Goal: Information Seeking & Learning: Learn about a topic

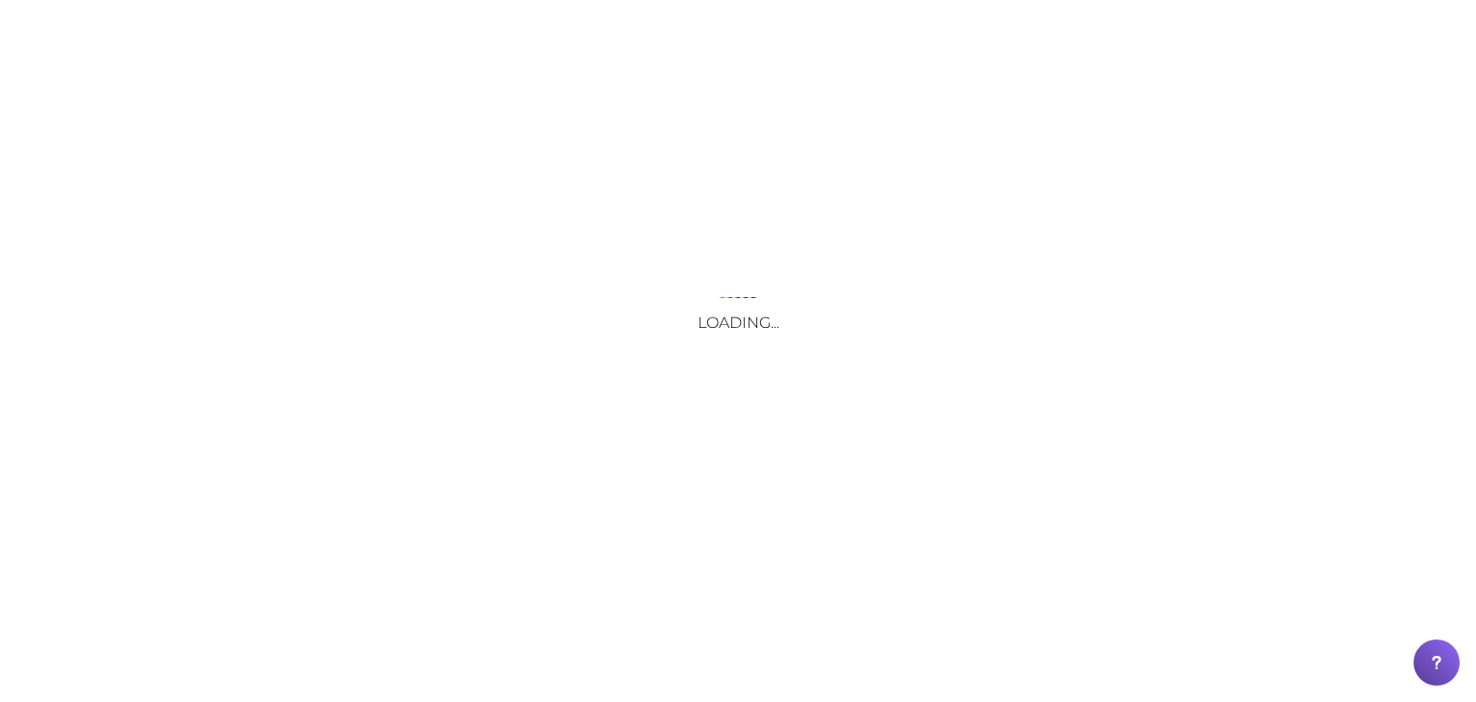
drag, startPoint x: 0, startPoint y: 0, endPoint x: 238, endPoint y: 20, distance: 239.2
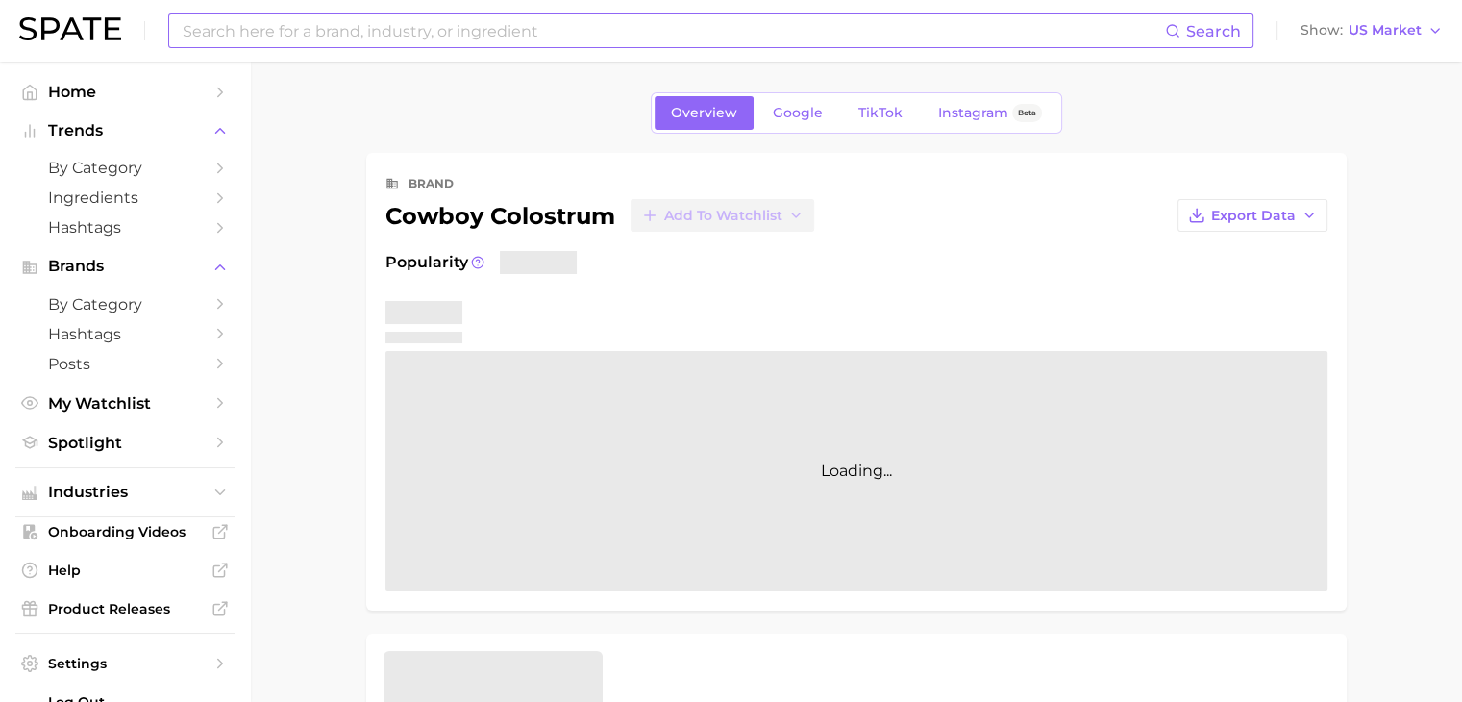
click at [373, 39] on input at bounding box center [673, 30] width 984 height 33
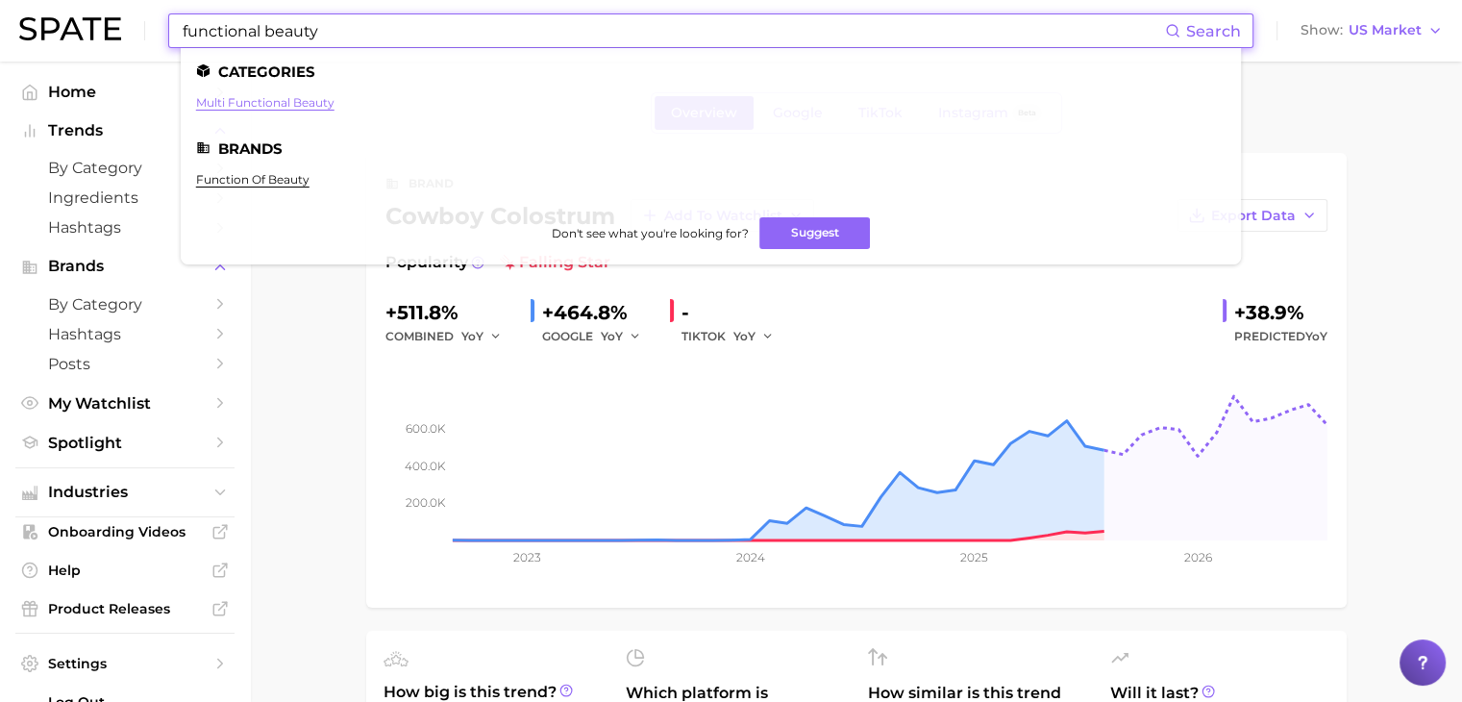
type input "functional beauty"
click at [319, 96] on link "multi functional beauty" at bounding box center [265, 102] width 138 height 14
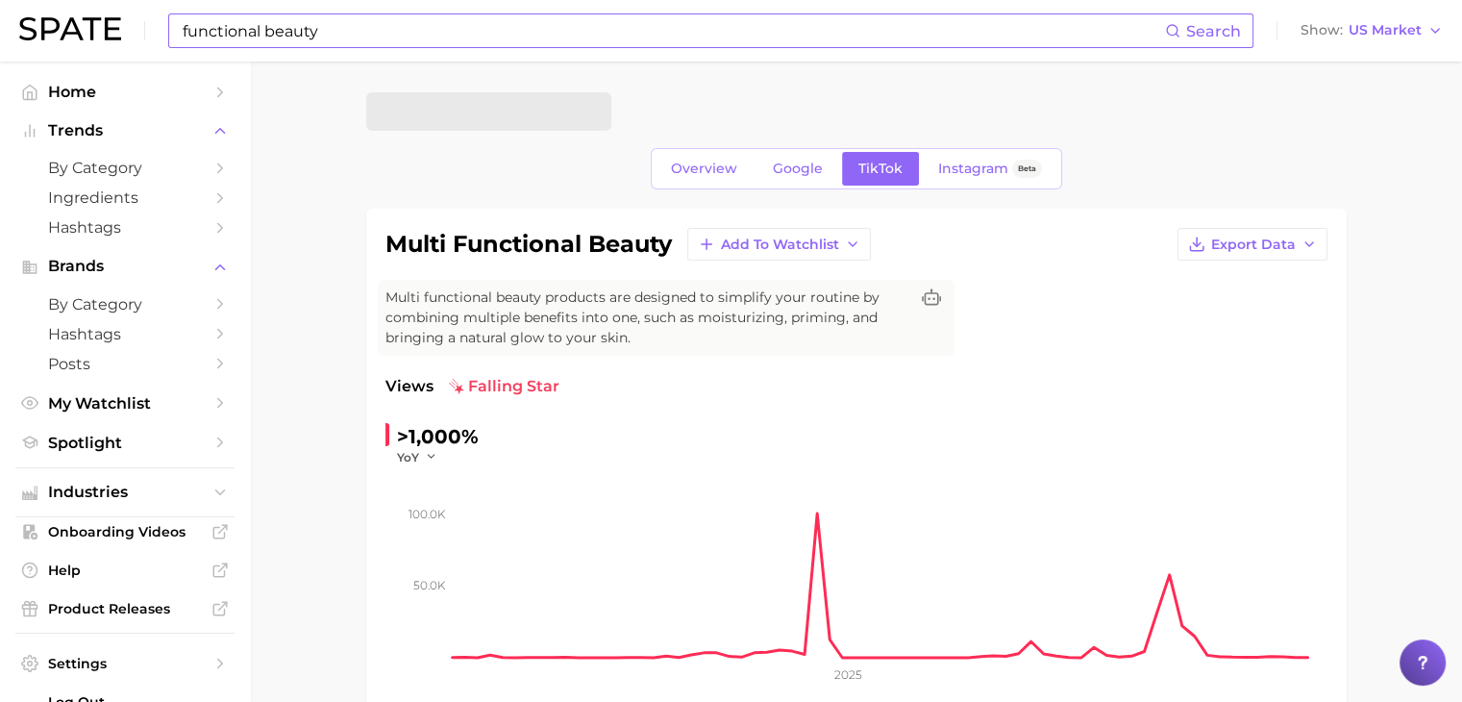
click at [411, 33] on input "functional beauty" at bounding box center [673, 30] width 984 height 33
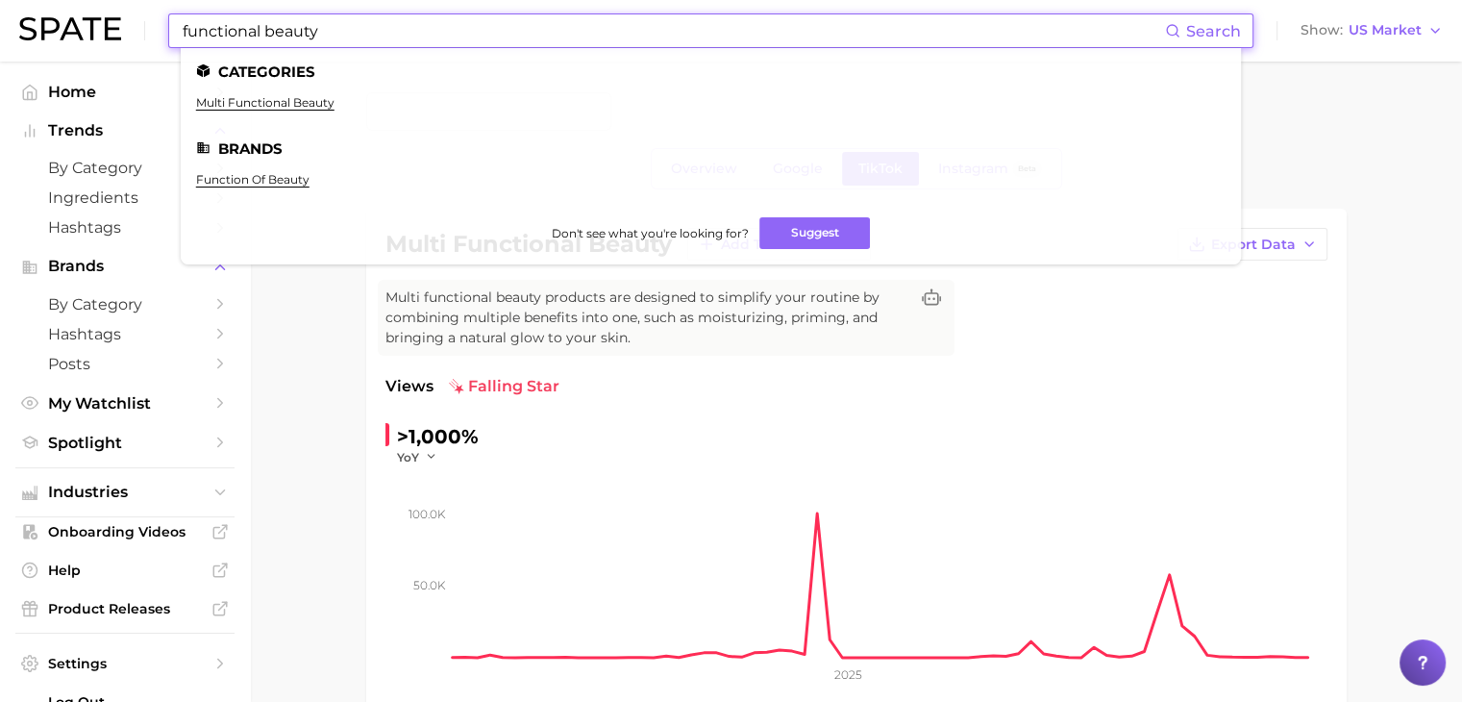
drag, startPoint x: 694, startPoint y: 26, endPoint x: 158, endPoint y: 37, distance: 536.4
click at [158, 37] on div "functional beauty Search Categories multi functional beauty Brands function of …" at bounding box center [730, 31] width 1423 height 62
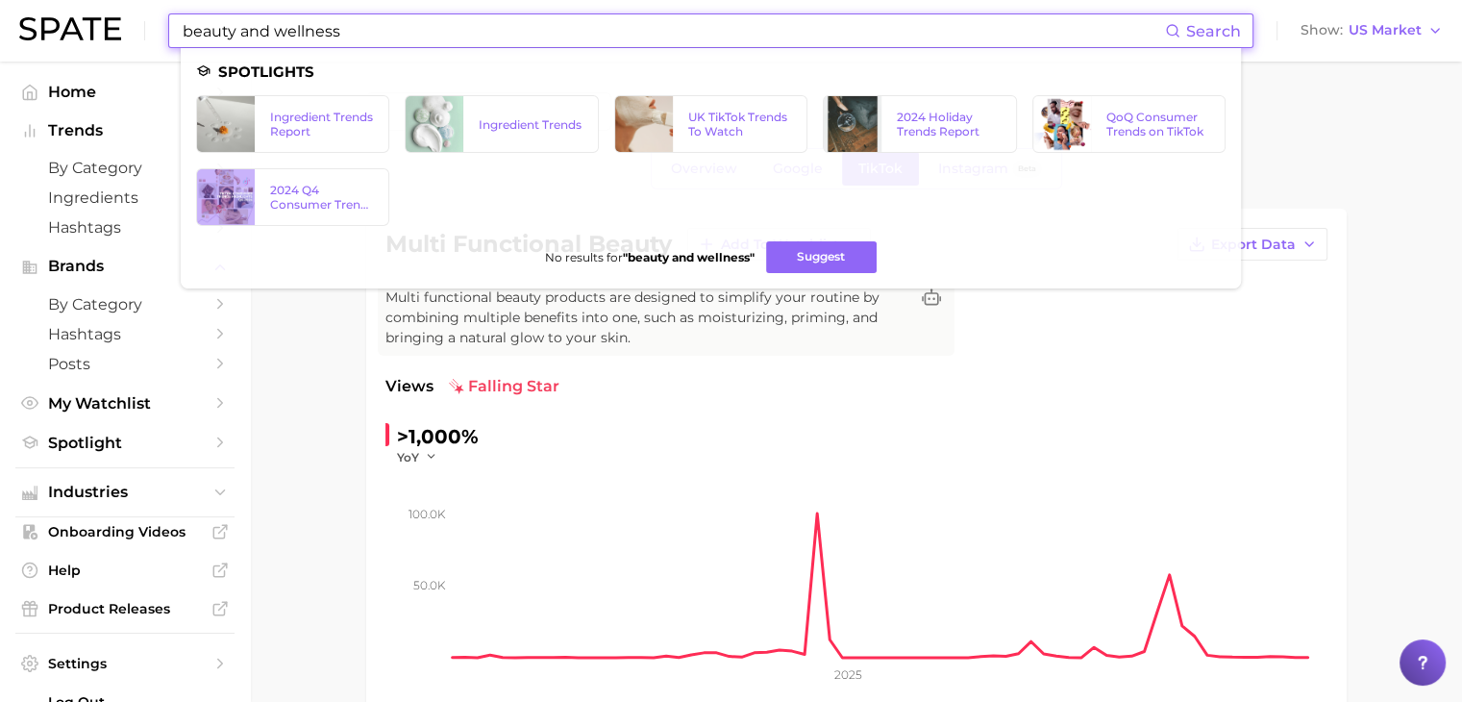
drag, startPoint x: 271, startPoint y: 31, endPoint x: 192, endPoint y: 32, distance: 78.8
click at [192, 32] on input "beauty and wellness" at bounding box center [673, 30] width 984 height 33
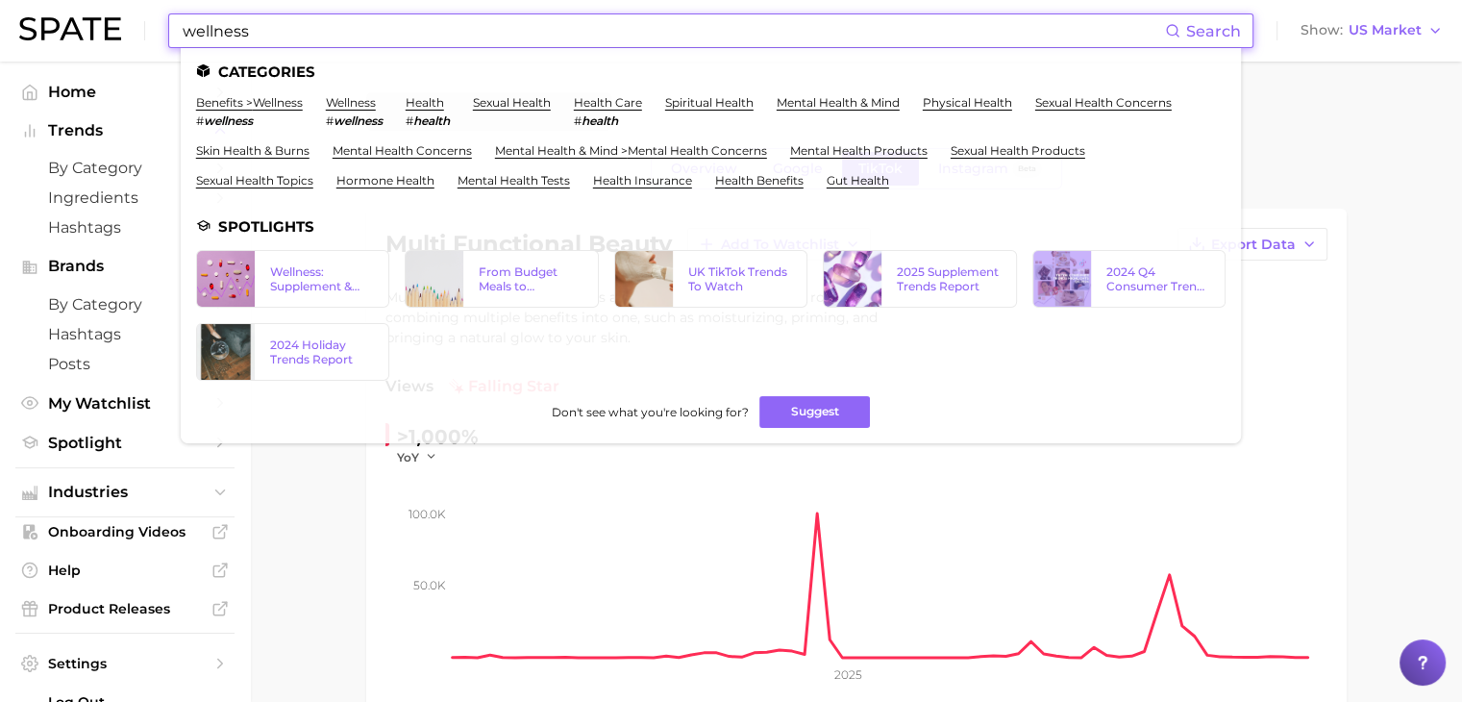
drag, startPoint x: 408, startPoint y: 32, endPoint x: 171, endPoint y: 20, distance: 237.7
click at [171, 20] on div "wellness Search Categories benefits > wellness # wellness wellness # wellness h…" at bounding box center [710, 30] width 1085 height 35
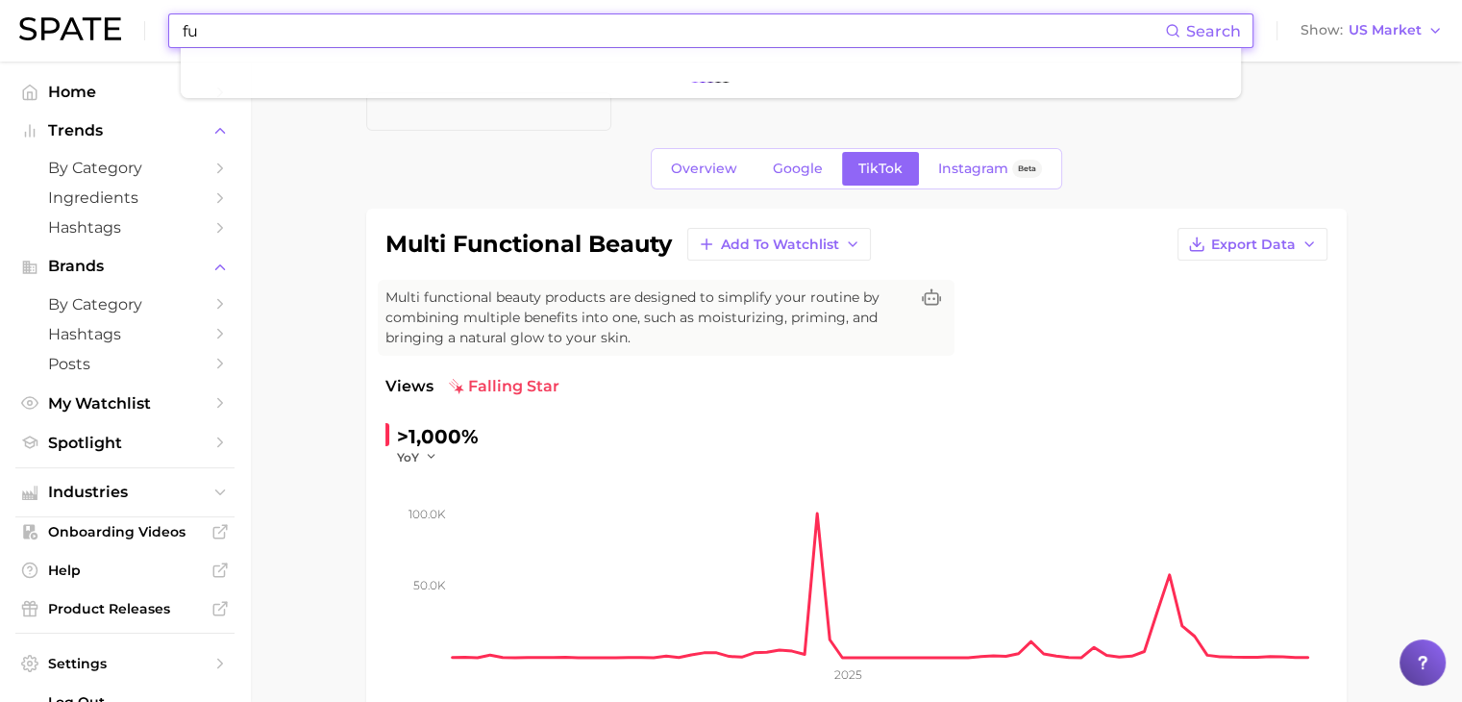
type input "f"
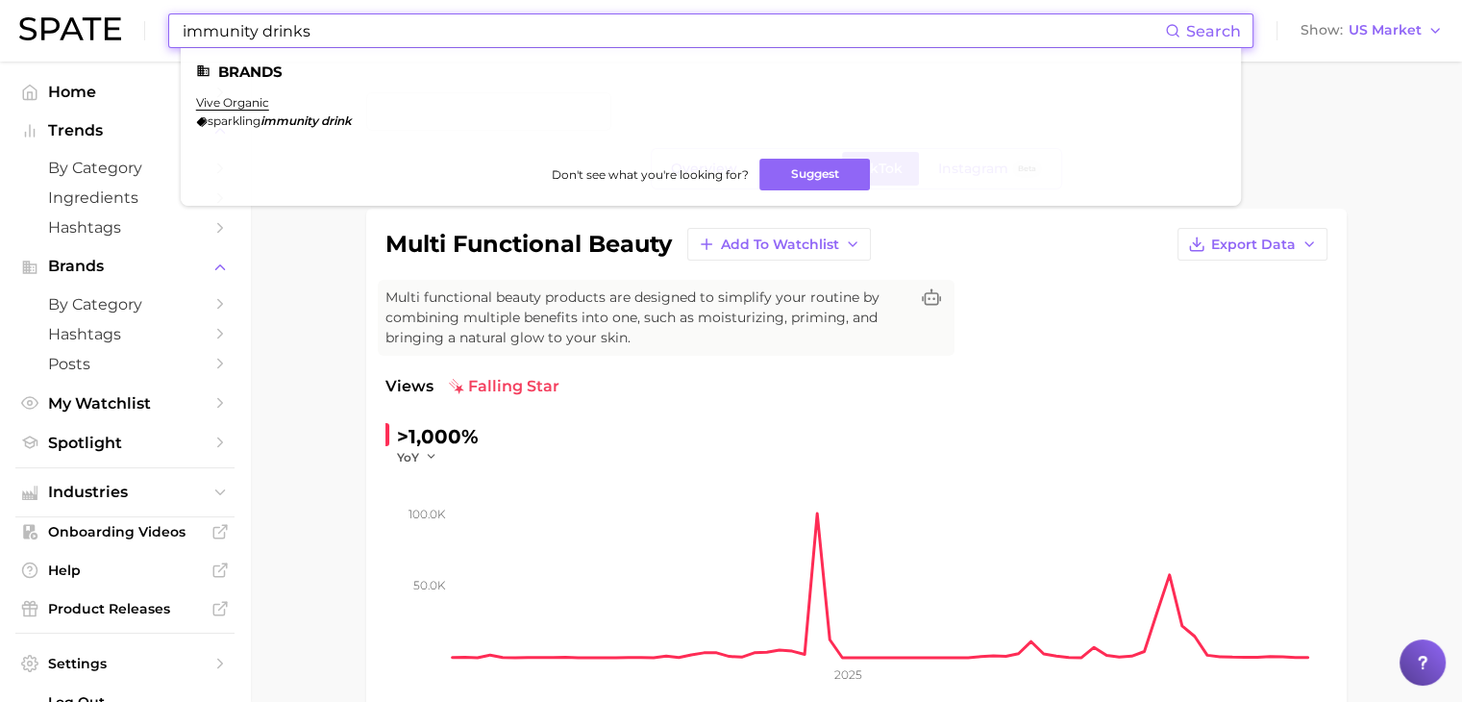
drag, startPoint x: 406, startPoint y: 28, endPoint x: 148, endPoint y: 24, distance: 257.6
click at [148, 24] on div "immunity drinks Search Brands vive organic sparkling immunity drink Don't see w…" at bounding box center [730, 31] width 1423 height 62
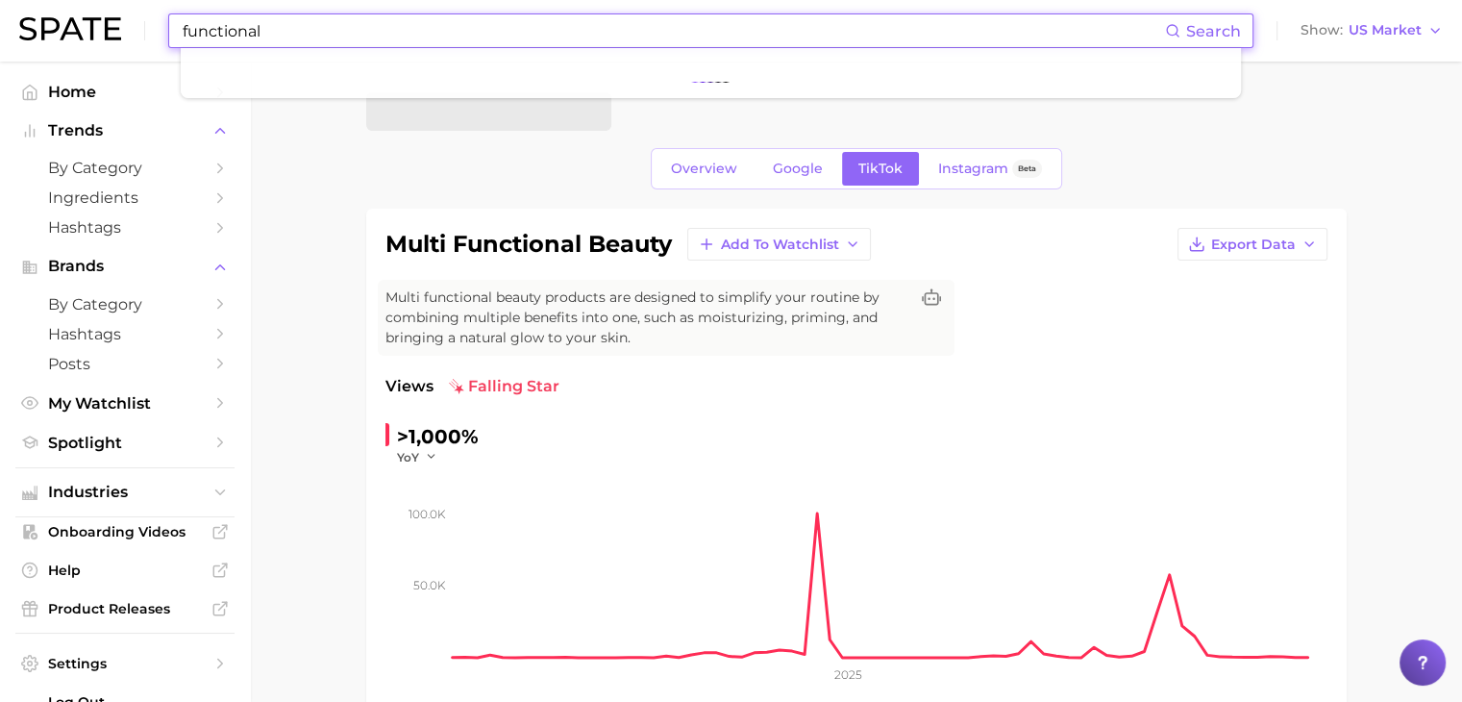
click at [366, 173] on div "Overview Google TikTok Instagram Beta" at bounding box center [856, 168] width 980 height 41
click at [349, 28] on input "functional" at bounding box center [673, 30] width 984 height 33
drag, startPoint x: 349, startPoint y: 28, endPoint x: 196, endPoint y: 9, distance: 154.0
click at [196, 9] on div "functional Search Show US Market" at bounding box center [730, 31] width 1423 height 62
type input "f"
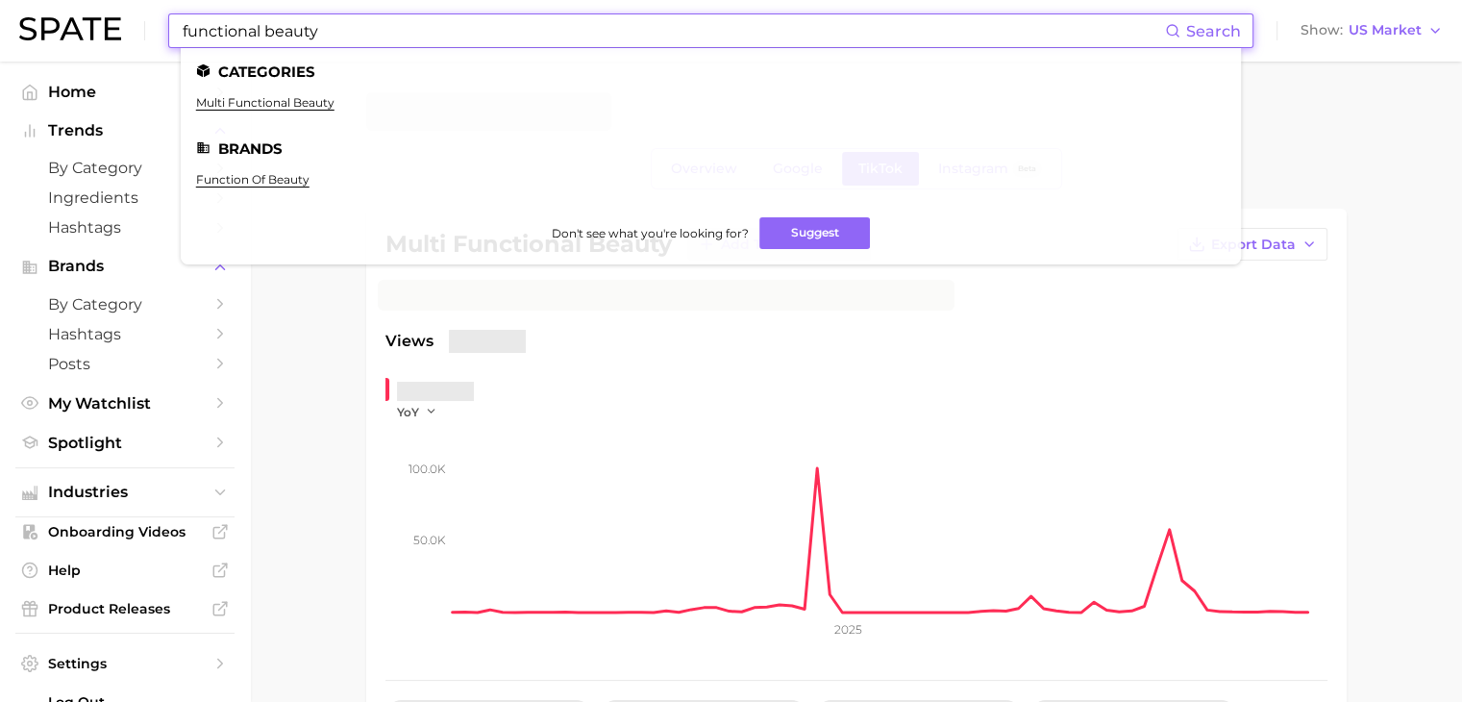
click at [470, 32] on input "functional beauty" at bounding box center [673, 30] width 984 height 33
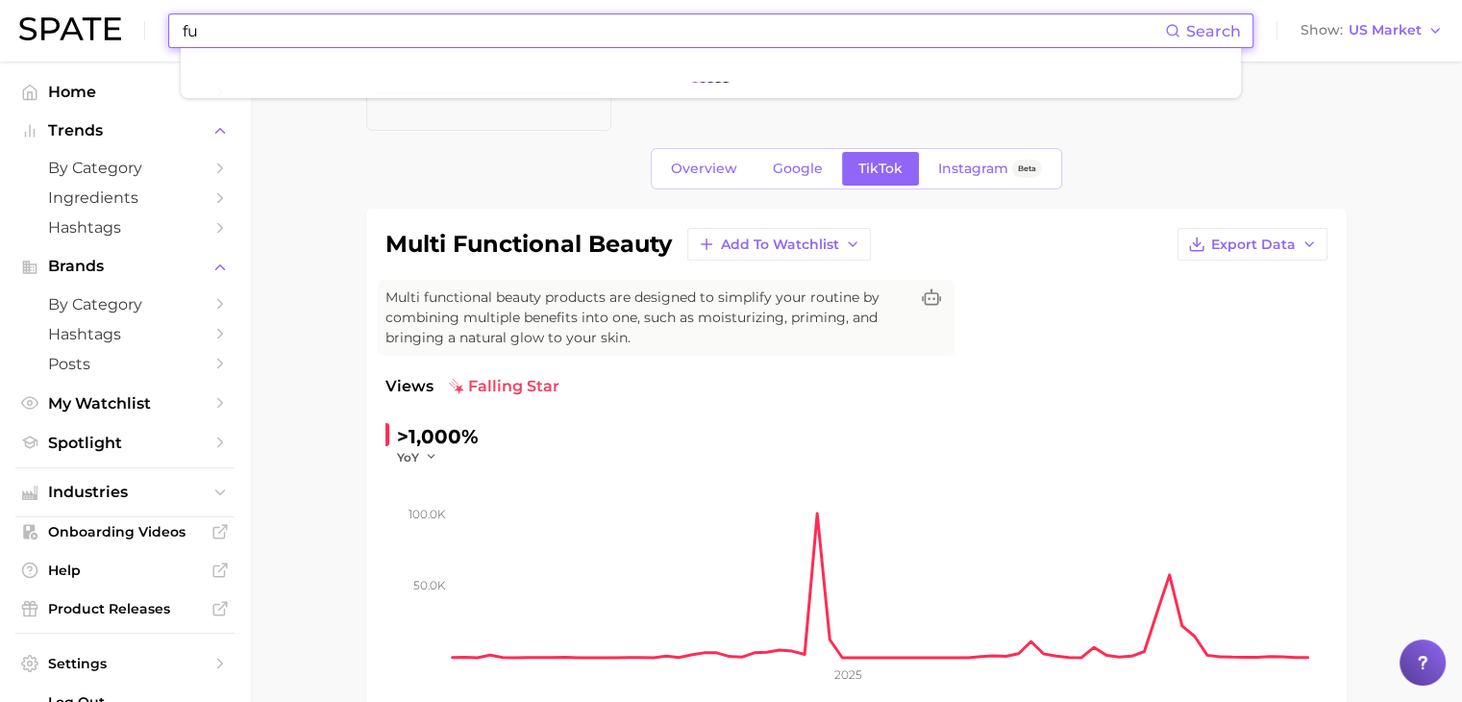
type input "f"
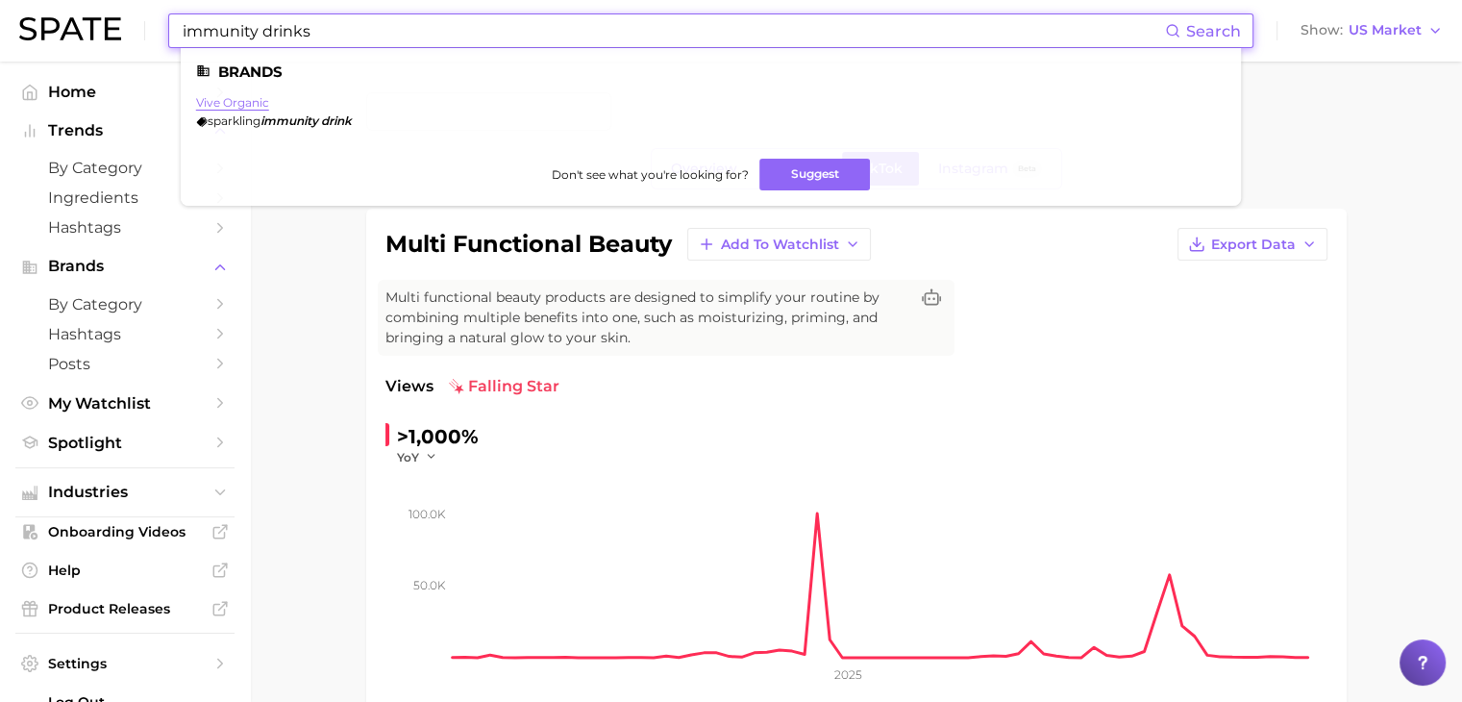
type input "immunity drinks"
click at [216, 102] on link "vive organic" at bounding box center [232, 102] width 73 height 14
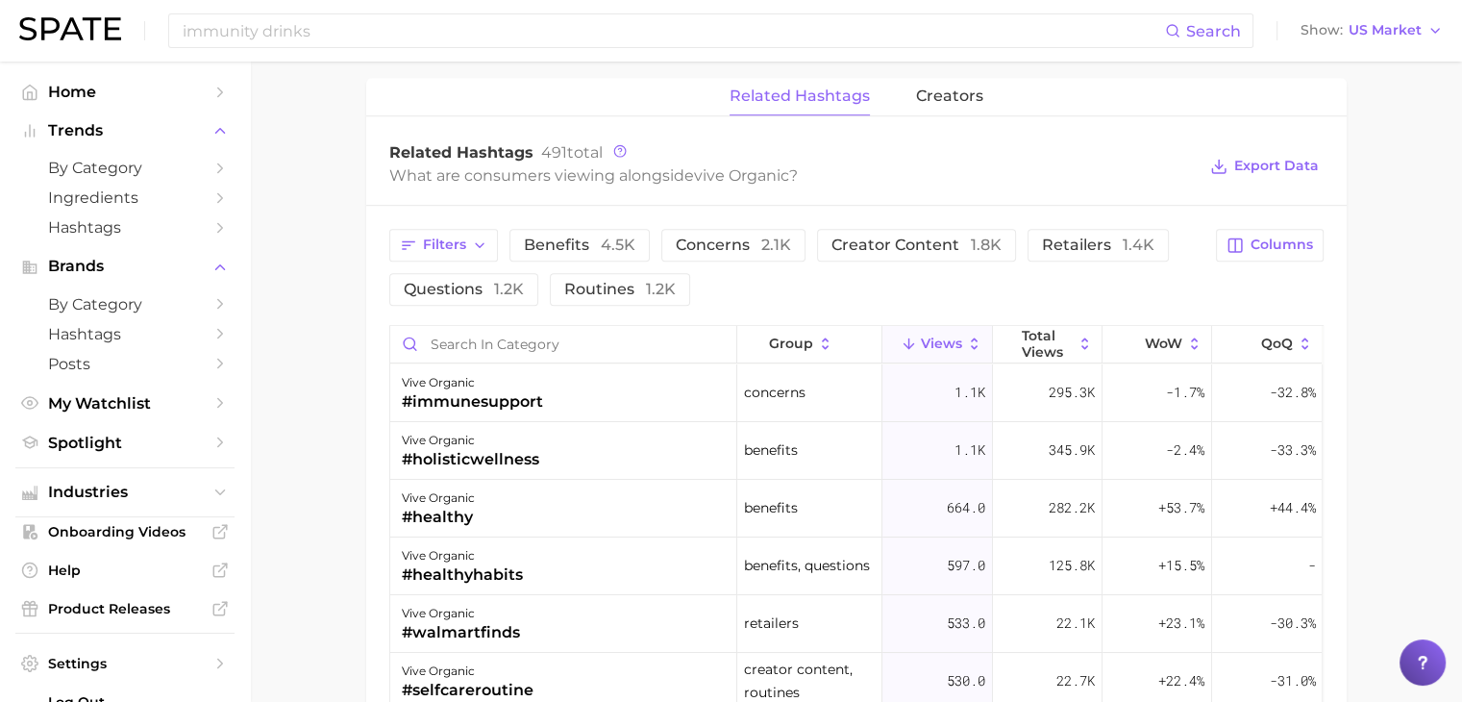
scroll to position [1538, 0]
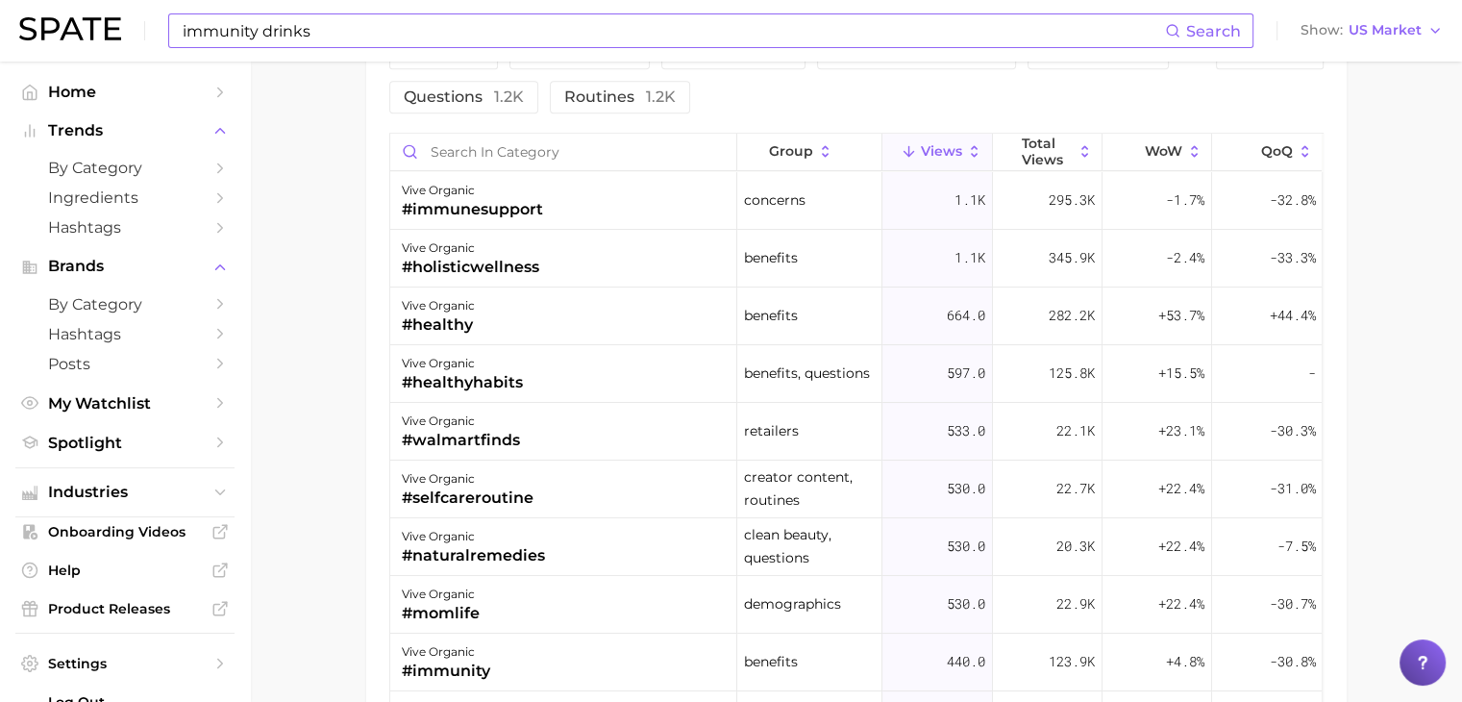
click at [450, 37] on input "immunity drinks" at bounding box center [673, 30] width 984 height 33
type input "i"
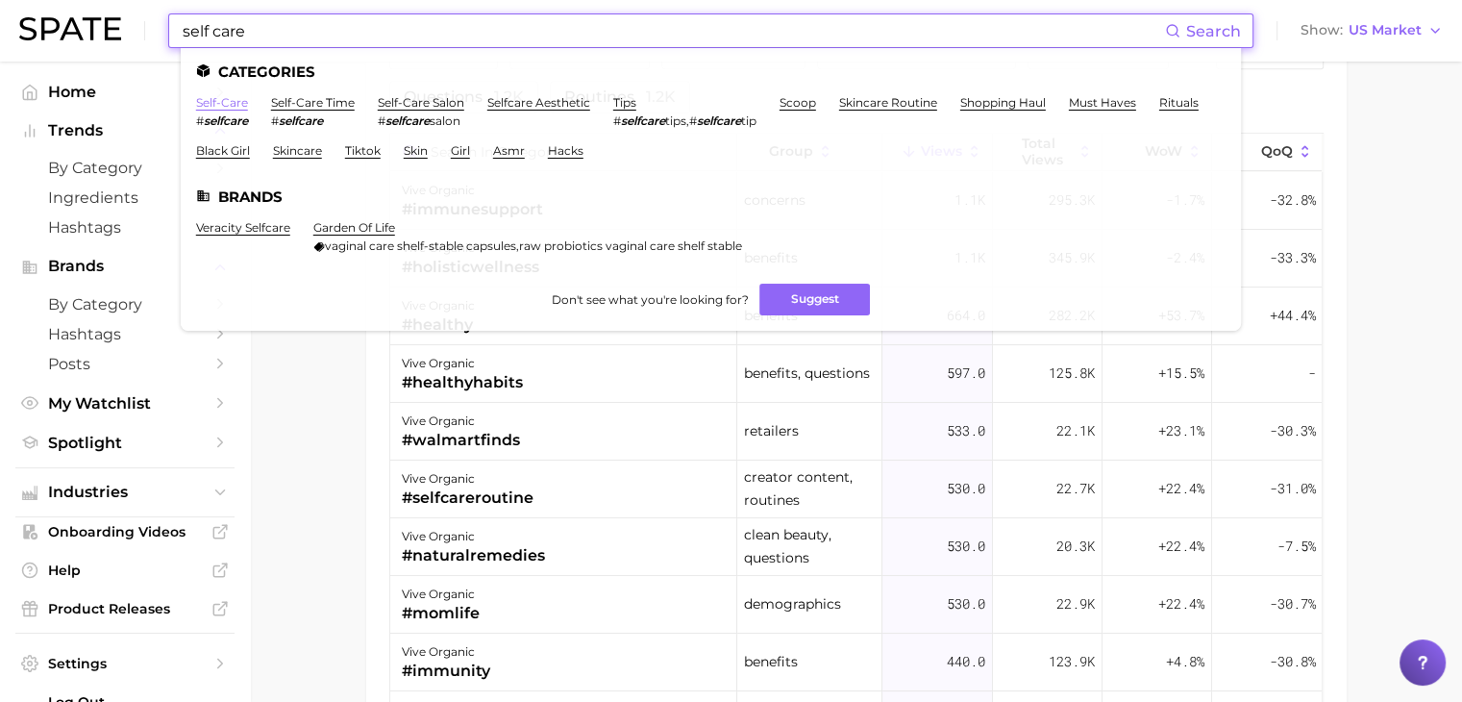
type input "self care"
click at [220, 97] on link "self-care" at bounding box center [222, 102] width 52 height 14
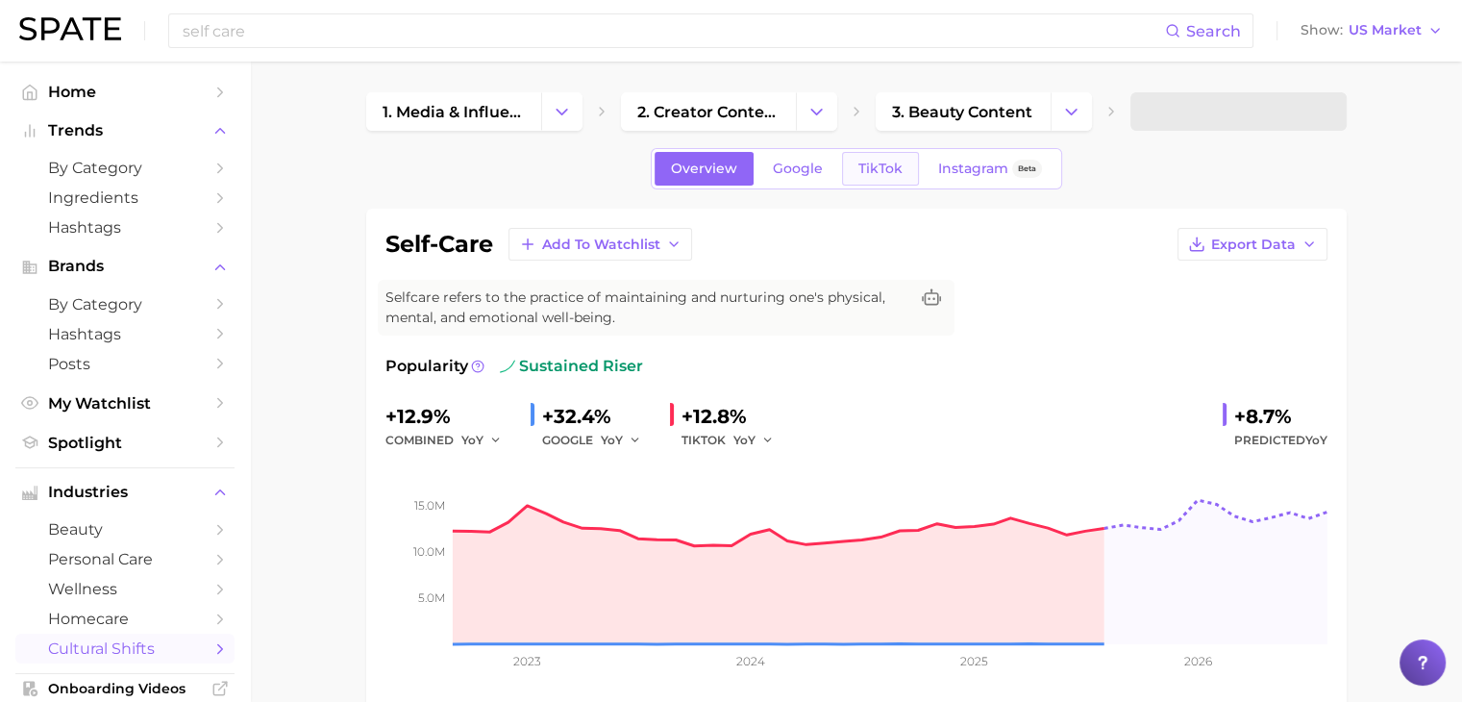
click at [888, 173] on span "TikTok" at bounding box center [880, 168] width 44 height 16
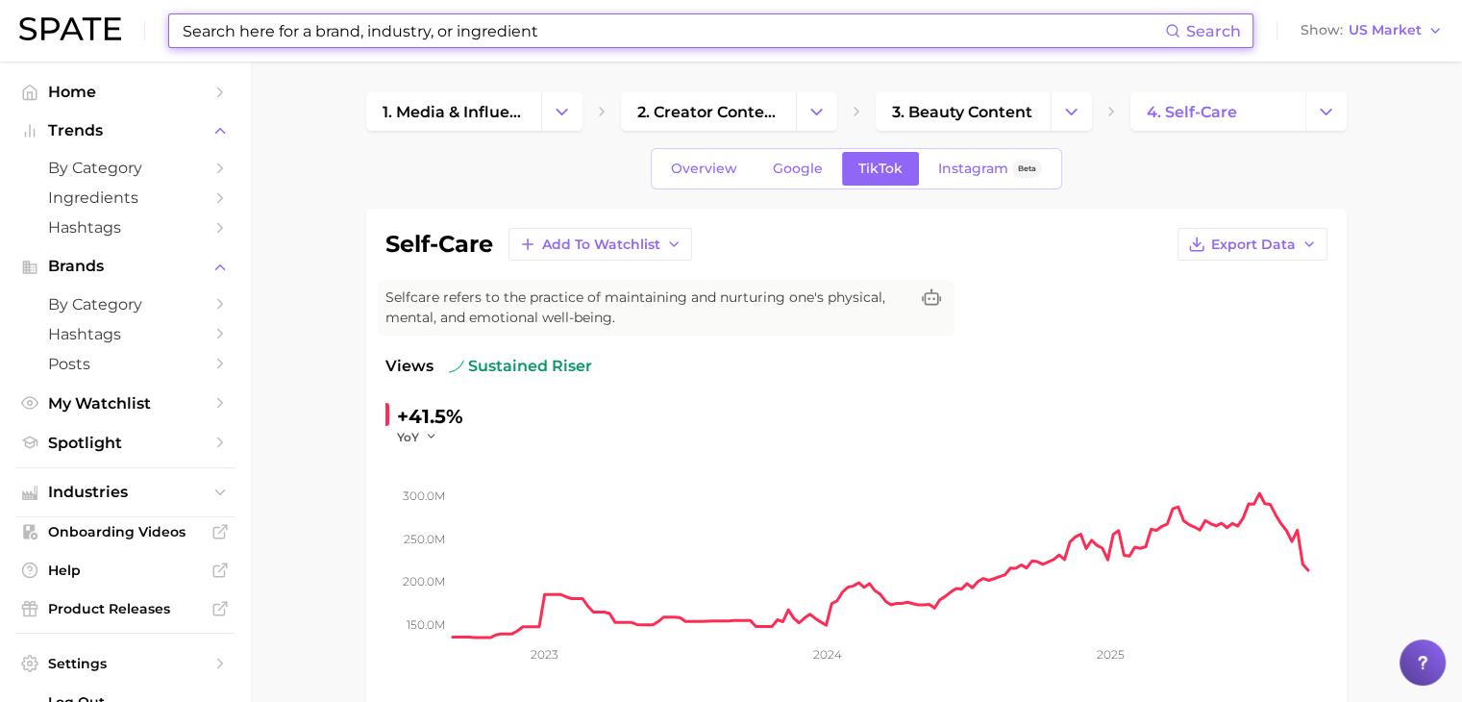
click at [355, 35] on input at bounding box center [673, 30] width 984 height 33
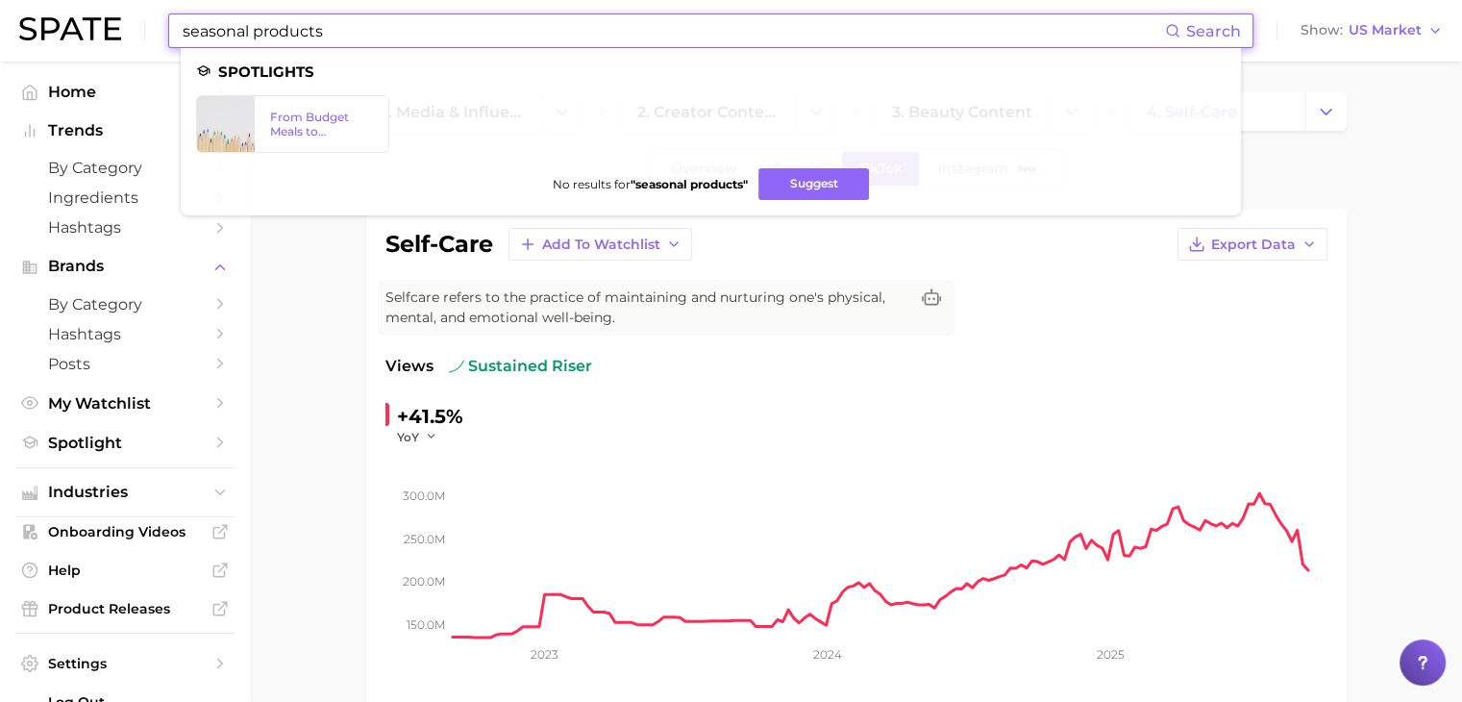
drag, startPoint x: 648, startPoint y: 22, endPoint x: 146, endPoint y: 28, distance: 501.7
click at [146, 28] on div "seasonal products Search Spotlights From Budget Meals to Functional Snacks: Foo…" at bounding box center [730, 31] width 1423 height 62
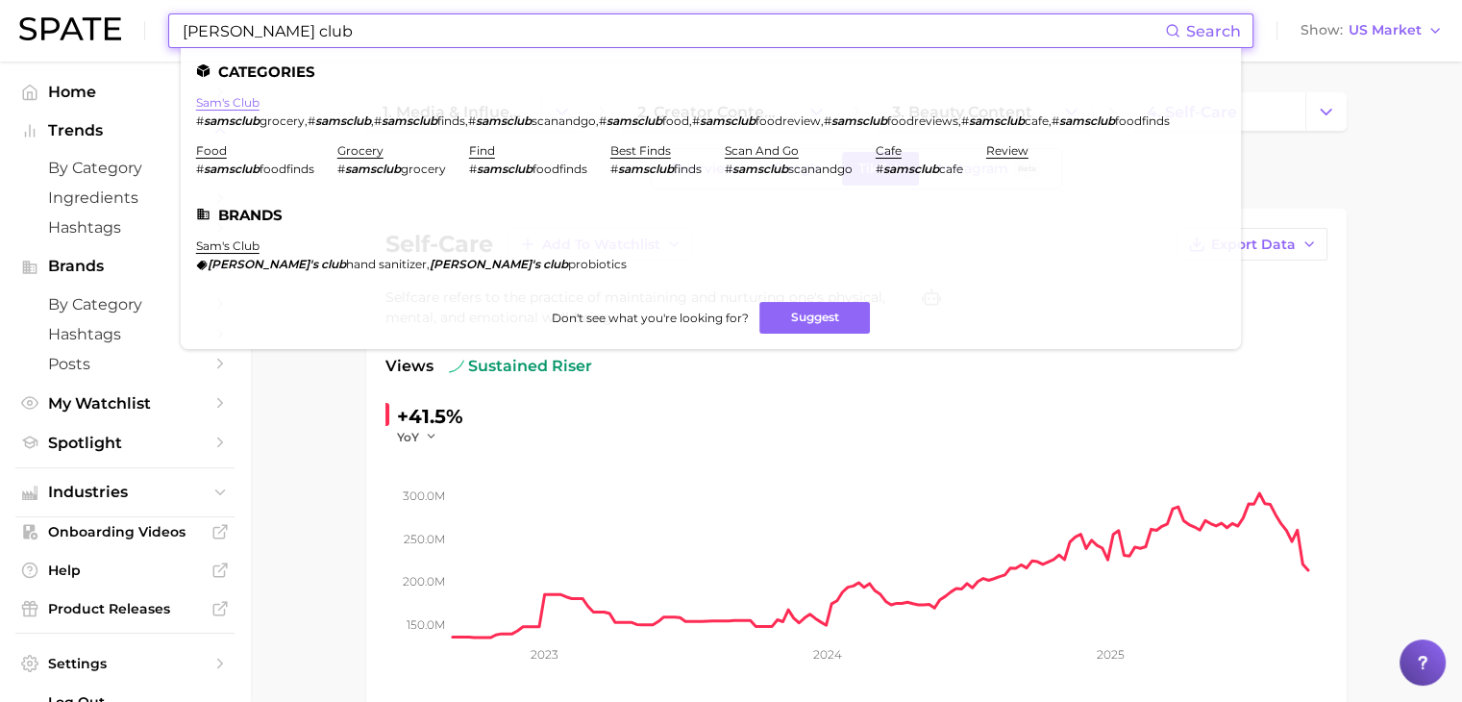
type input "[PERSON_NAME] club"
click at [230, 105] on link "sam's club" at bounding box center [227, 102] width 63 height 14
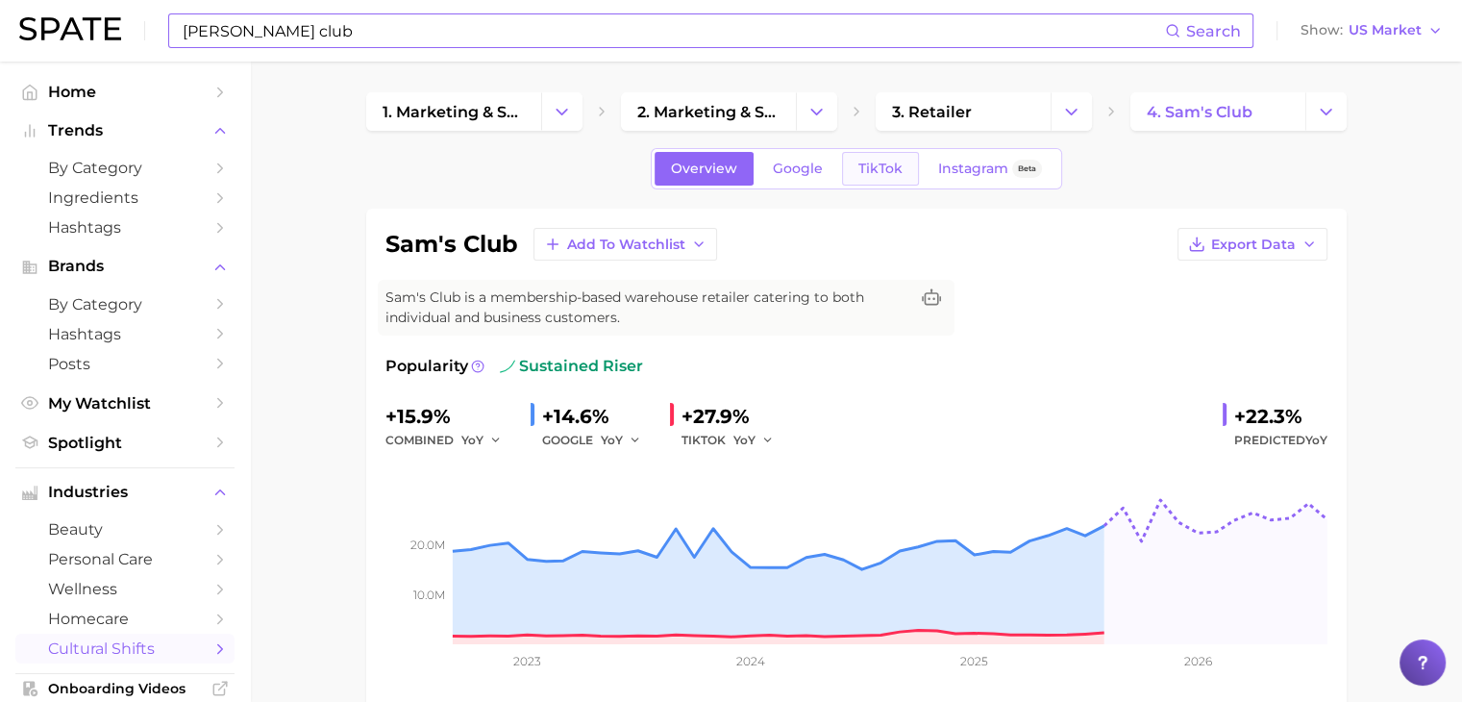
click at [888, 173] on span "TikTok" at bounding box center [880, 168] width 44 height 16
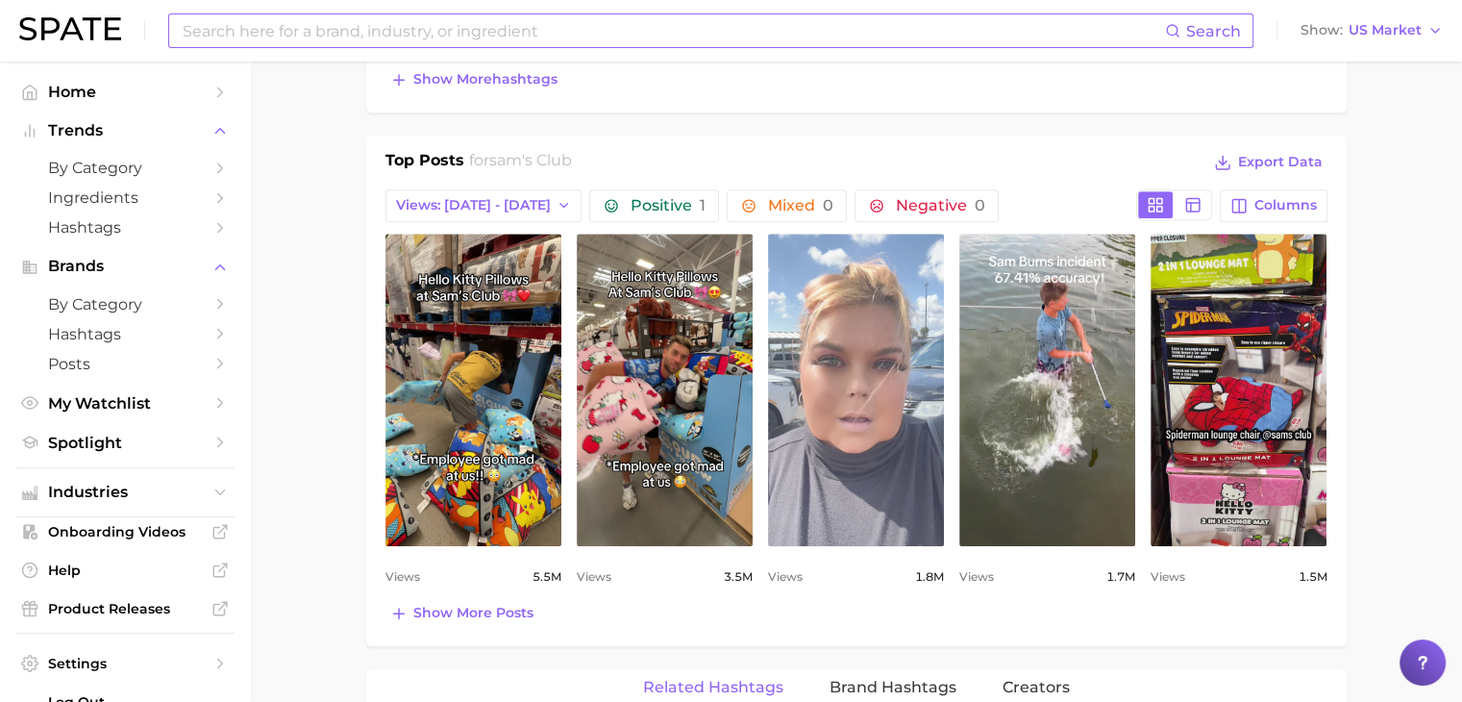
scroll to position [1249, 0]
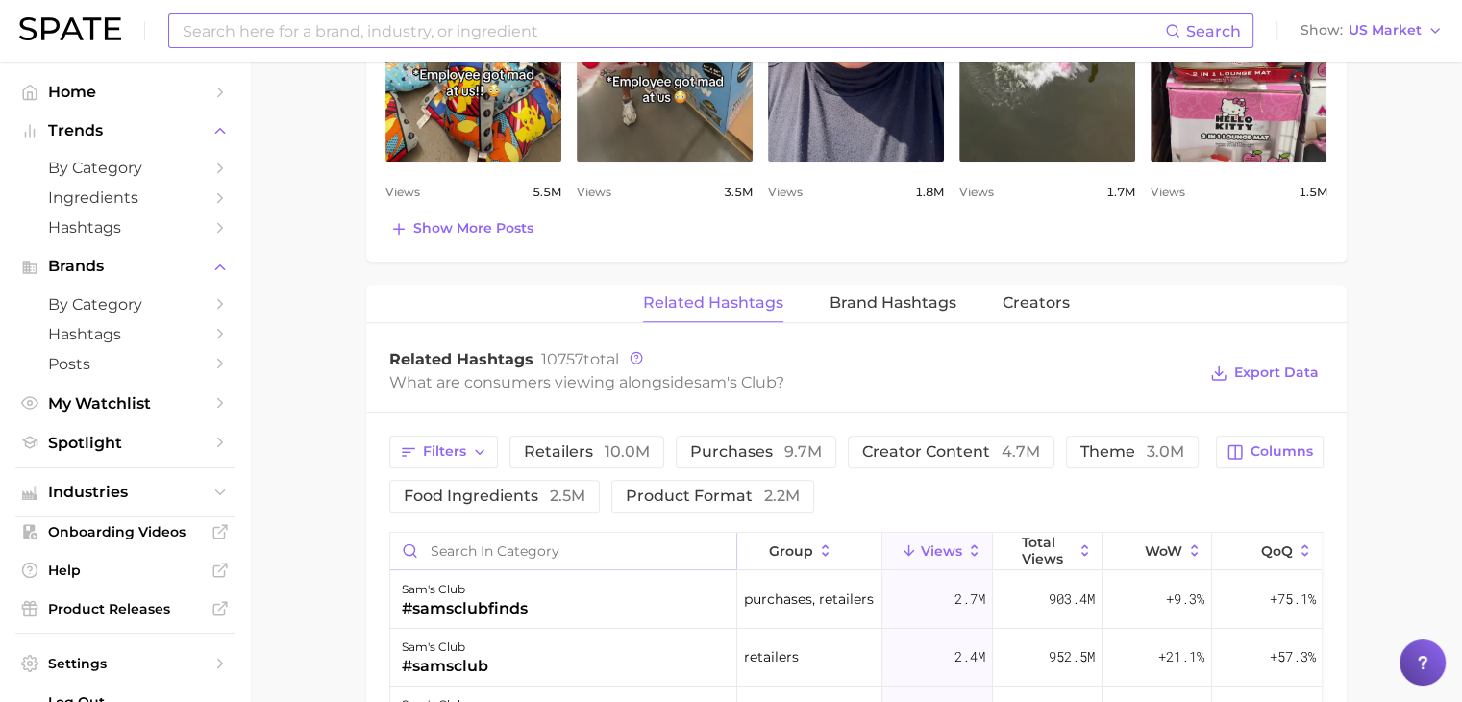
click at [584, 562] on input "Search in category" at bounding box center [563, 550] width 346 height 37
type input "b"
click at [1268, 446] on span "Columns" at bounding box center [1281, 451] width 62 height 16
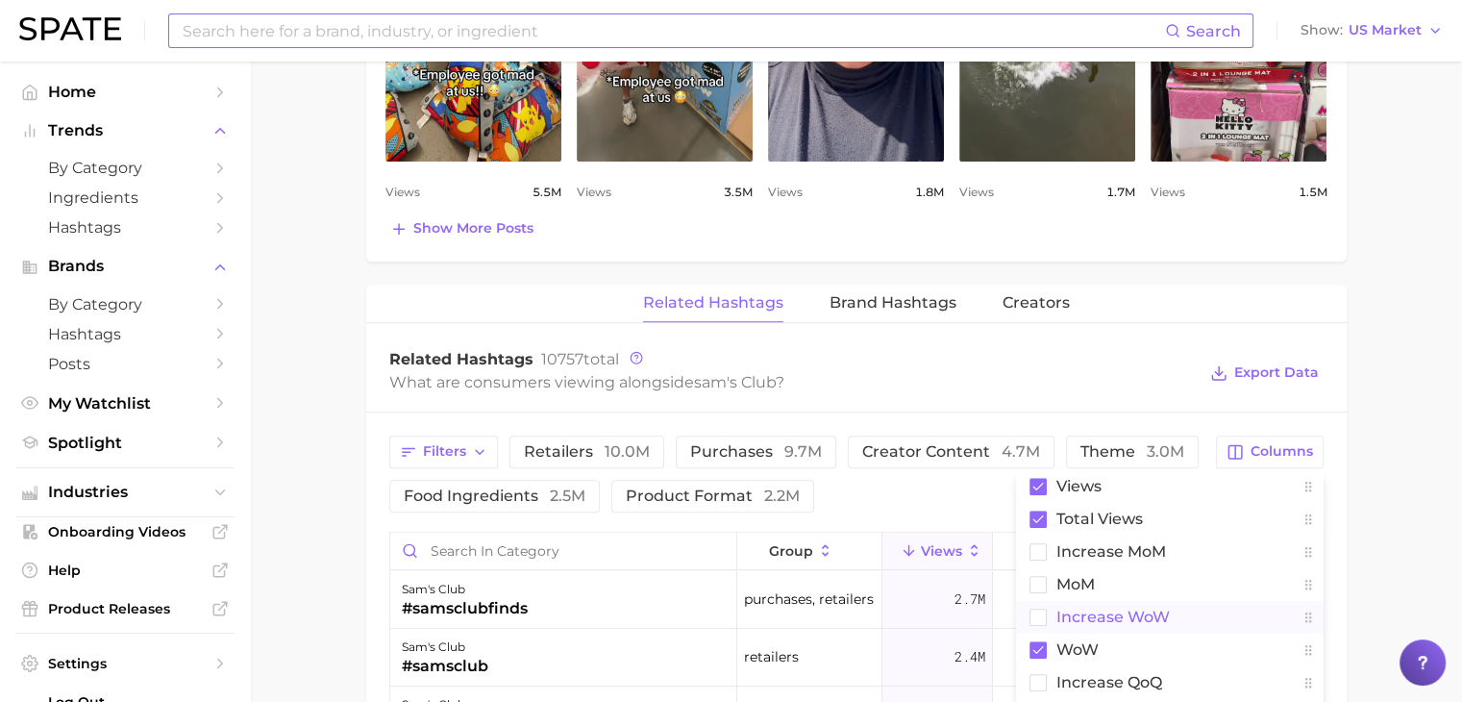
scroll to position [1345, 0]
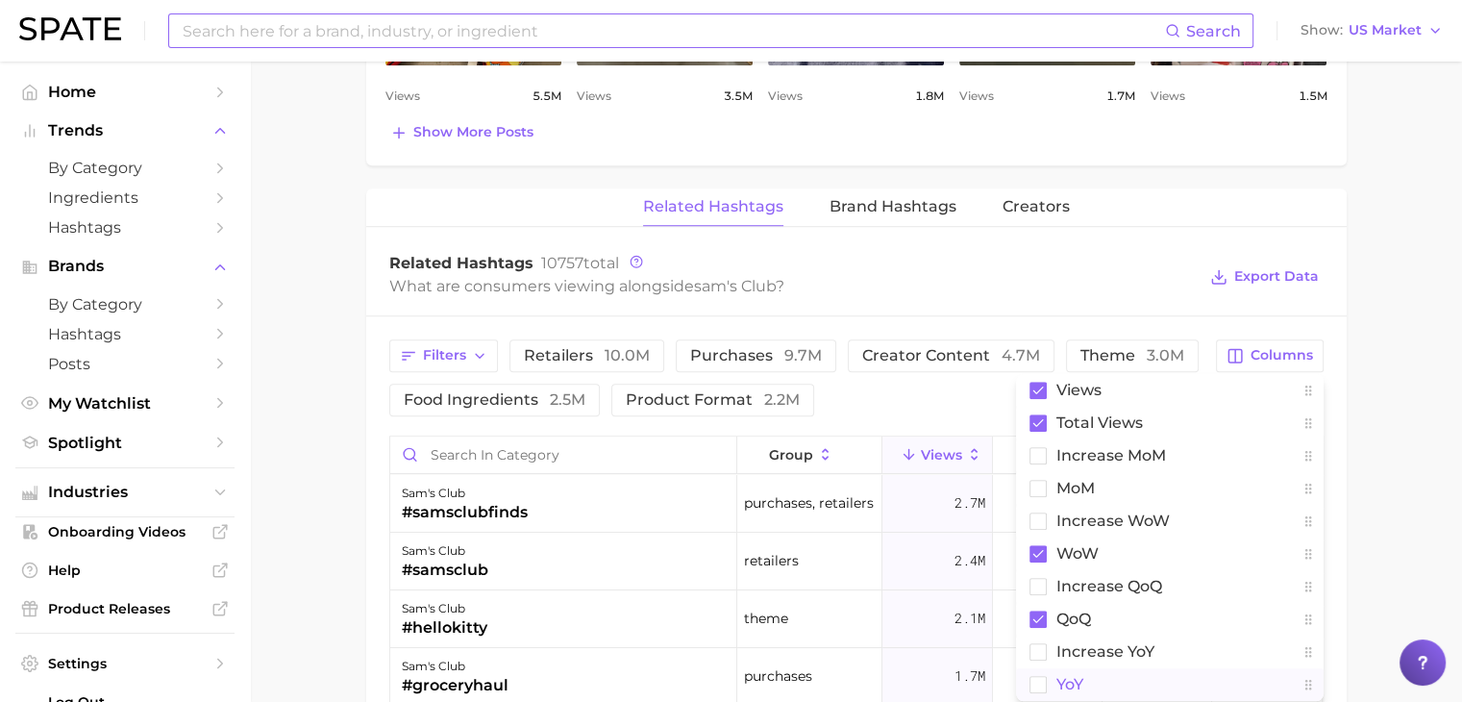
click at [1119, 680] on button "YoY" at bounding box center [1170, 684] width 308 height 33
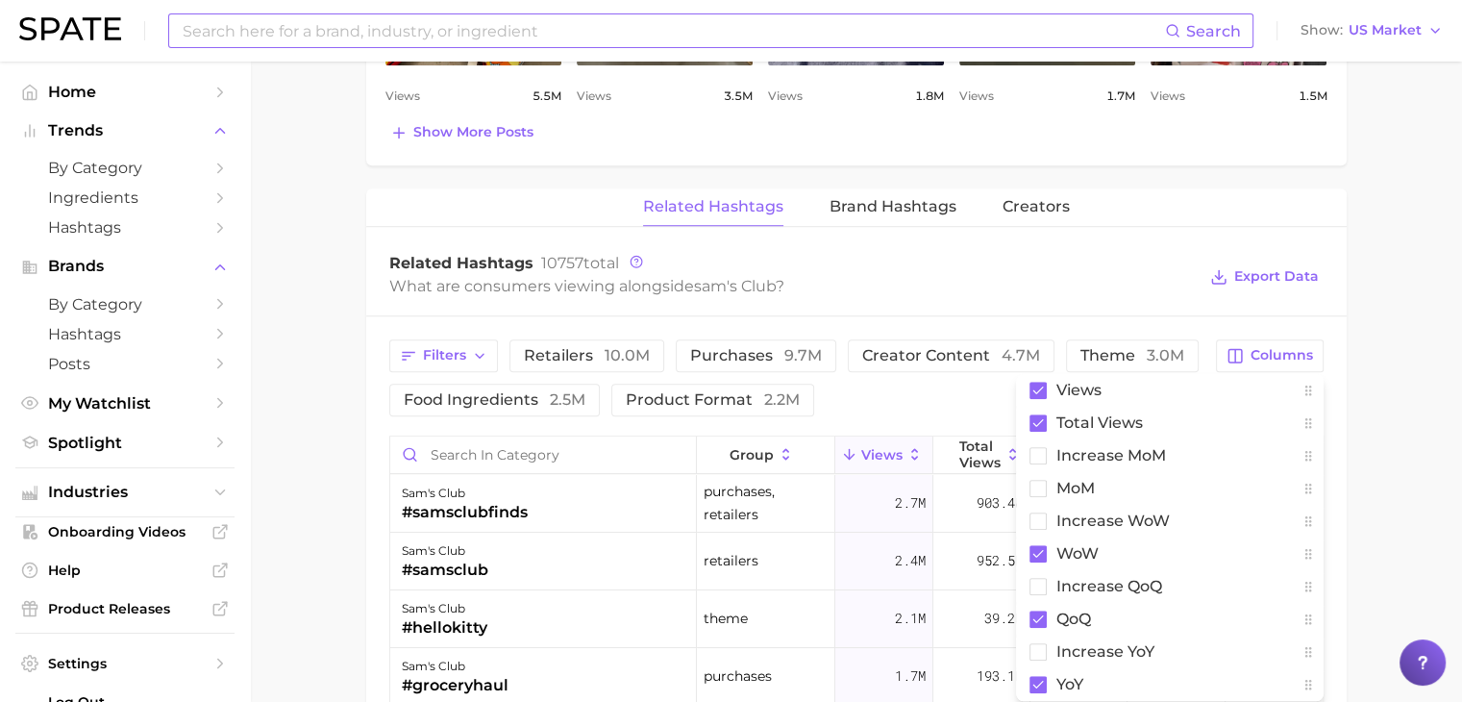
click at [917, 278] on div "What are consumers viewing alongside [PERSON_NAME]'s club ?" at bounding box center [792, 286] width 807 height 26
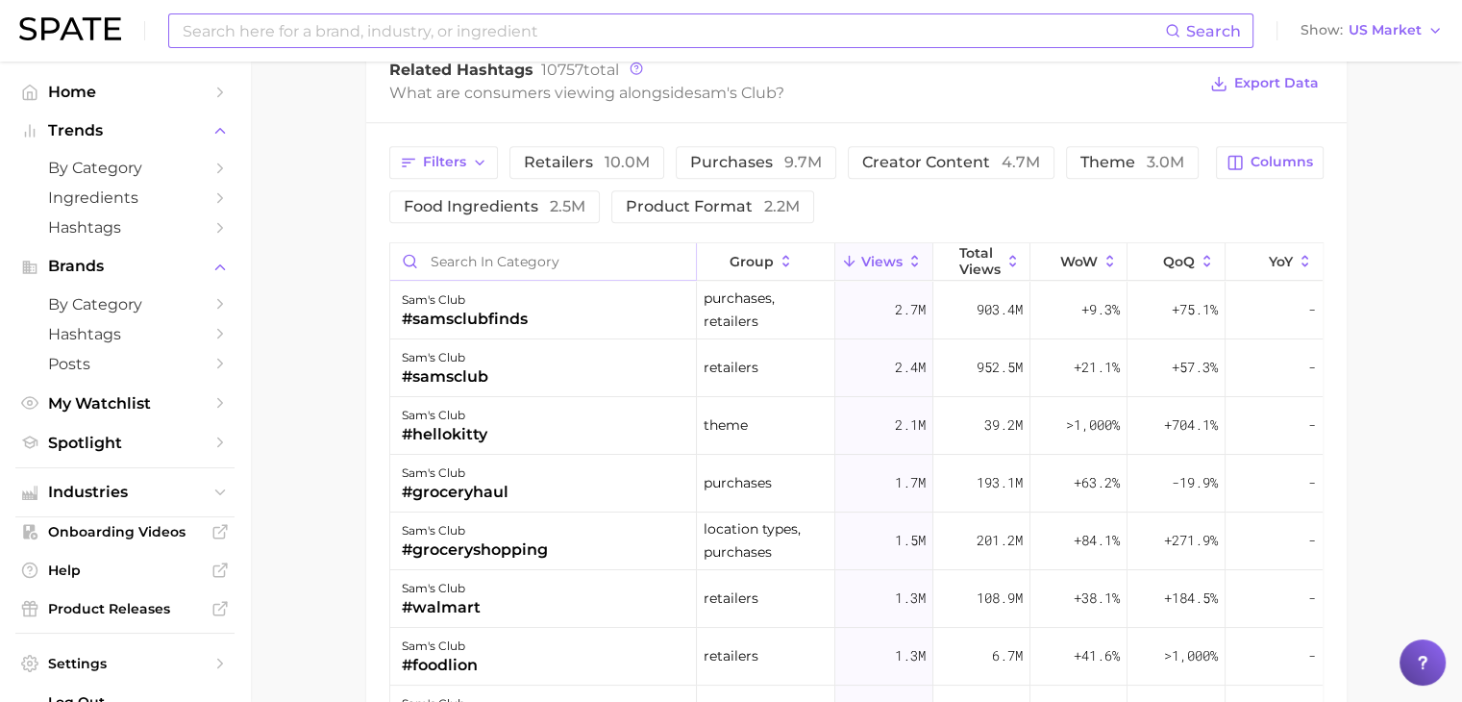
scroll to position [1538, 0]
click at [463, 250] on input "Search in category" at bounding box center [543, 262] width 307 height 37
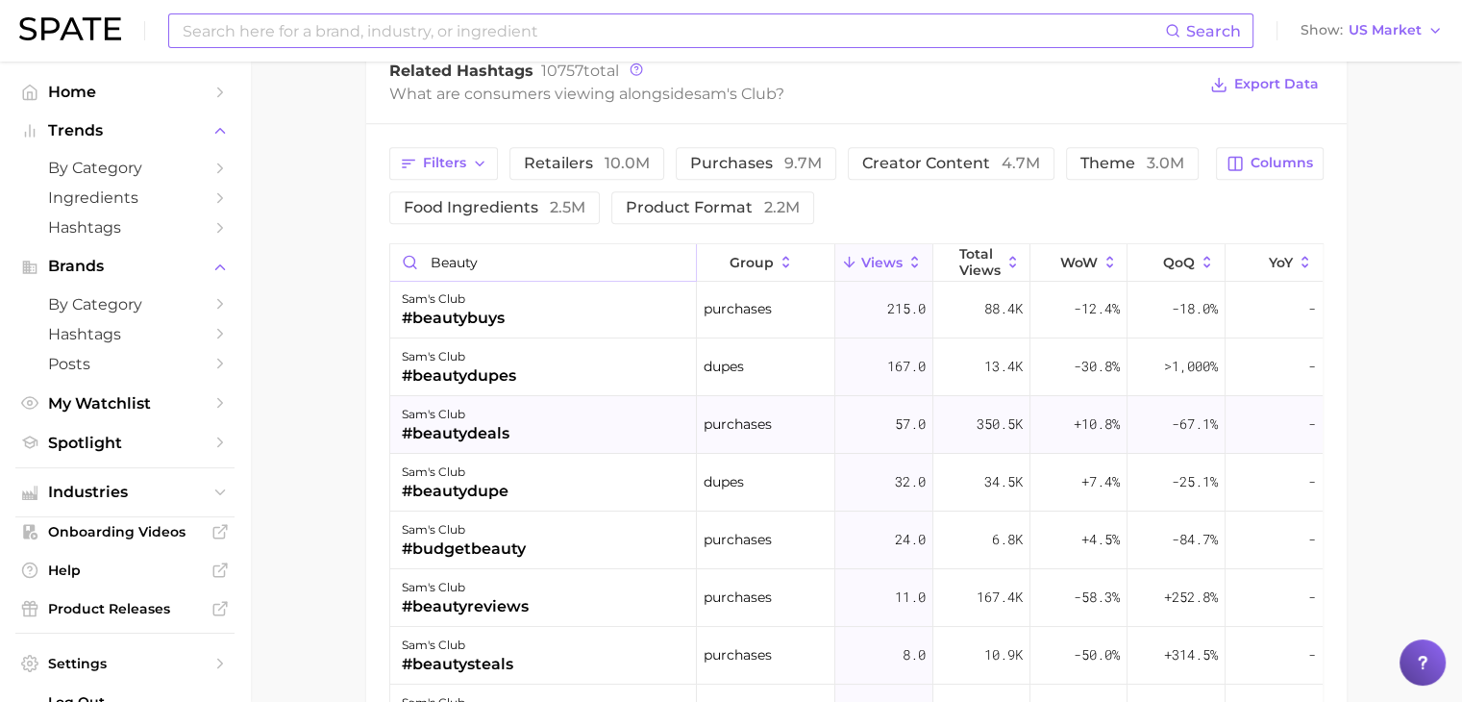
scroll to position [0, 0]
drag, startPoint x: 507, startPoint y: 265, endPoint x: 404, endPoint y: 224, distance: 111.7
click at [396, 232] on div "Filters retailers 10.0m purchases 9.7m creator content 4.7m theme 3.0m food ing…" at bounding box center [856, 546] width 980 height 844
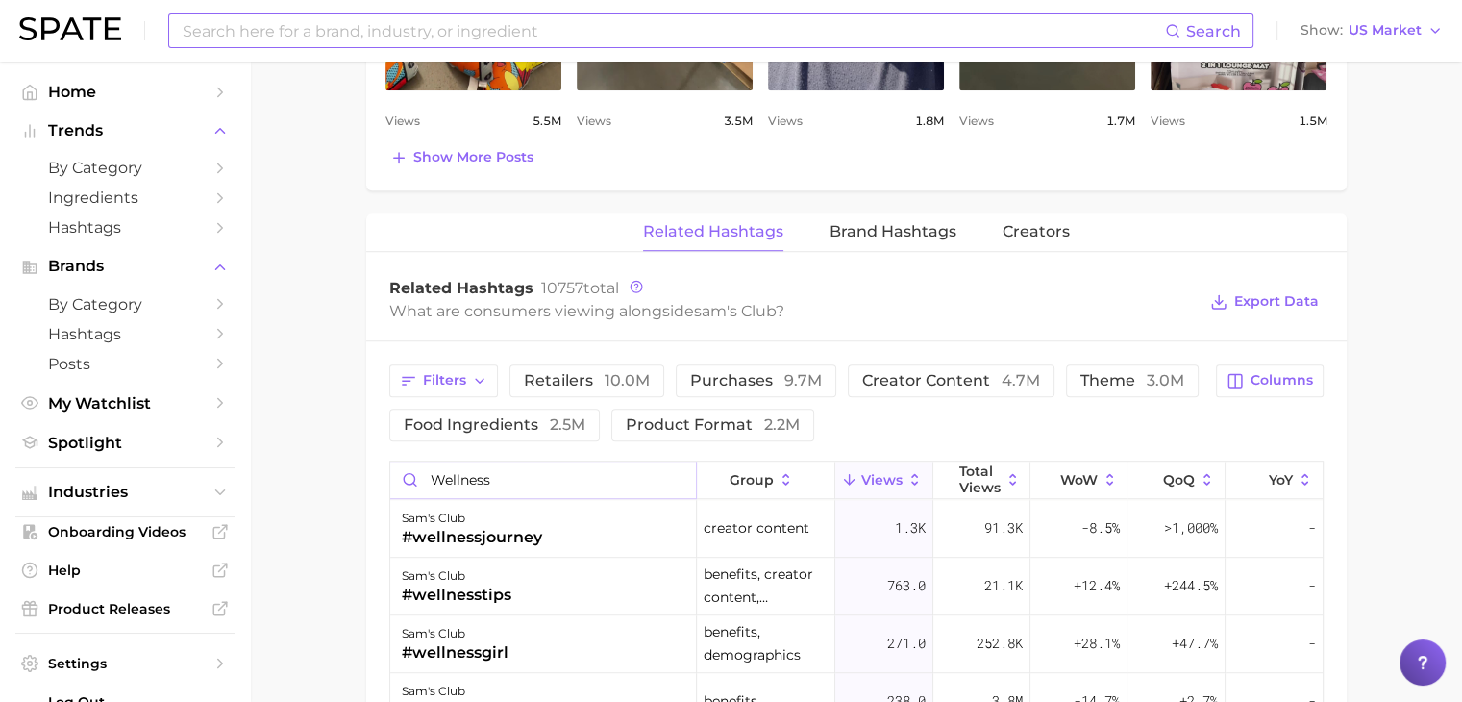
scroll to position [1311, 0]
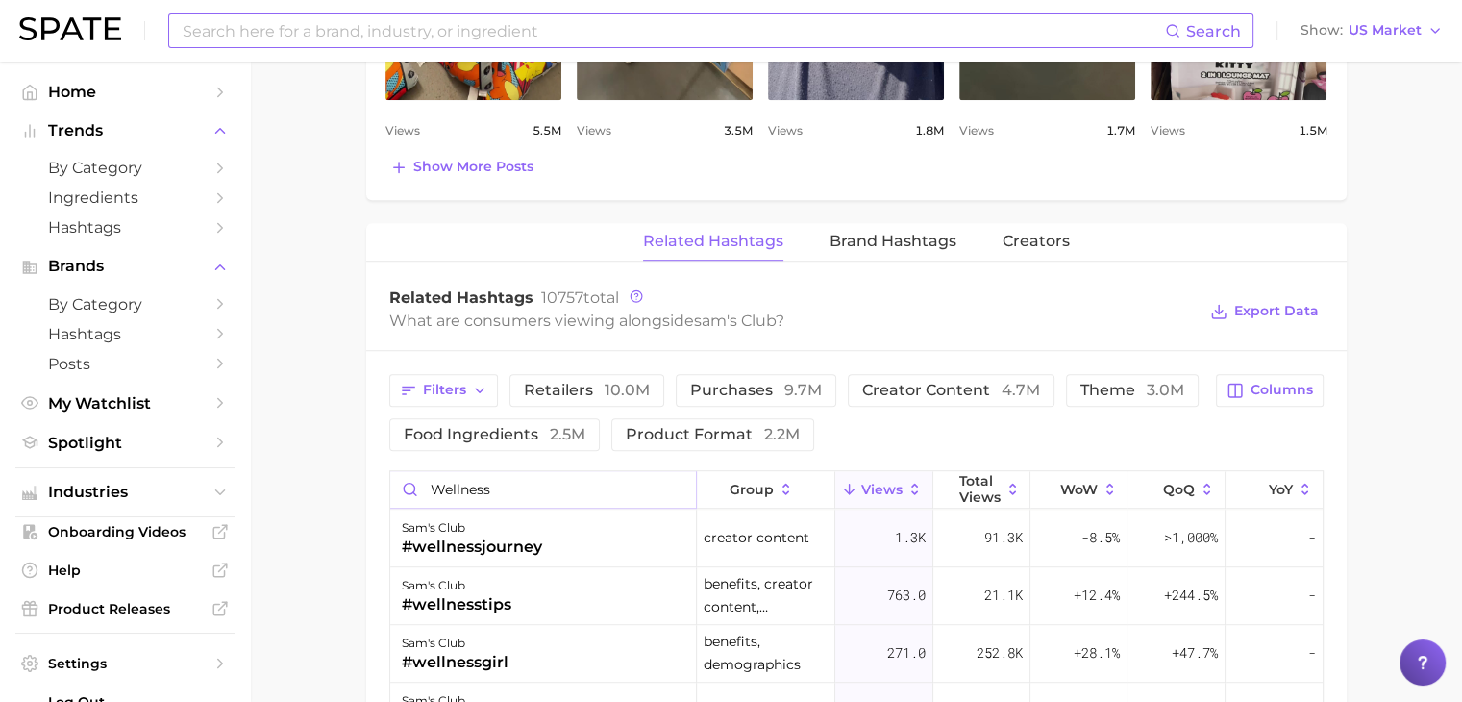
drag, startPoint x: 538, startPoint y: 485, endPoint x: 408, endPoint y: 481, distance: 129.8
click at [408, 481] on input "wellness" at bounding box center [543, 489] width 307 height 37
type input "products"
click at [497, 36] on input at bounding box center [673, 30] width 984 height 33
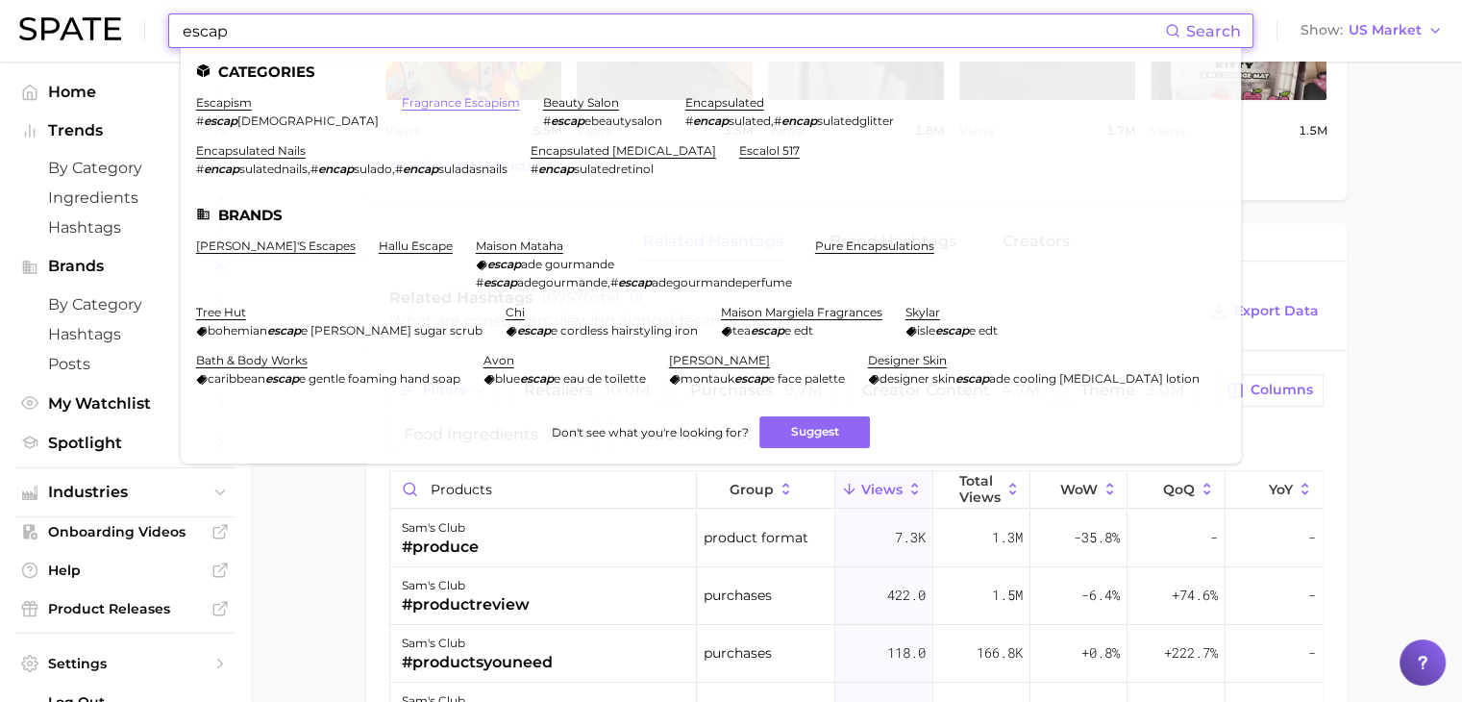
type input "escap"
click at [402, 101] on link "fragrance escapism" at bounding box center [461, 102] width 118 height 14
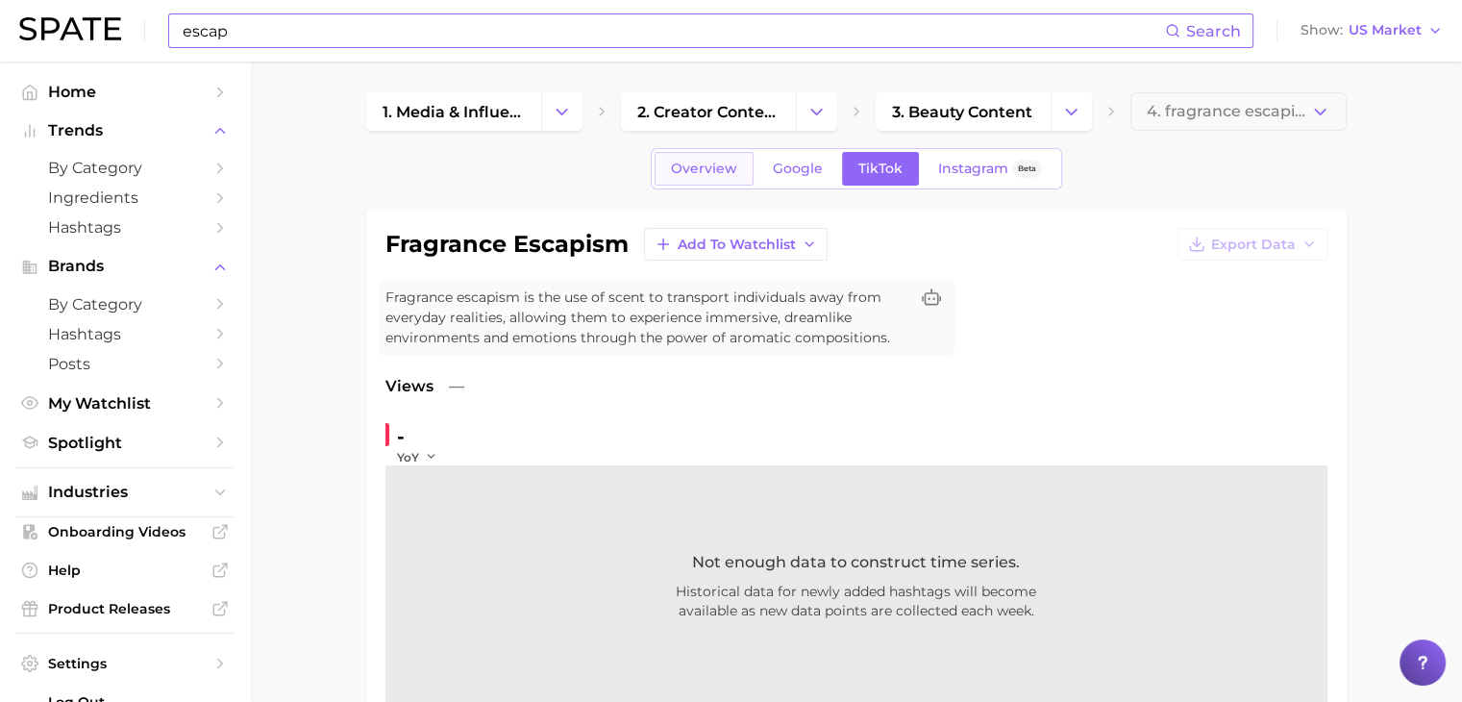
click at [692, 177] on link "Overview" at bounding box center [703, 169] width 99 height 34
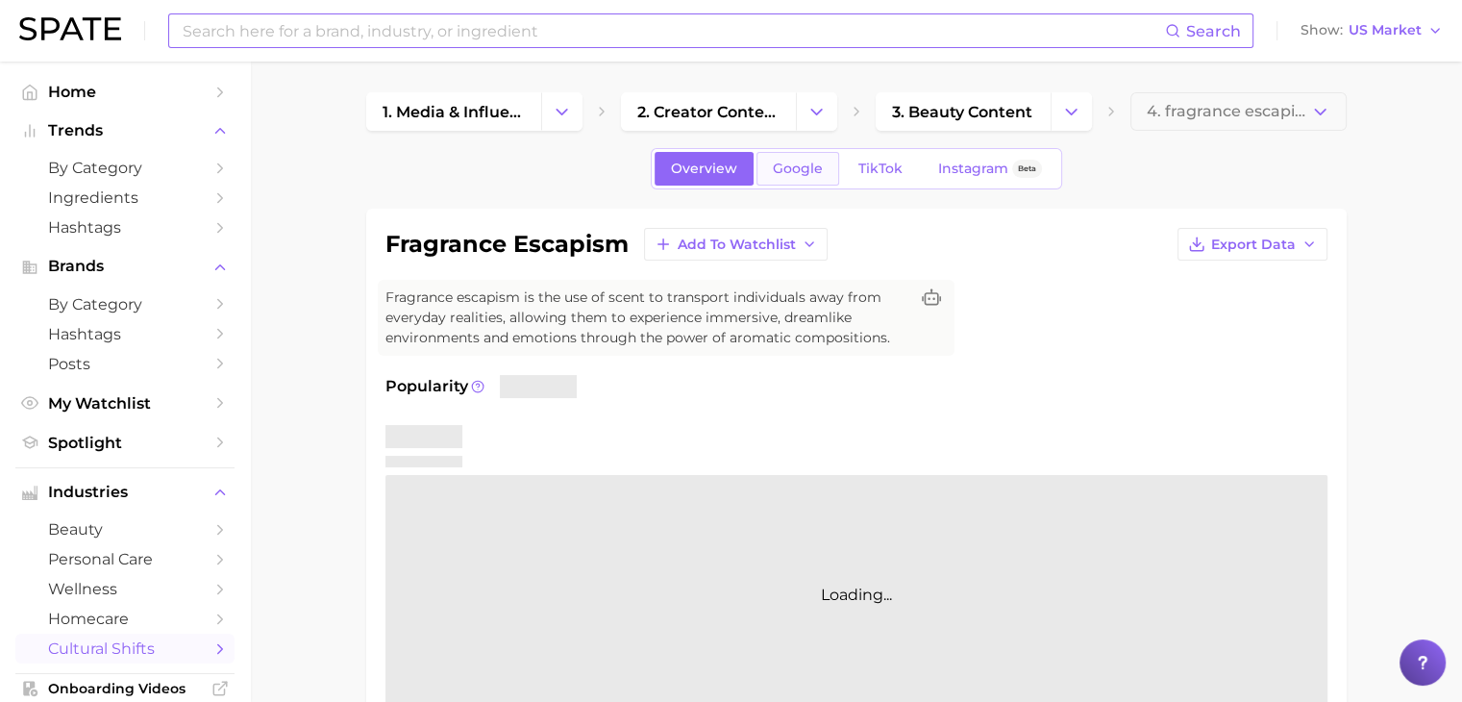
click at [777, 166] on span "Google" at bounding box center [798, 168] width 50 height 16
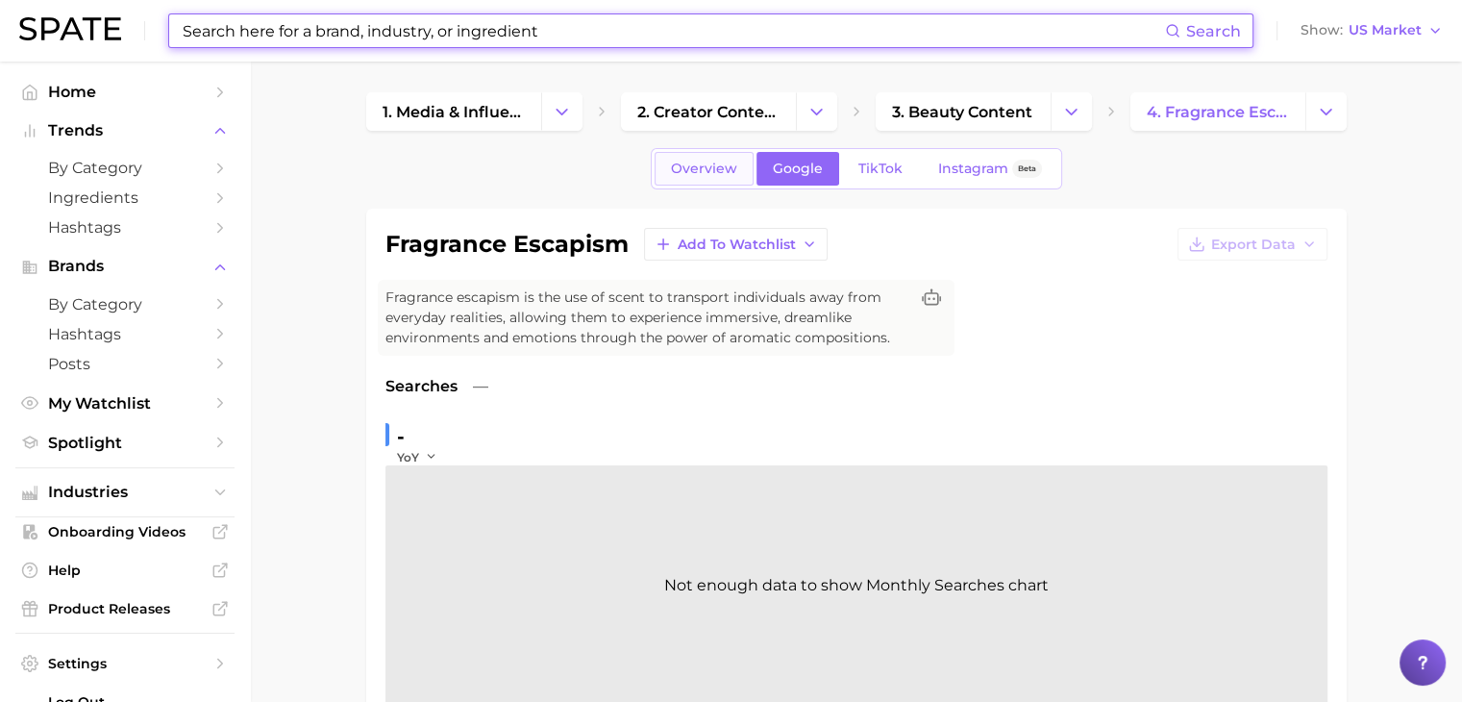
click at [700, 166] on span "Overview" at bounding box center [704, 168] width 66 height 16
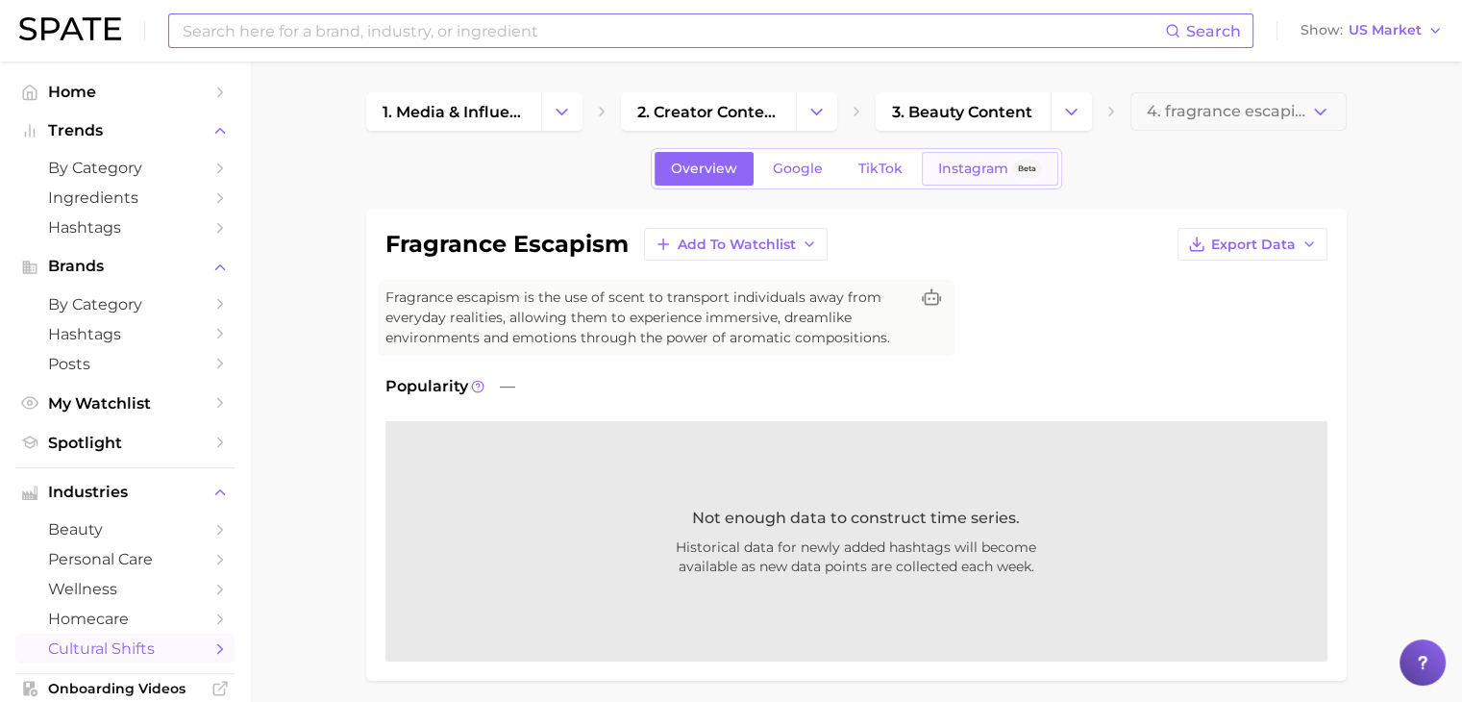
click at [973, 163] on span "Instagram" at bounding box center [973, 168] width 70 height 16
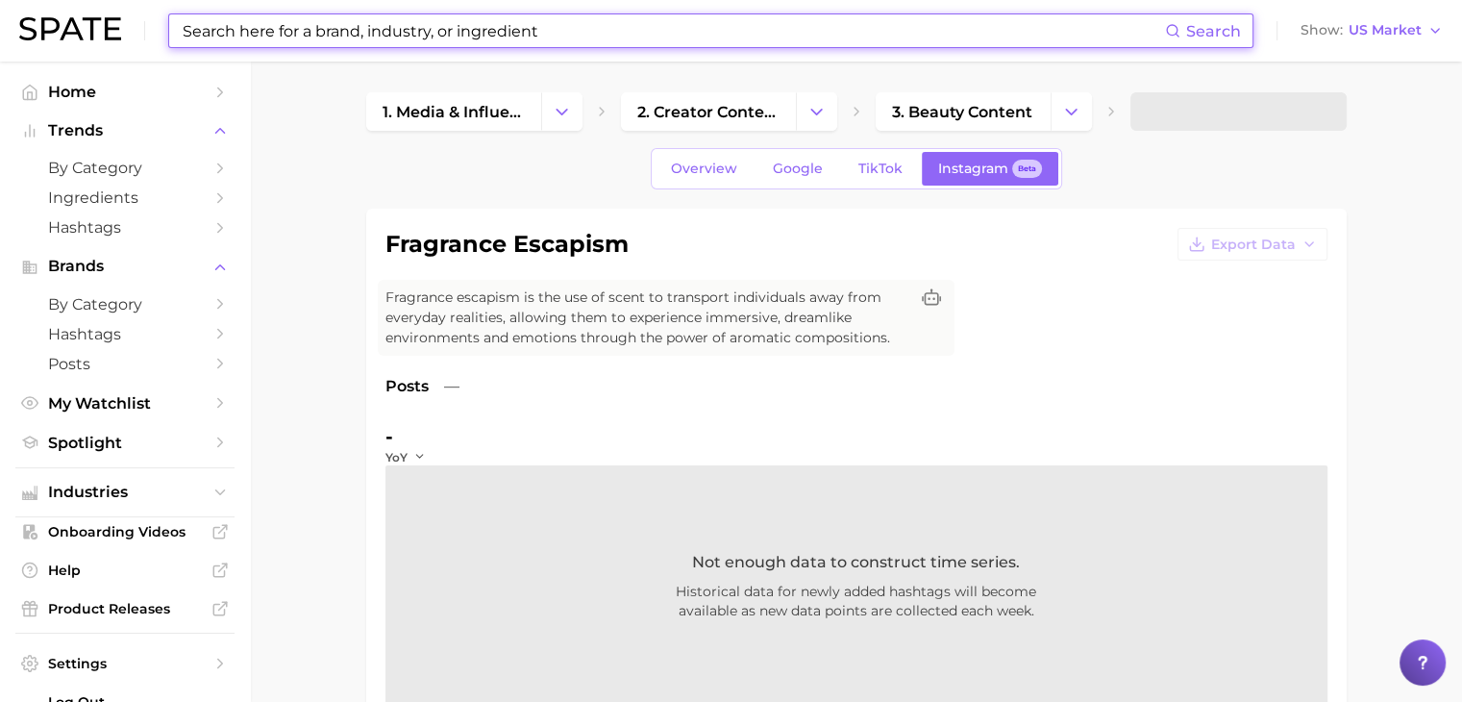
click at [527, 40] on input at bounding box center [673, 30] width 984 height 33
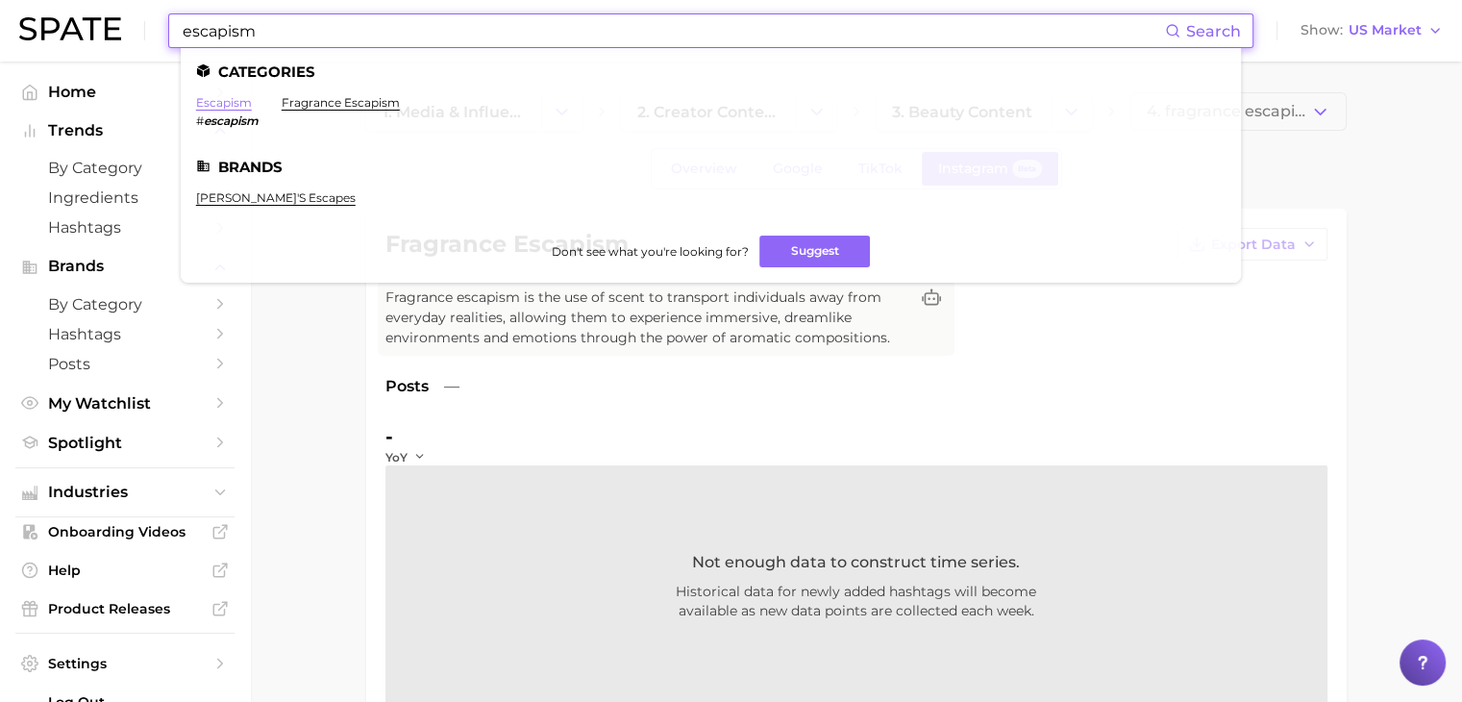
type input "escapism"
click at [215, 98] on link "escapism" at bounding box center [224, 102] width 56 height 14
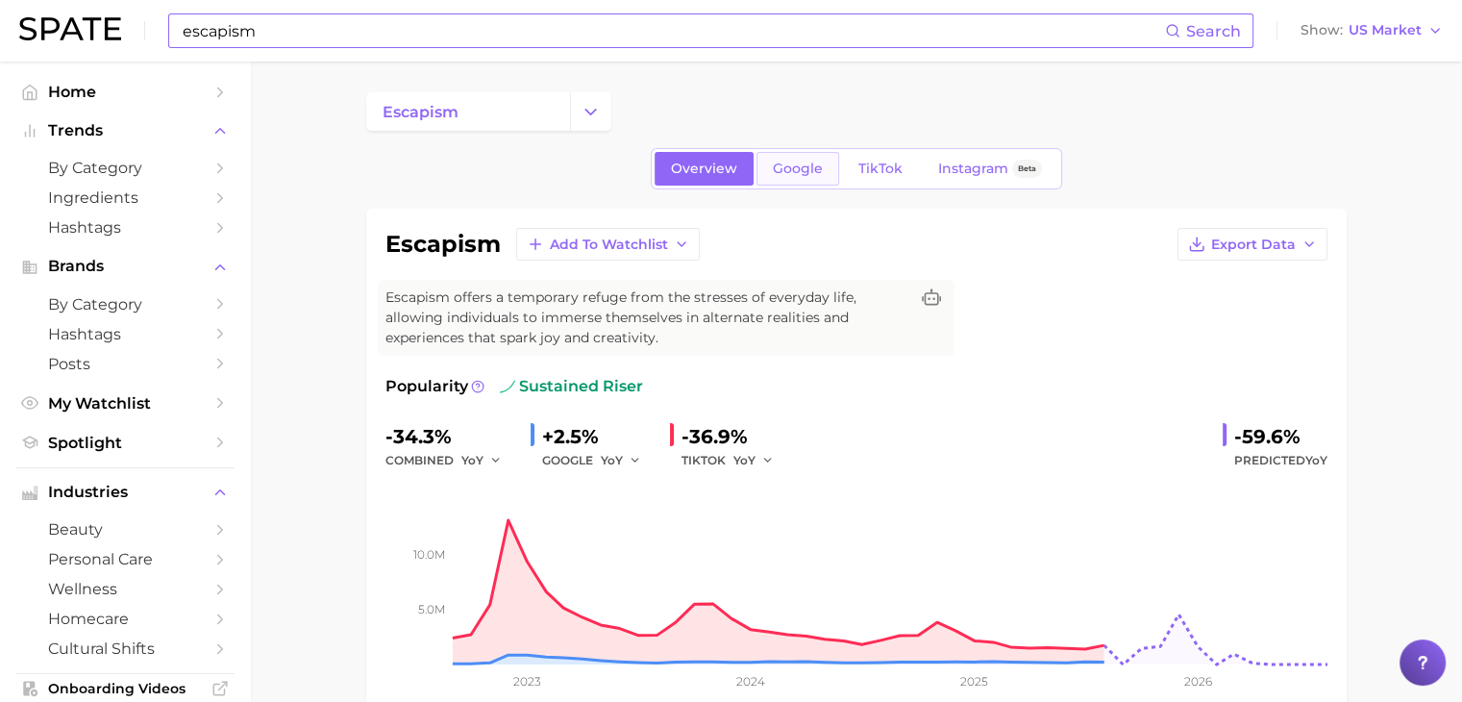
click at [793, 178] on link "Google" at bounding box center [797, 169] width 83 height 34
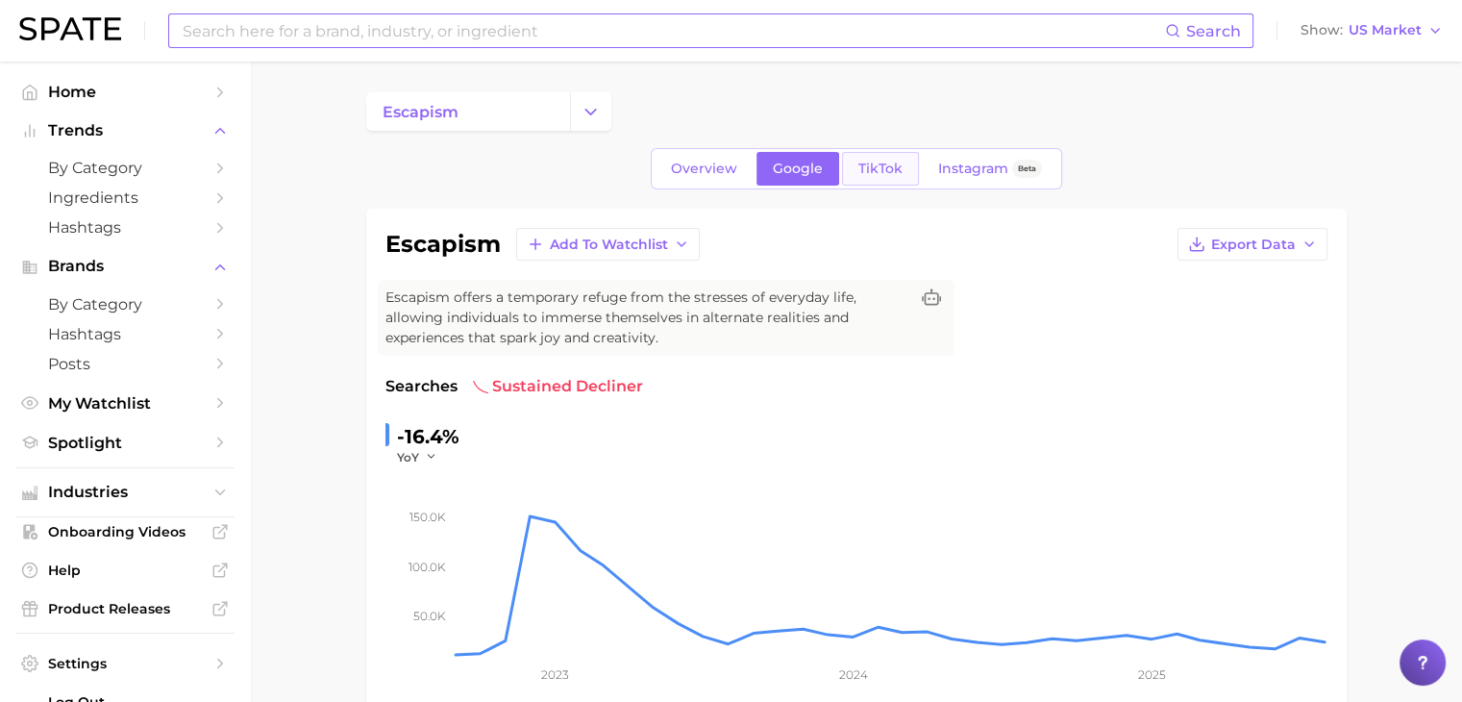
click at [873, 174] on span "TikTok" at bounding box center [880, 168] width 44 height 16
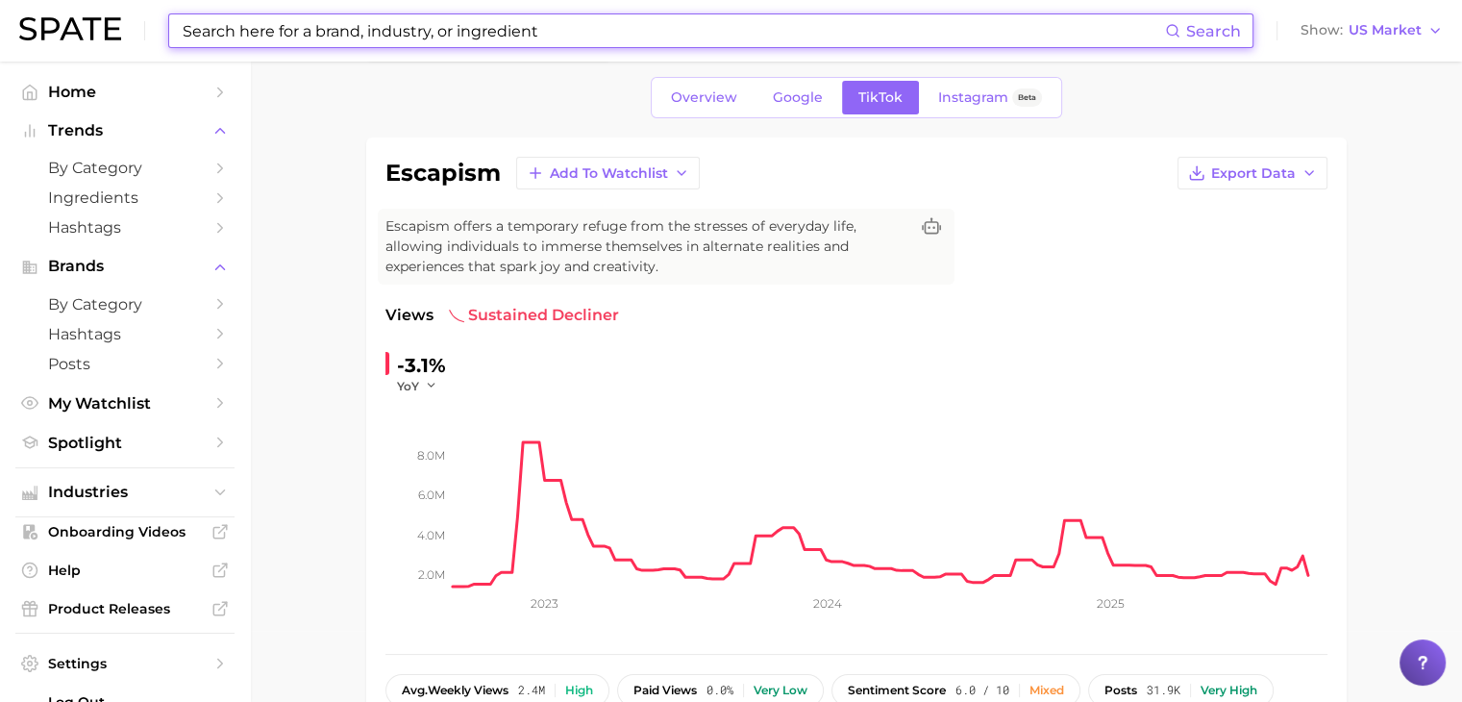
scroll to position [192, 0]
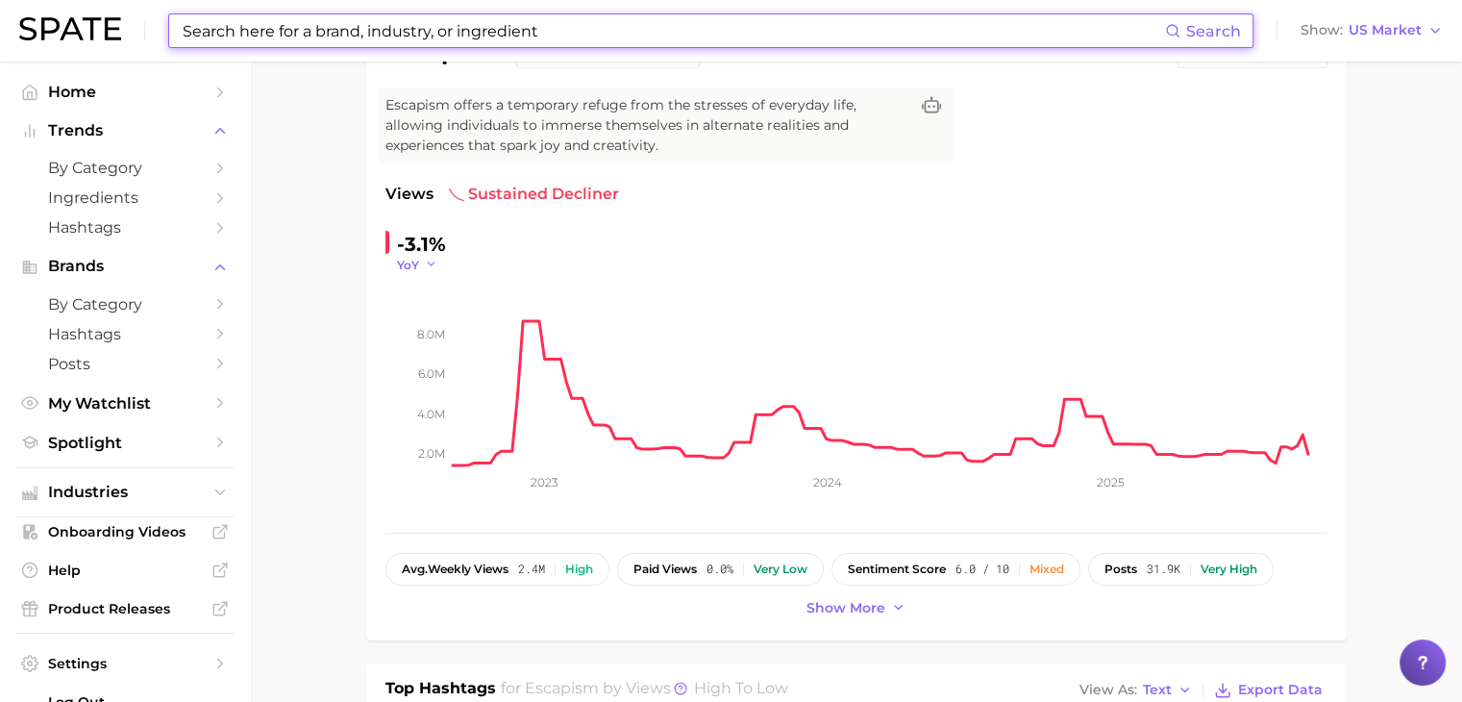
click at [418, 264] on button "YoY" at bounding box center [417, 265] width 41 height 16
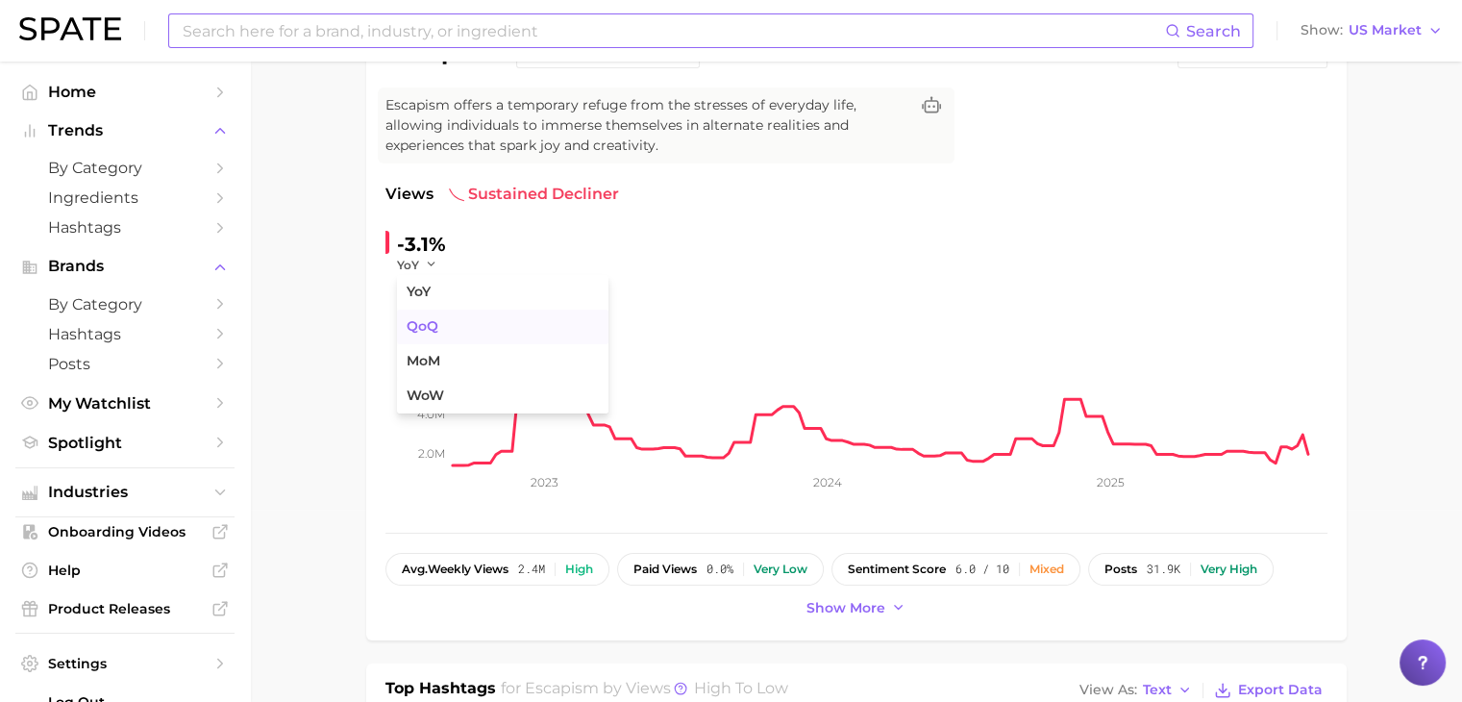
click at [431, 319] on span "QoQ" at bounding box center [423, 326] width 32 height 16
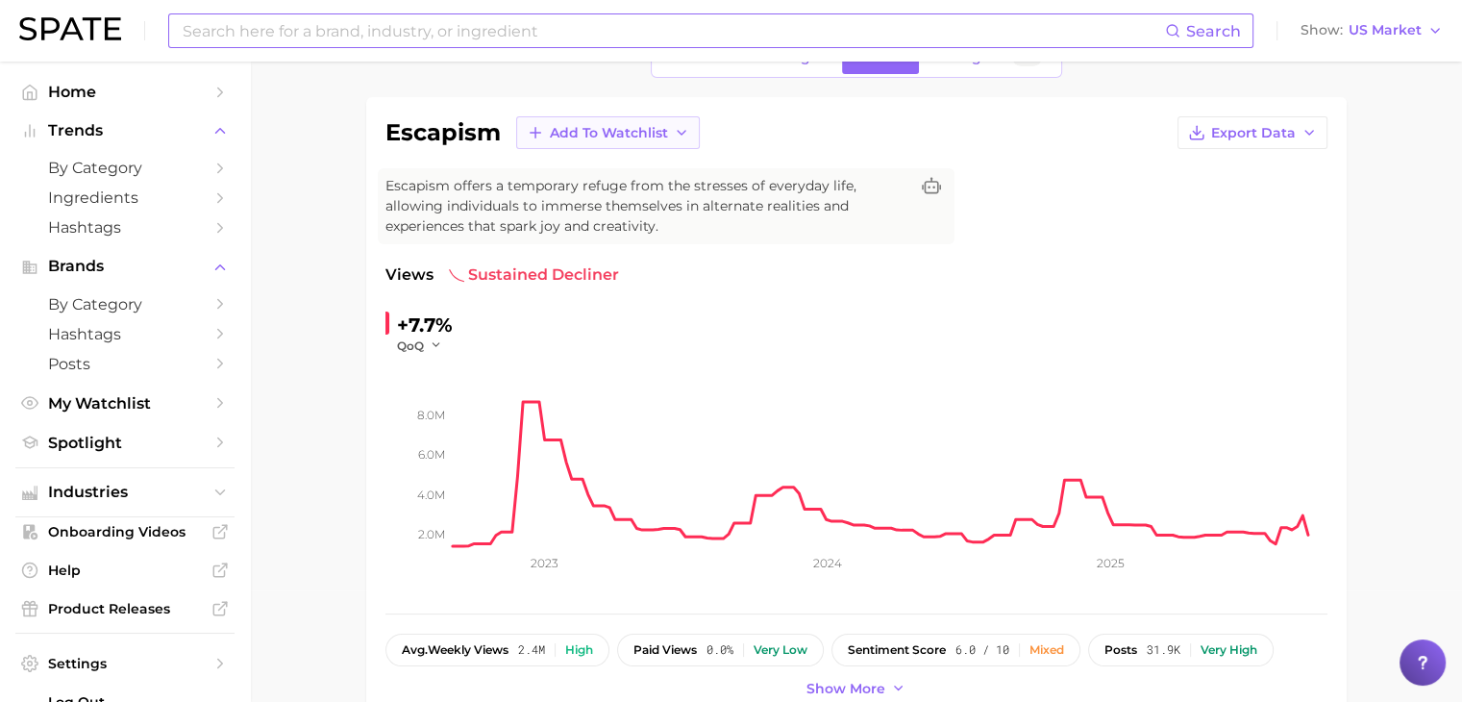
scroll to position [0, 0]
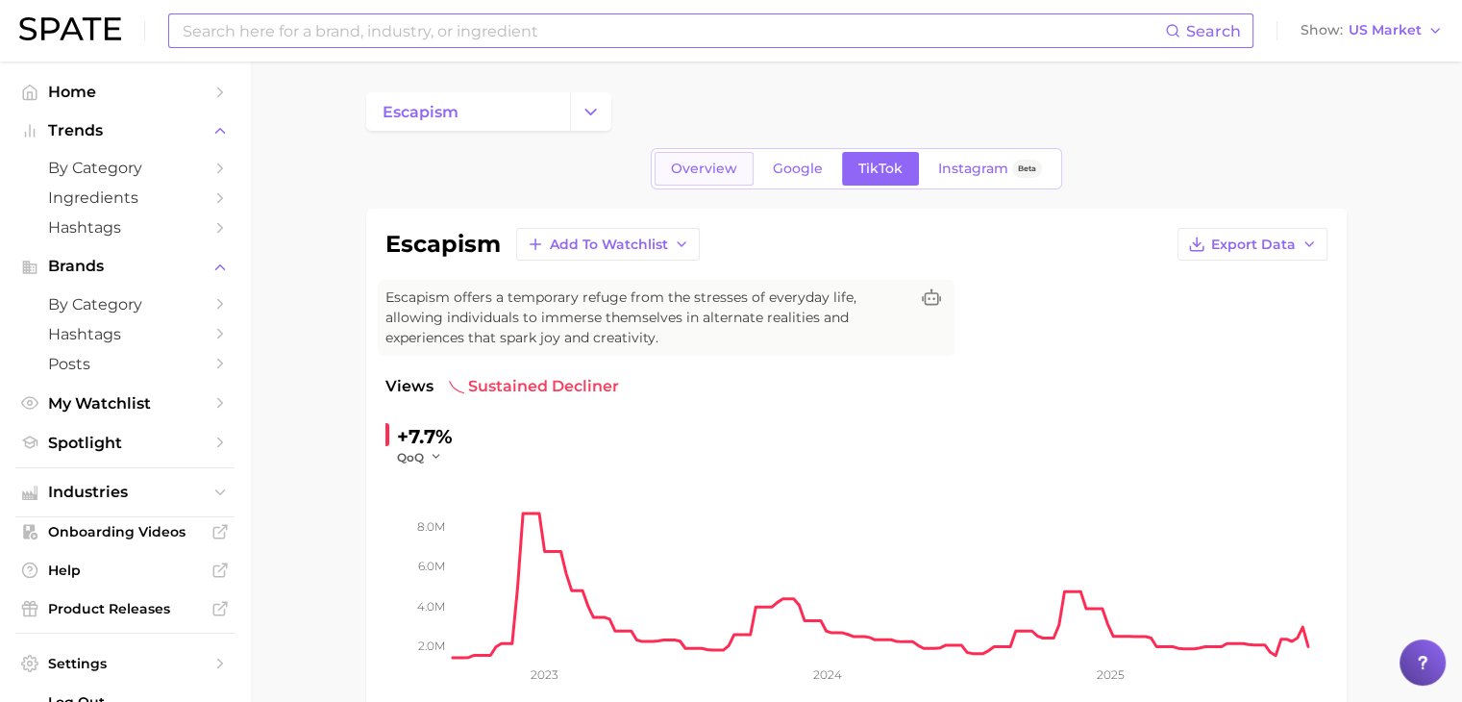
click at [711, 170] on span "Overview" at bounding box center [704, 168] width 66 height 16
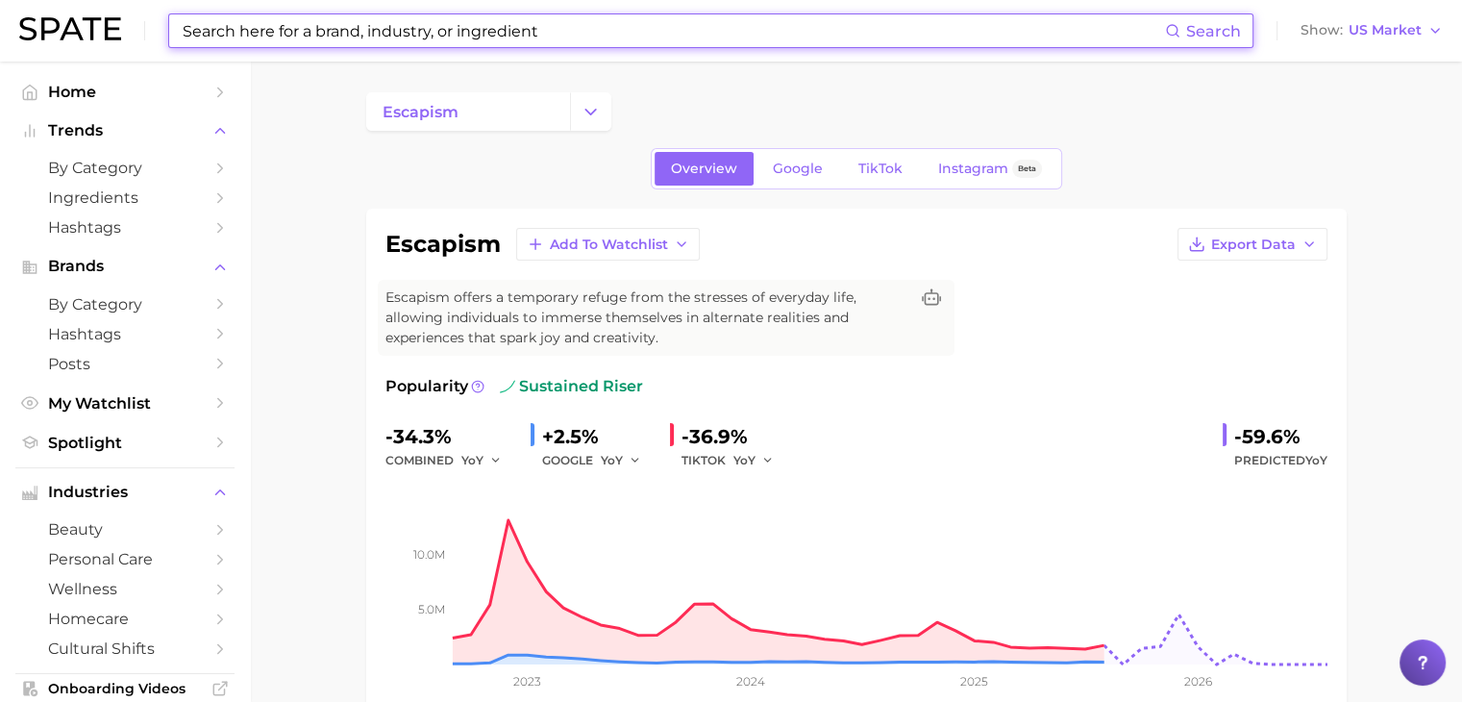
click at [455, 458] on div "combined YoY" at bounding box center [450, 460] width 130 height 23
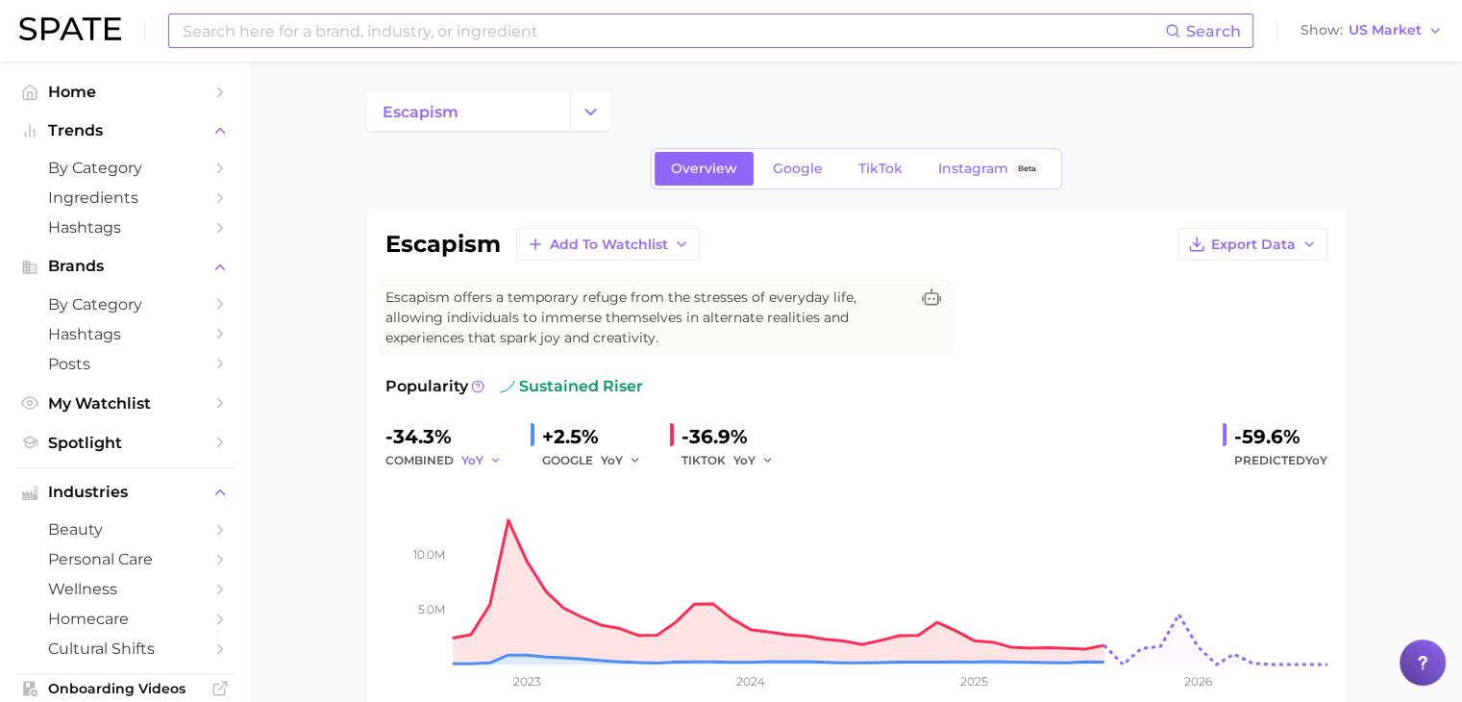
click at [468, 461] on span "YoY" at bounding box center [472, 460] width 22 height 16
click at [529, 532] on button "QoQ" at bounding box center [566, 525] width 211 height 35
click at [500, 459] on polyline "button" at bounding box center [500, 459] width 7 height 3
click at [525, 551] on button "MoM" at bounding box center [566, 560] width 211 height 35
click at [640, 458] on div "YoY" at bounding box center [628, 460] width 54 height 23
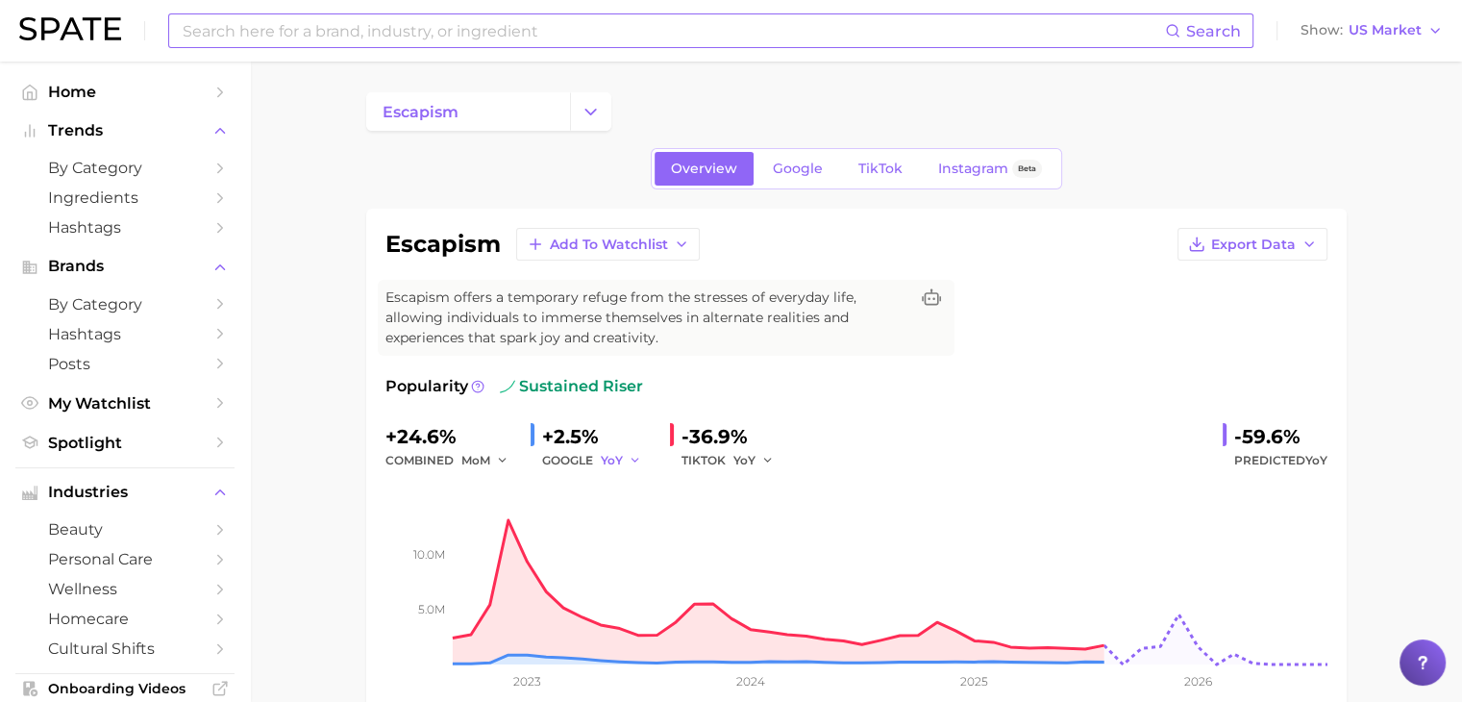
click at [640, 458] on icon "button" at bounding box center [635, 460] width 13 height 13
click at [671, 559] on button "MoM" at bounding box center [706, 560] width 211 height 35
click at [764, 457] on icon "button" at bounding box center [767, 460] width 13 height 13
click at [757, 550] on button "MoM" at bounding box center [838, 560] width 211 height 35
click at [872, 434] on div "+24.6% combined MoM -2.1% GOOGLE MoM +30.2% TIKTOK MoM -59.6% Predicted YoY" at bounding box center [856, 446] width 942 height 51
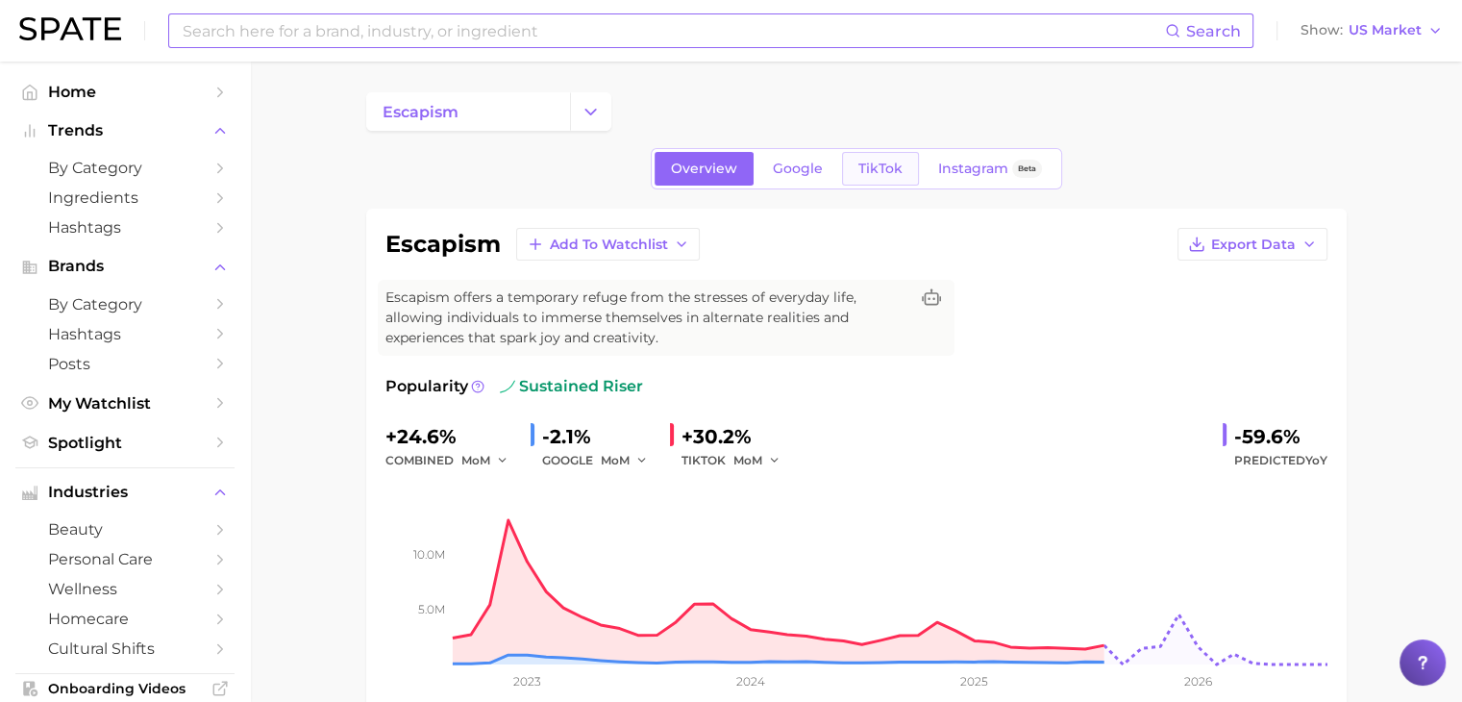
click at [864, 166] on span "TikTok" at bounding box center [880, 168] width 44 height 16
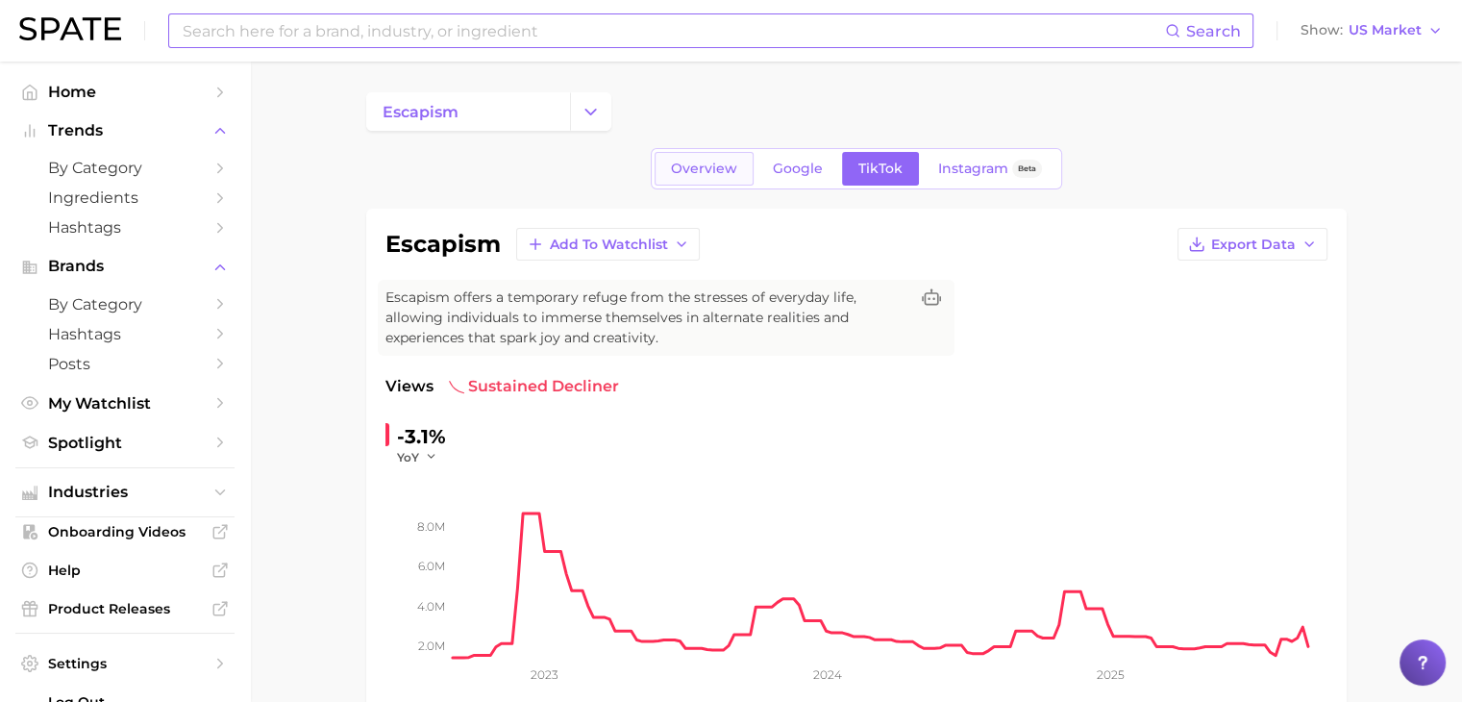
click at [730, 168] on span "Overview" at bounding box center [704, 168] width 66 height 16
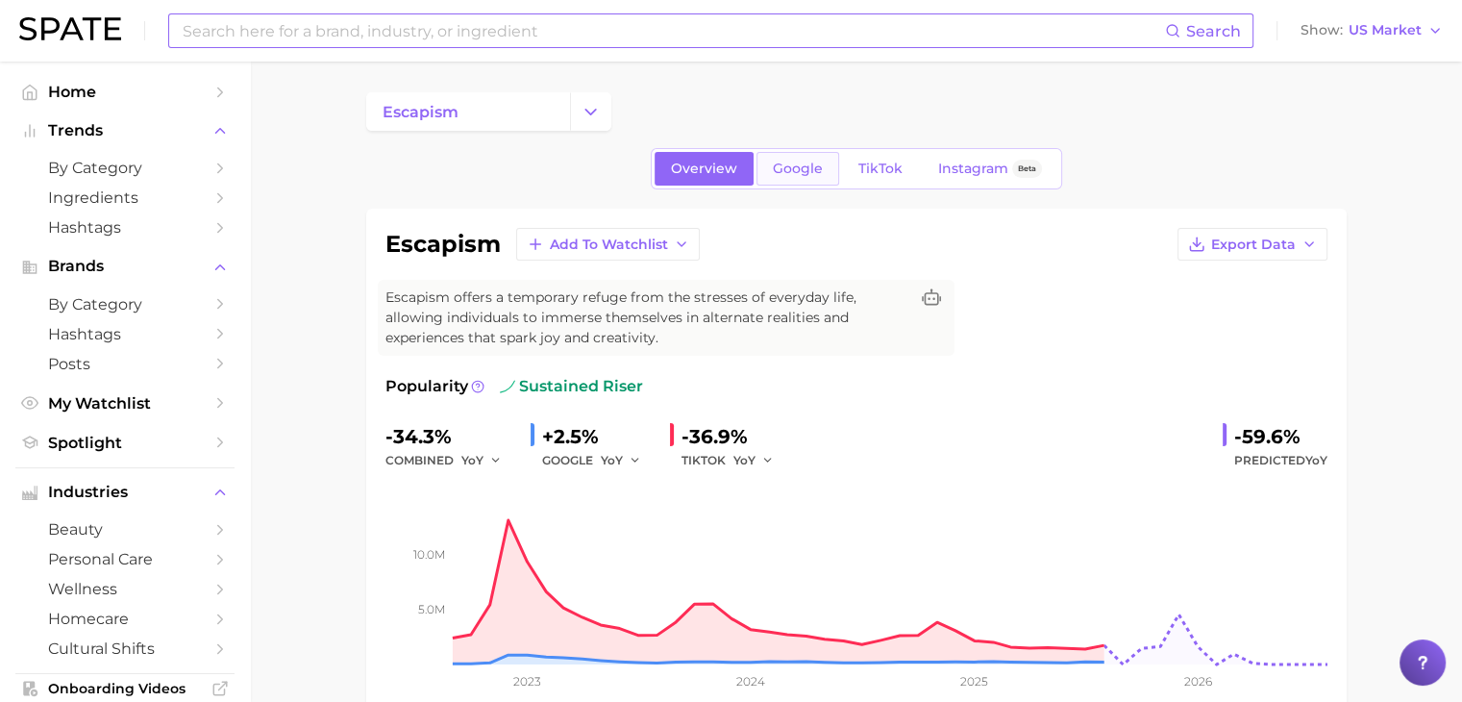
click at [803, 166] on span "Google" at bounding box center [798, 168] width 50 height 16
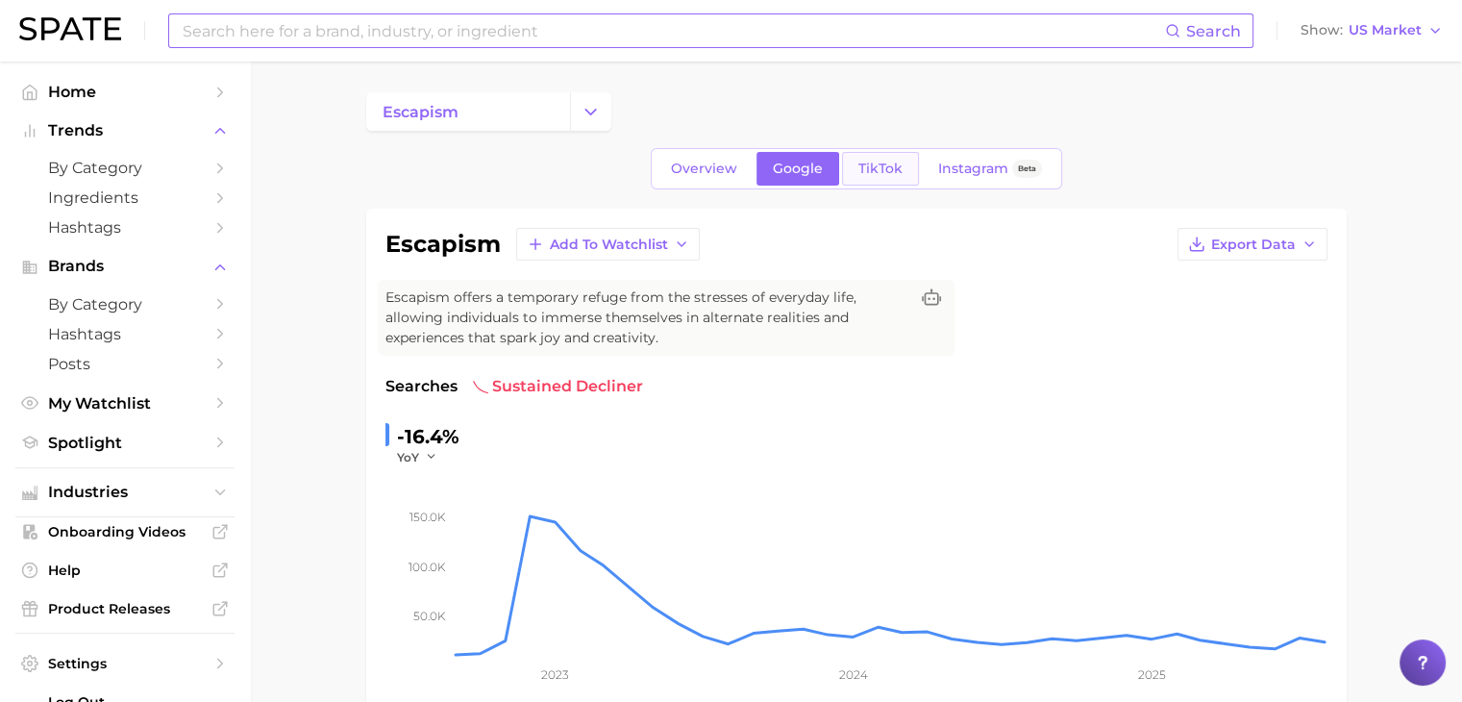
click at [879, 178] on link "TikTok" at bounding box center [880, 169] width 77 height 34
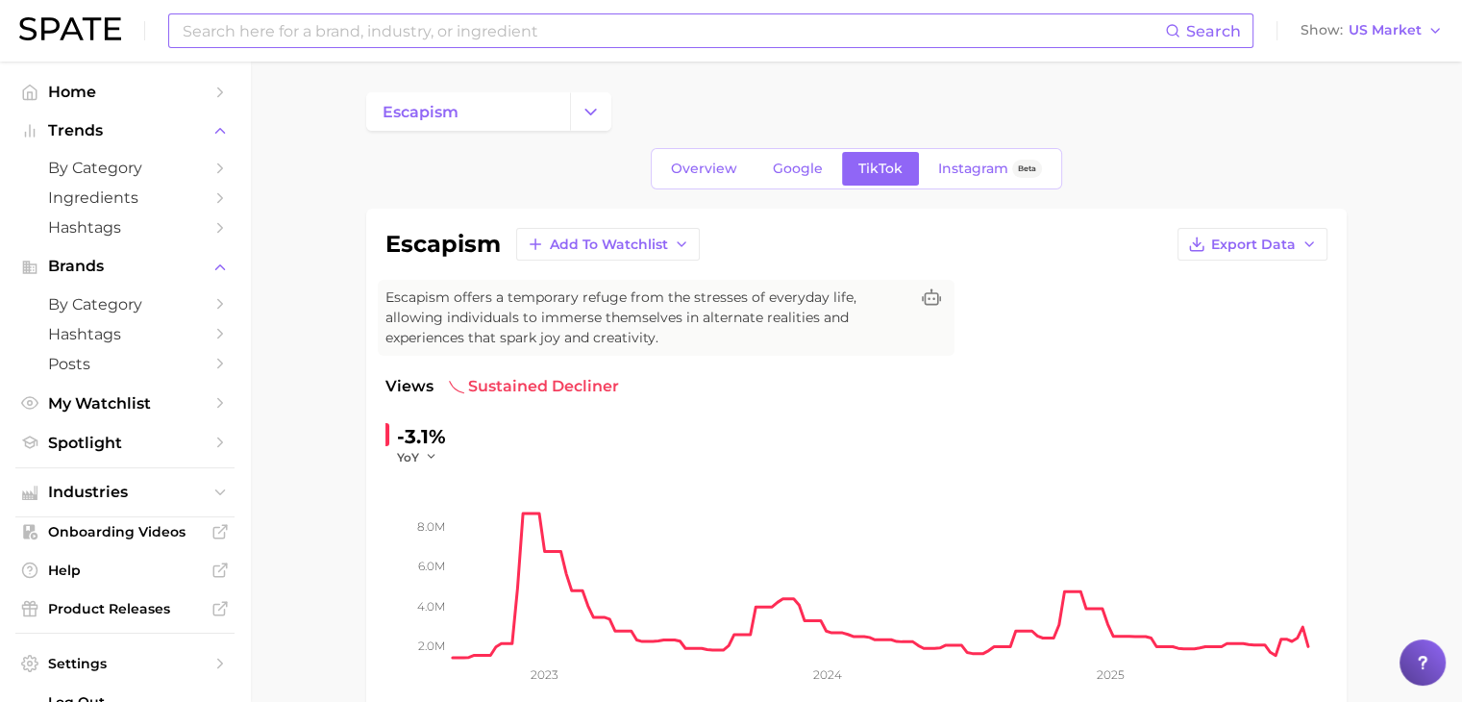
click at [650, 53] on div "Search Show US Market" at bounding box center [730, 31] width 1423 height 62
click at [648, 43] on input at bounding box center [673, 30] width 984 height 33
drag, startPoint x: 648, startPoint y: 43, endPoint x: 168, endPoint y: 8, distance: 480.9
click at [168, 8] on div "destination frag Search No results for " destination frag " Suggest Show US Mar…" at bounding box center [730, 31] width 1423 height 62
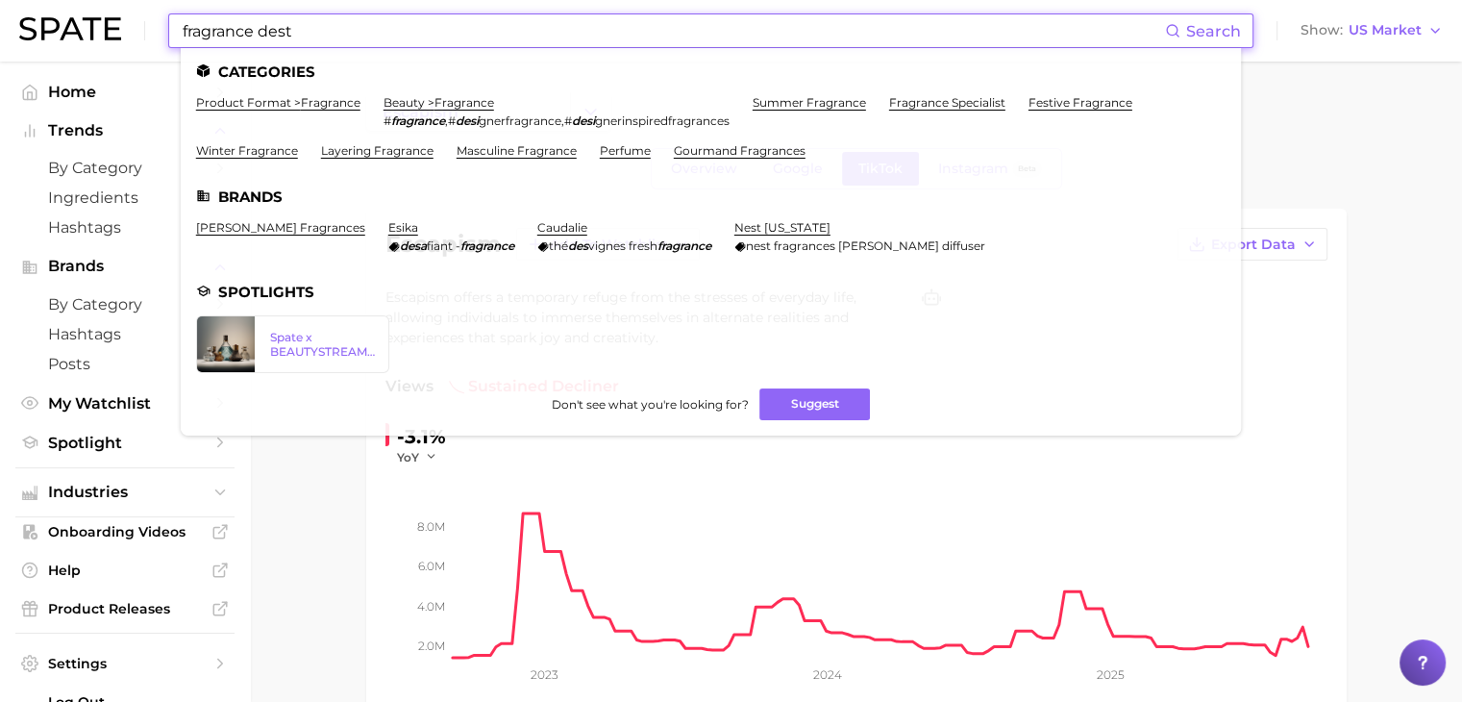
click at [581, 16] on input "fragrance dest" at bounding box center [673, 30] width 984 height 33
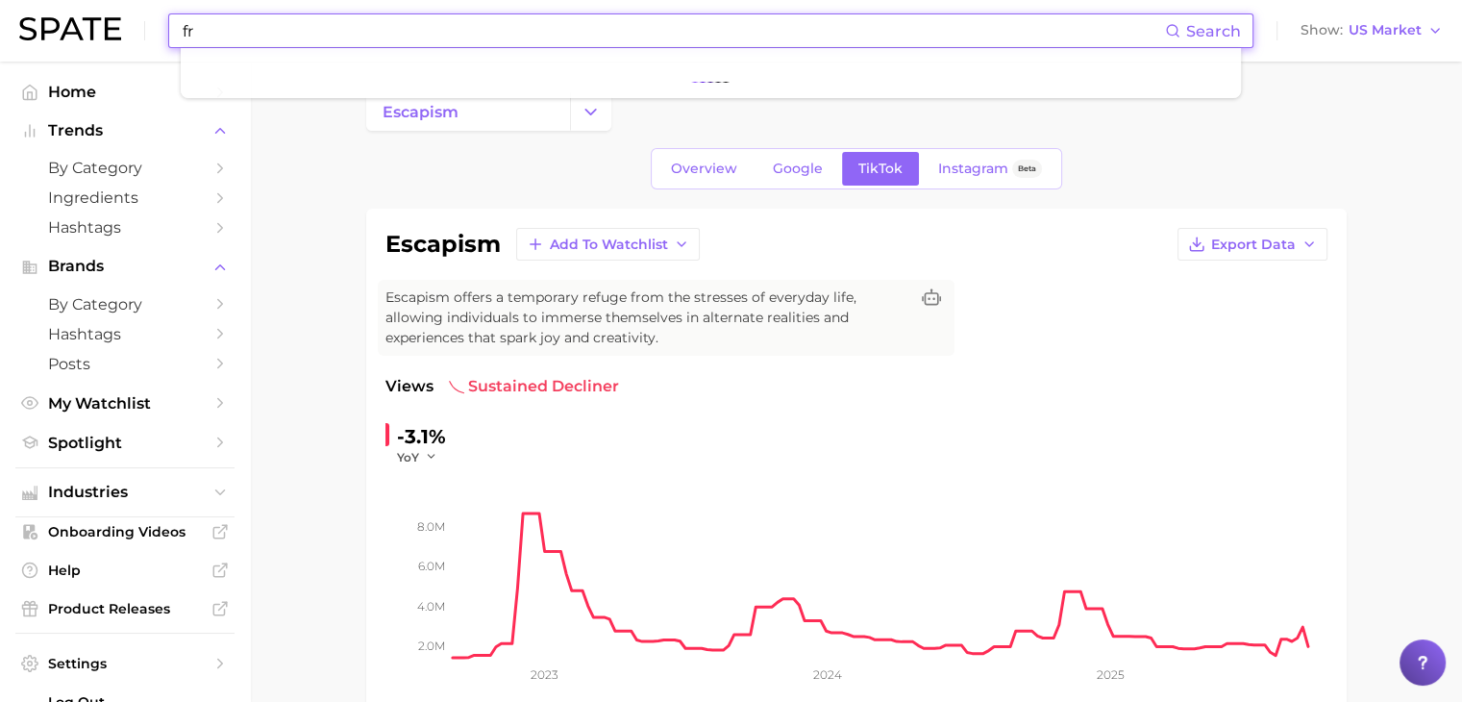
type input "f"
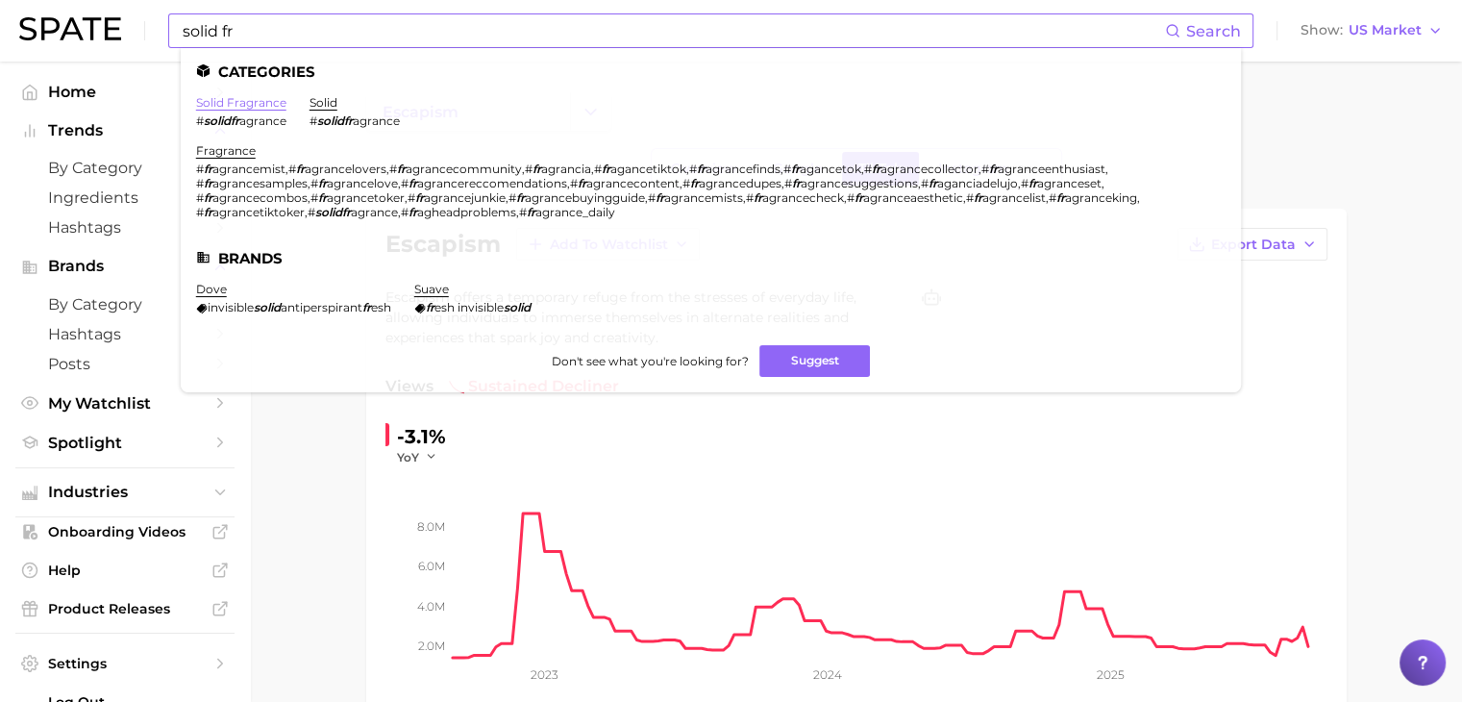
click at [262, 104] on link "solid fragrance" at bounding box center [241, 102] width 90 height 14
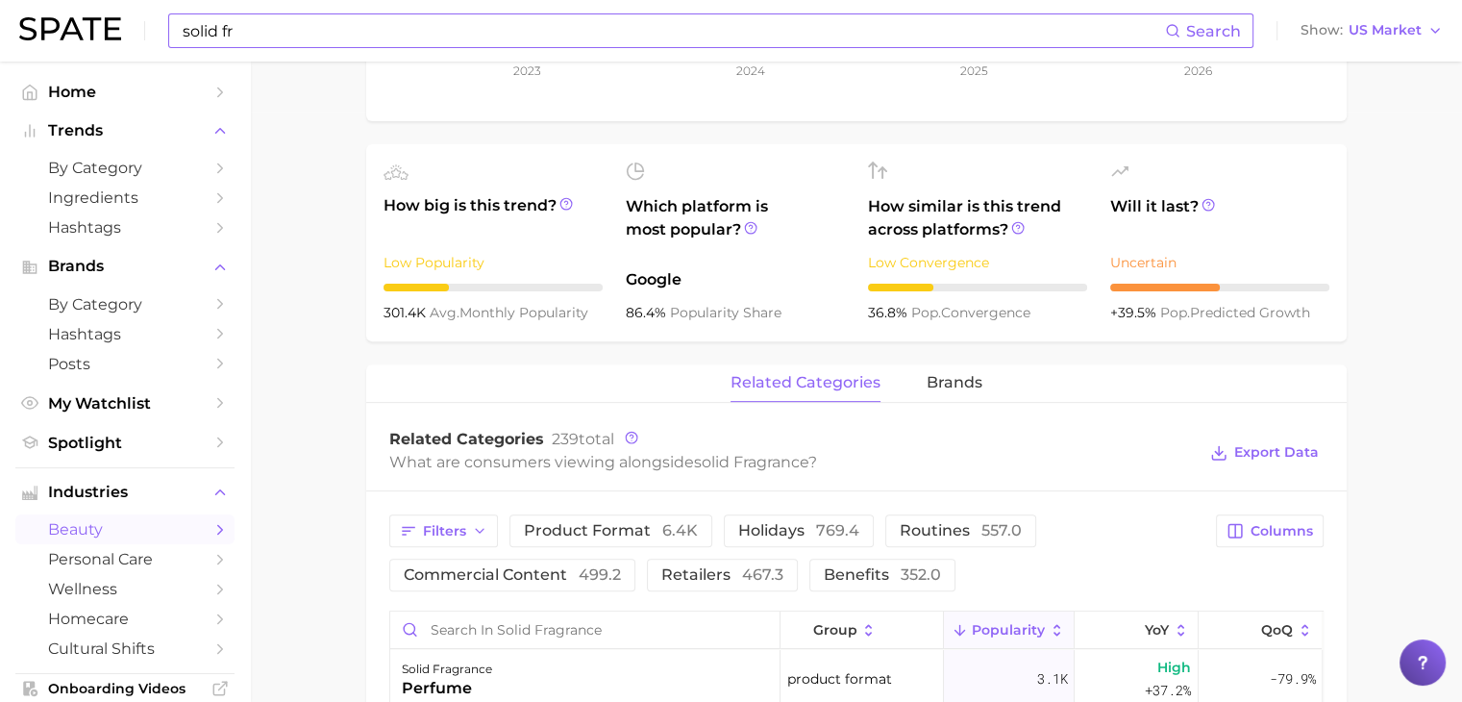
scroll to position [577, 0]
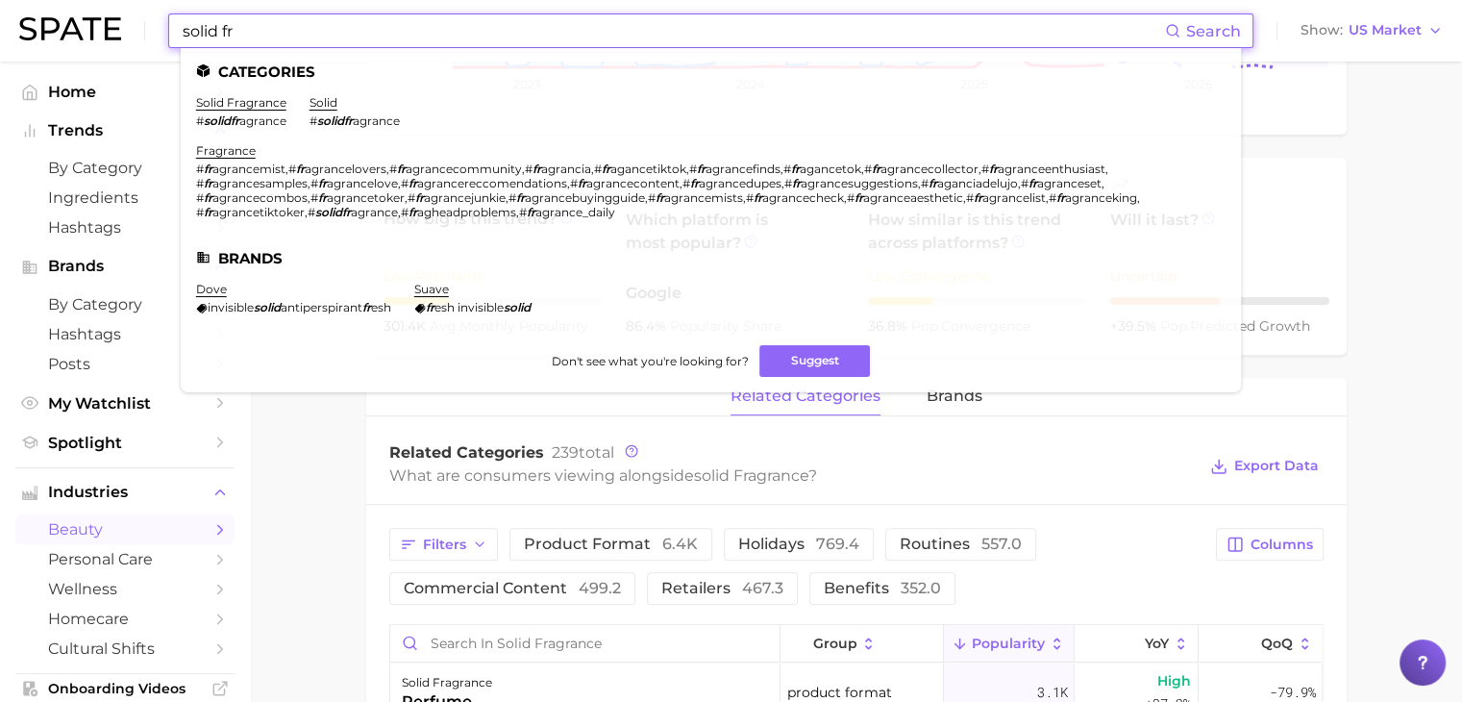
drag, startPoint x: 381, startPoint y: 24, endPoint x: 144, endPoint y: 49, distance: 237.7
click at [144, 49] on div "solid fr Search Categories solid fragrance # solidfr agrance solid # solidfr ag…" at bounding box center [730, 31] width 1423 height 62
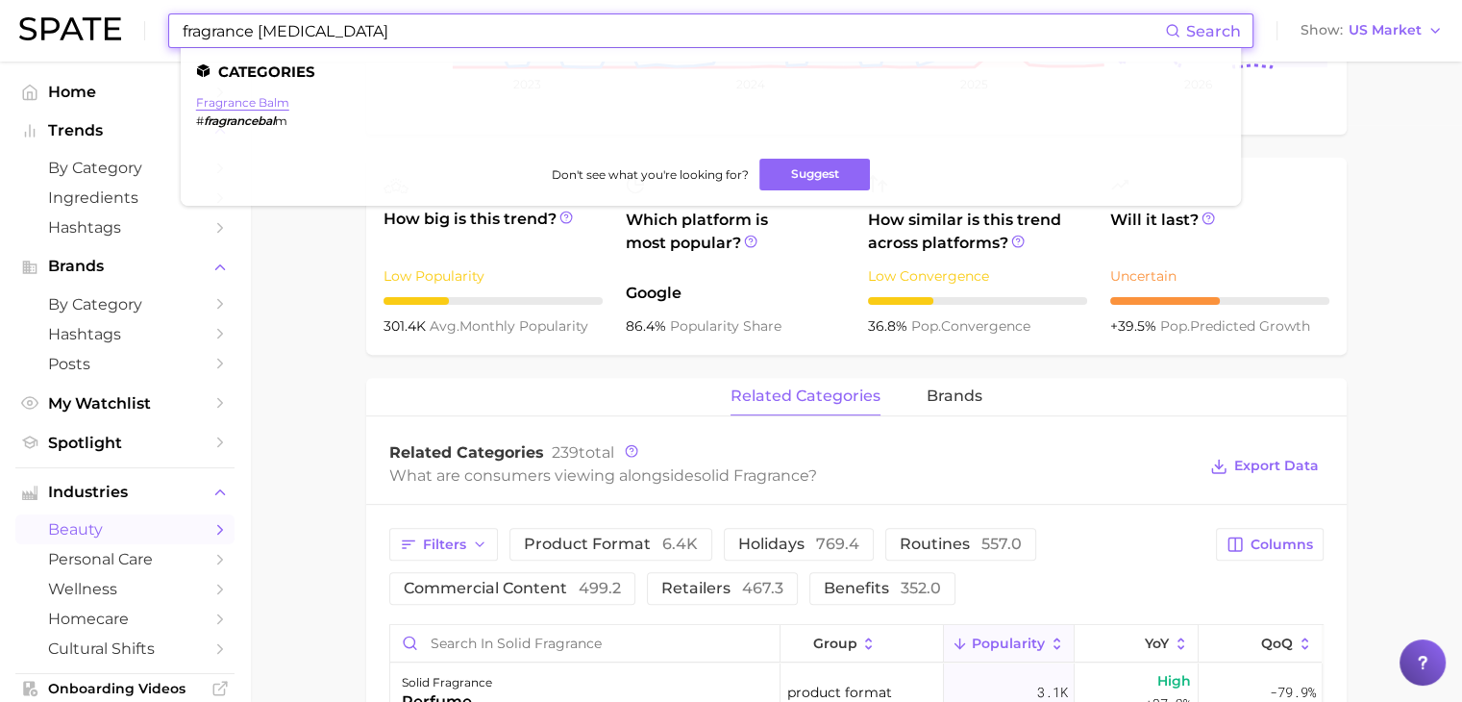
type input "fragrance [MEDICAL_DATA]"
click at [257, 97] on link "fragrance balm" at bounding box center [242, 102] width 93 height 14
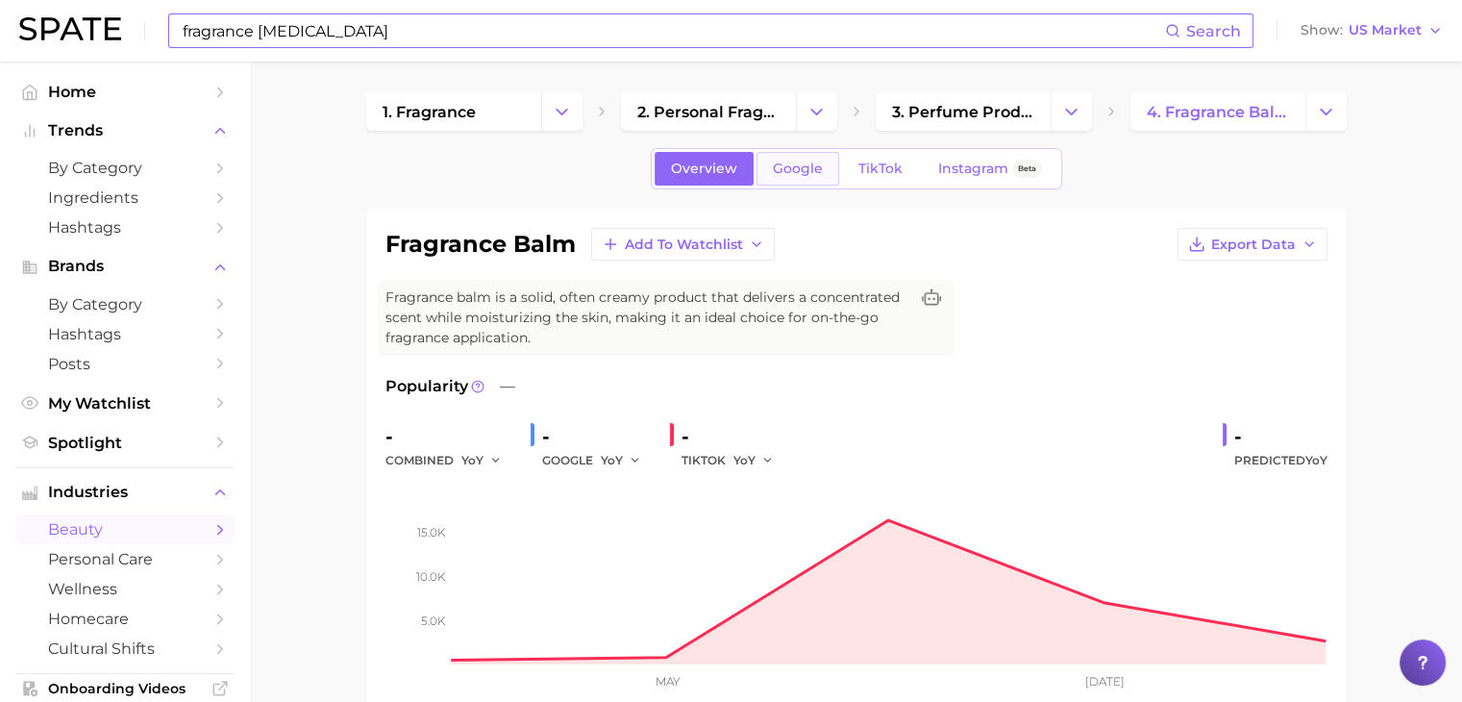
click at [785, 183] on link "Google" at bounding box center [797, 169] width 83 height 34
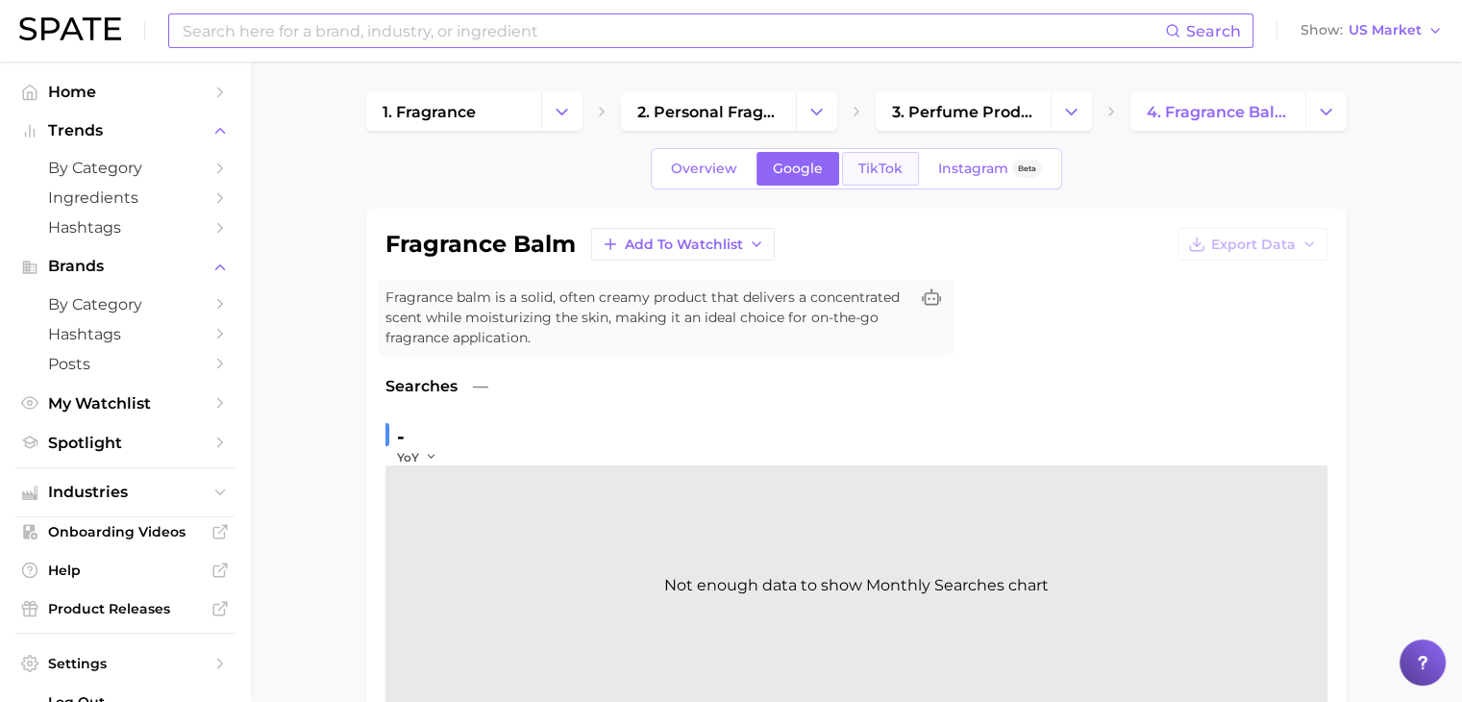
click at [873, 173] on span "TikTok" at bounding box center [880, 168] width 44 height 16
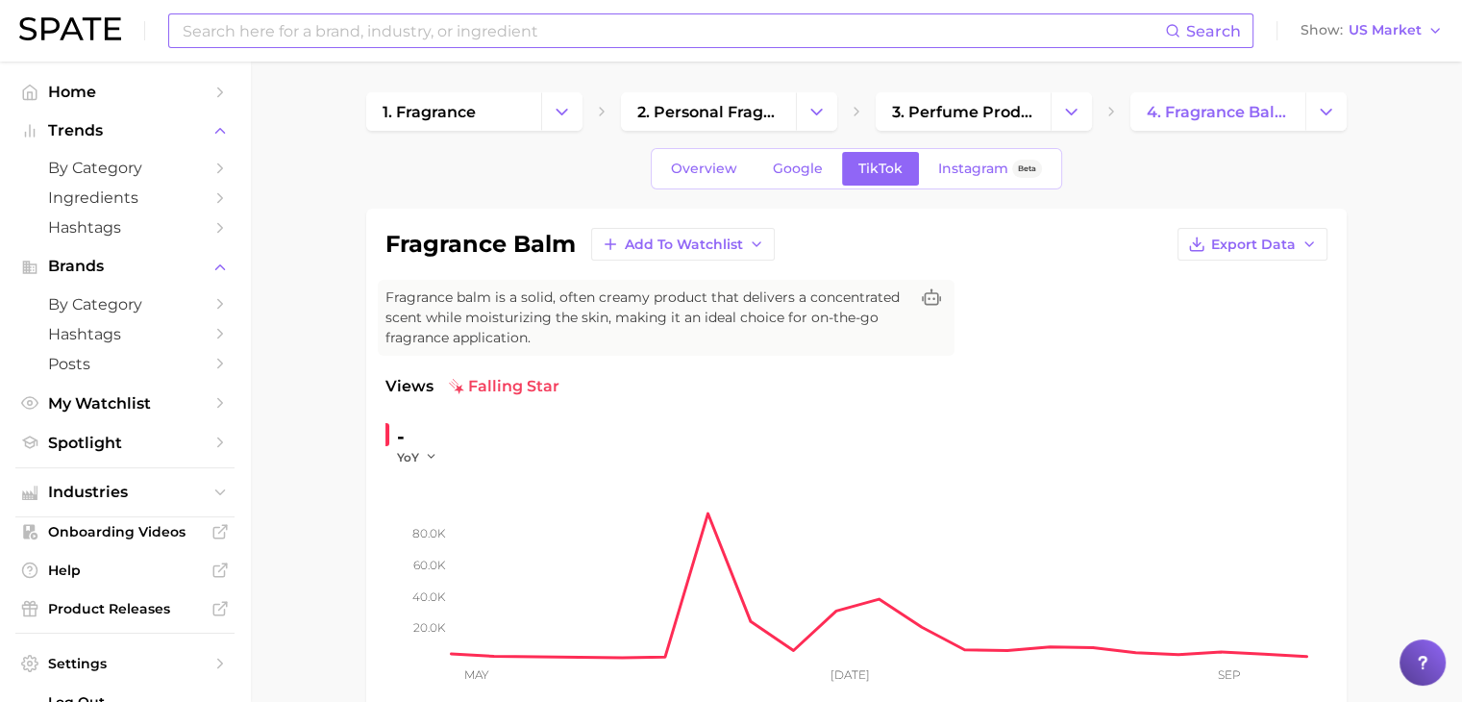
click at [481, 30] on input at bounding box center [673, 30] width 984 height 33
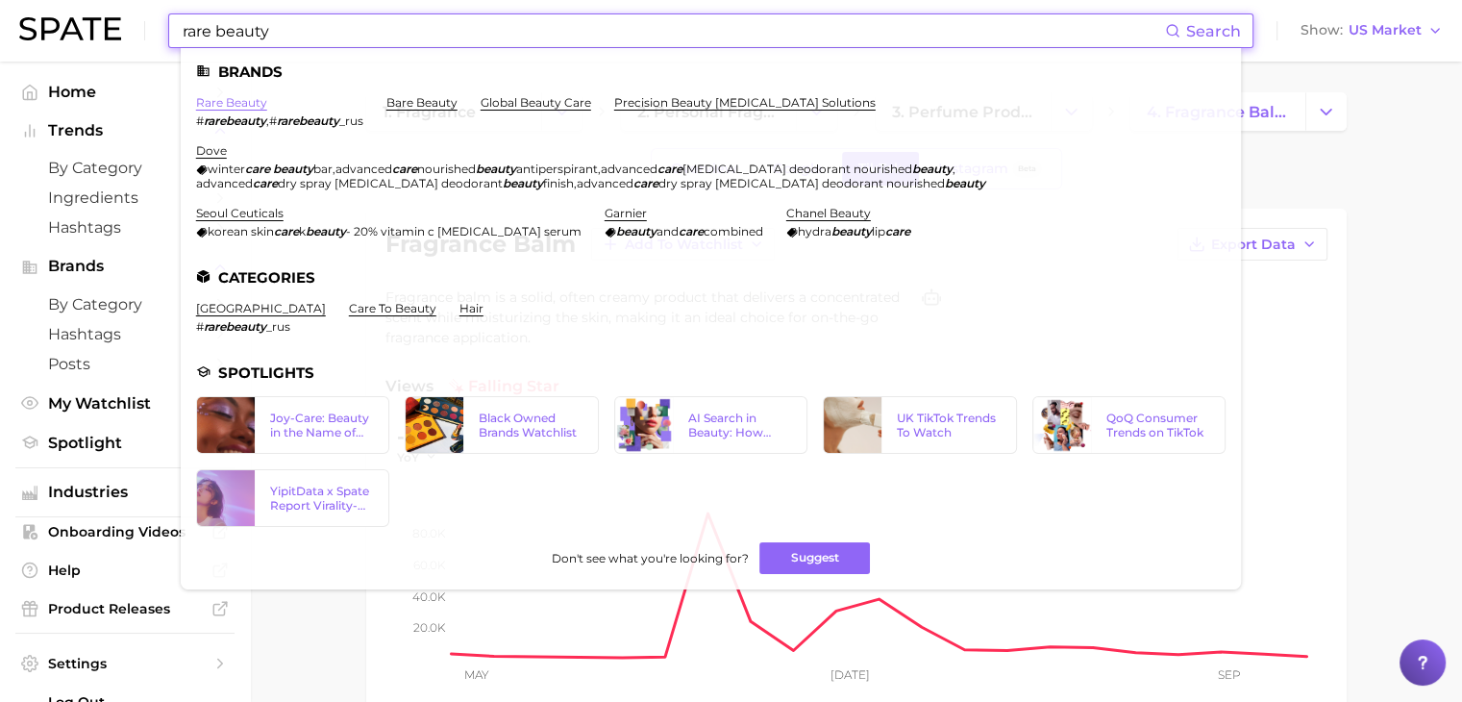
type input "rare beauty"
click at [250, 100] on link "rare beauty" at bounding box center [231, 102] width 71 height 14
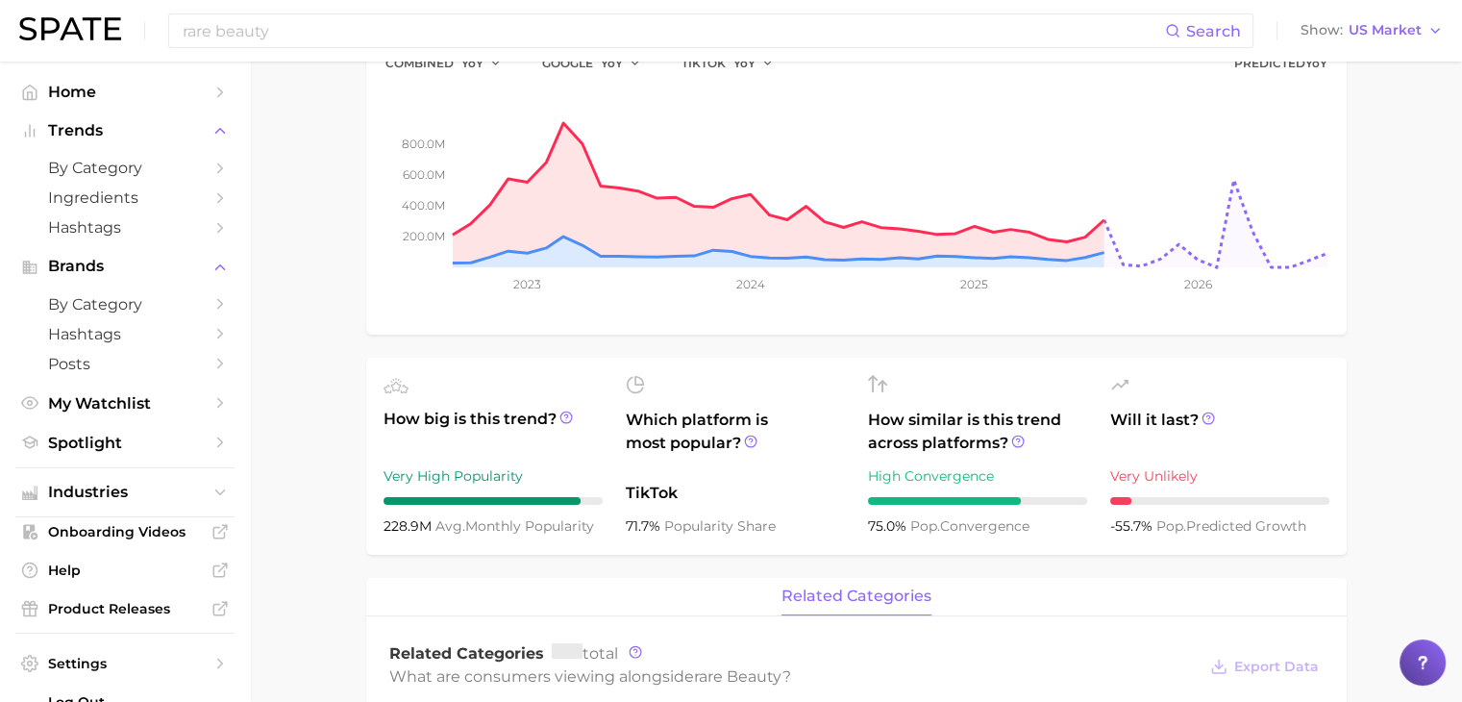
scroll to position [577, 0]
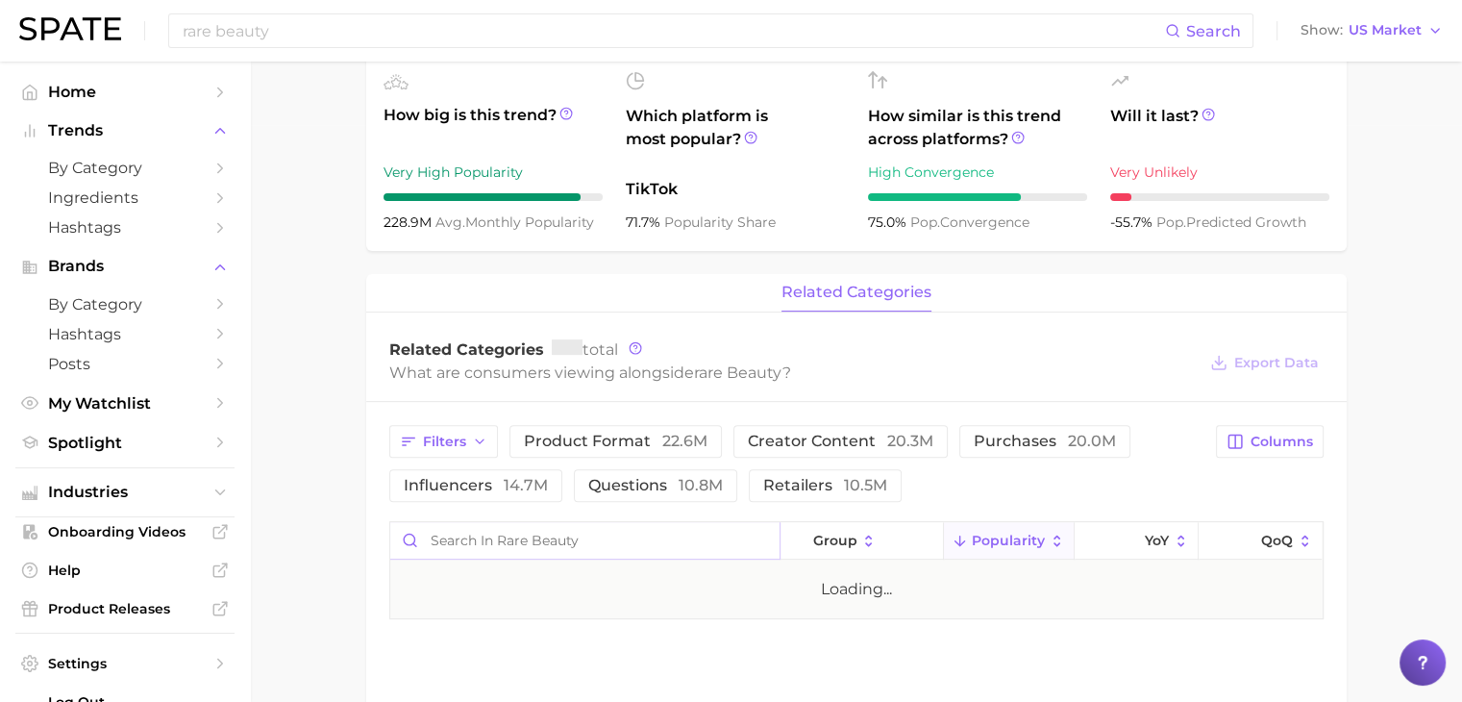
click at [542, 545] on input "Search in rare beauty" at bounding box center [584, 540] width 389 height 37
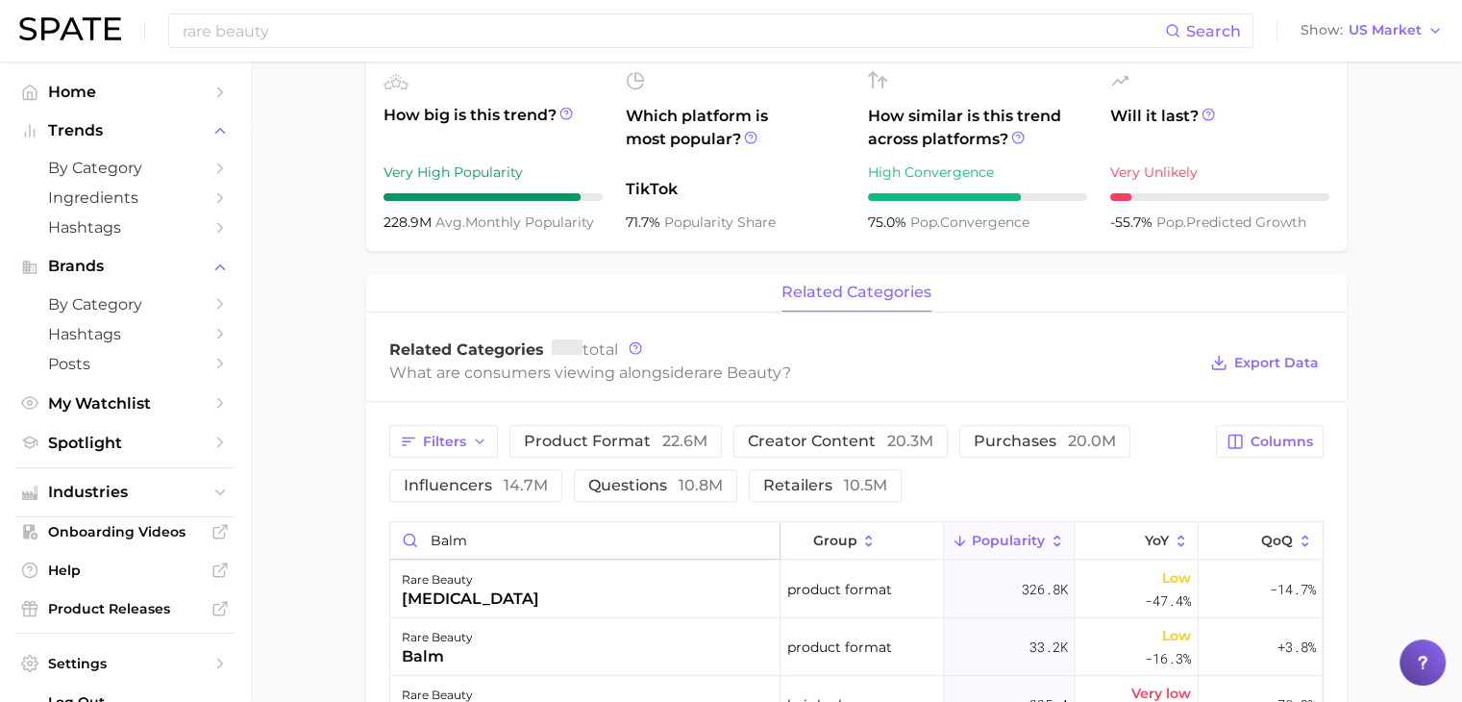
type input "balm"
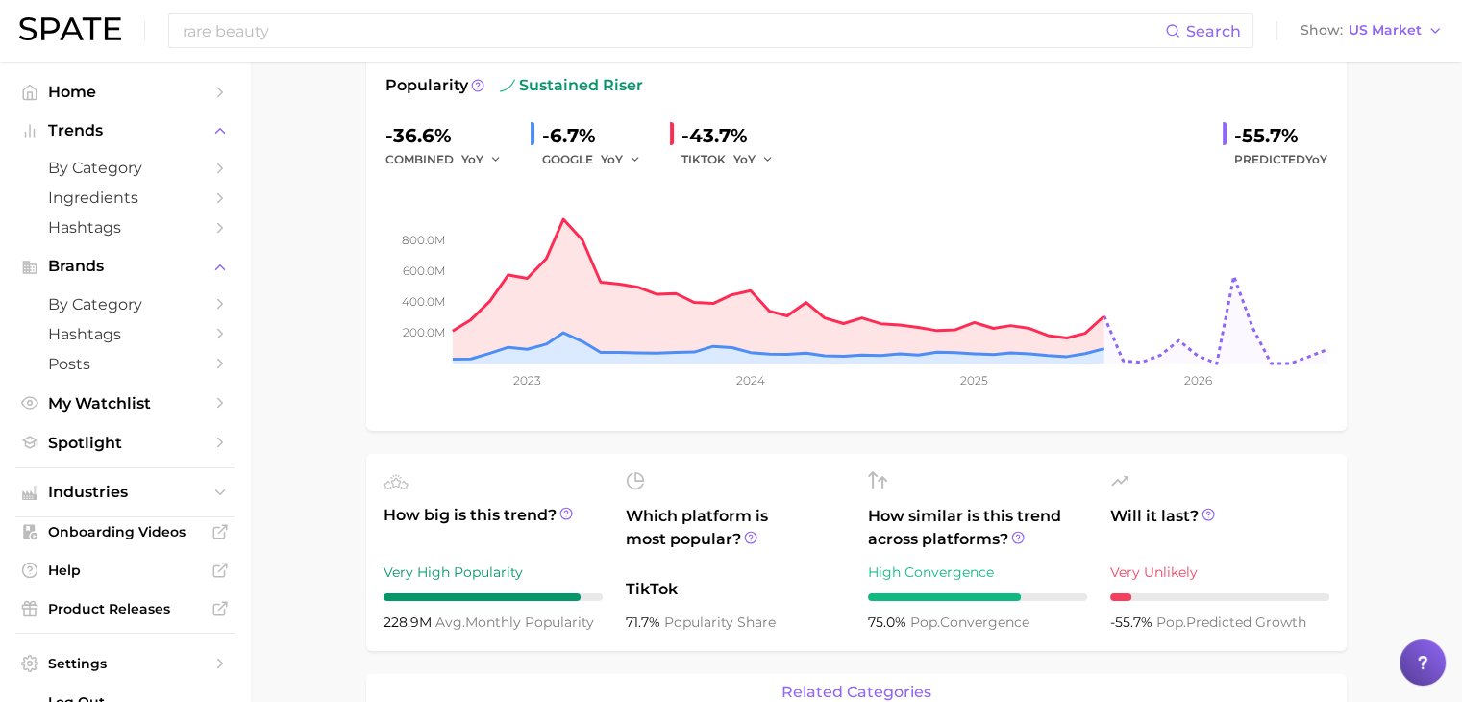
scroll to position [0, 0]
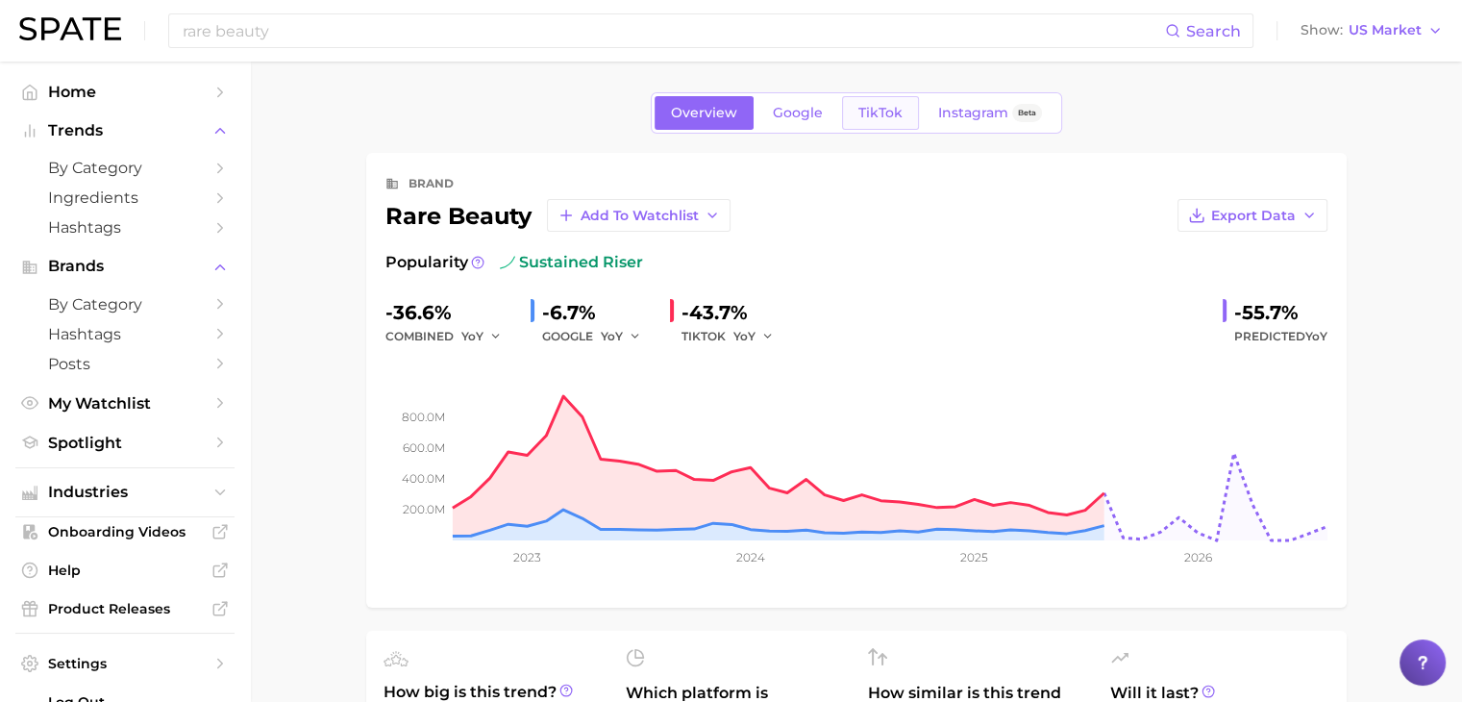
click at [887, 114] on span "TikTok" at bounding box center [880, 113] width 44 height 16
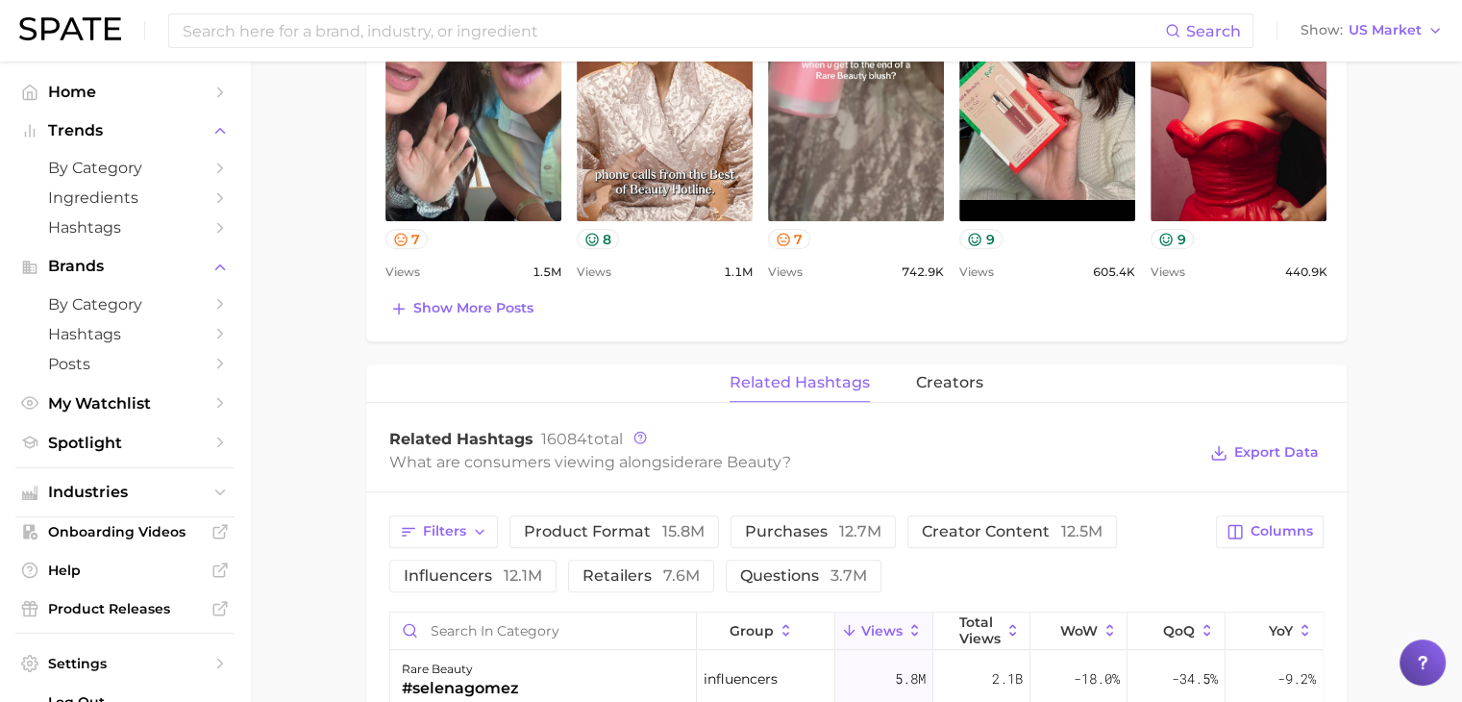
scroll to position [1345, 0]
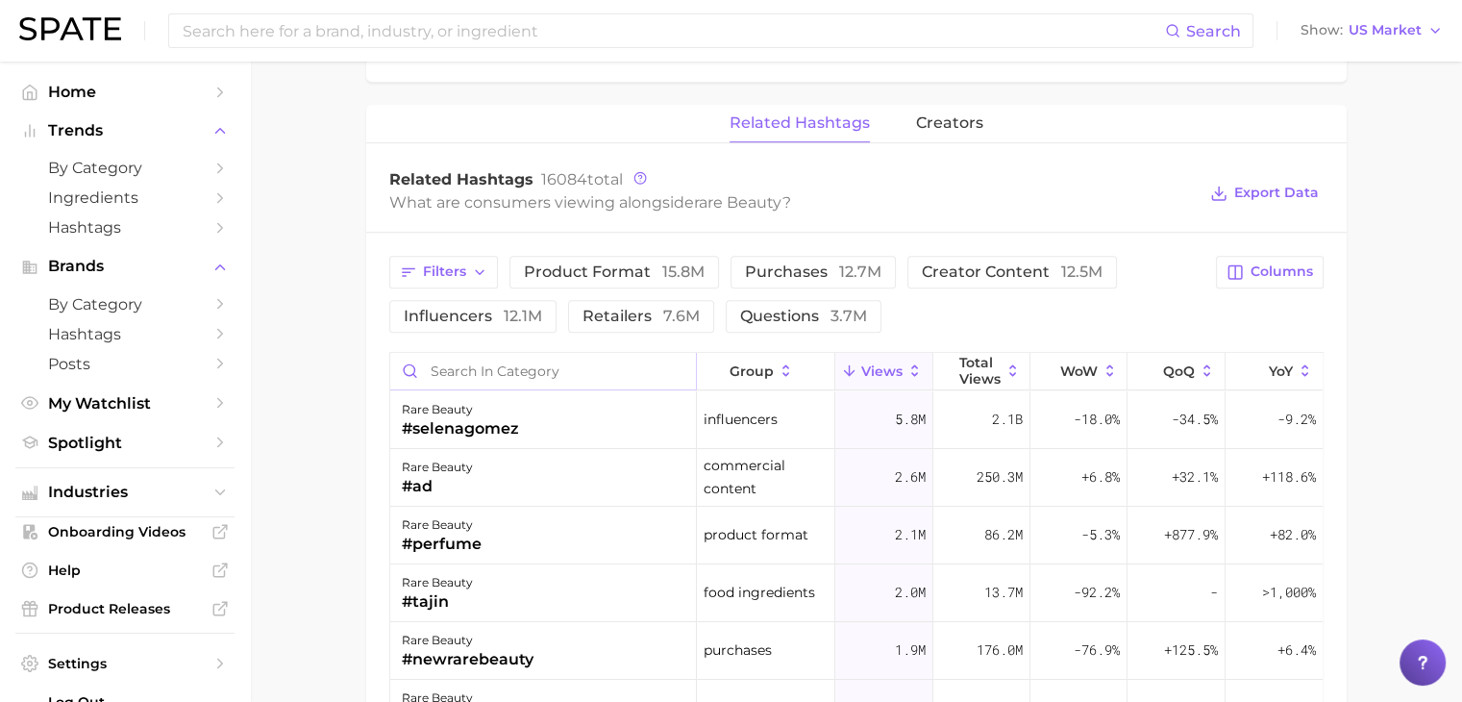
click at [526, 368] on input "Search in category" at bounding box center [543, 371] width 307 height 37
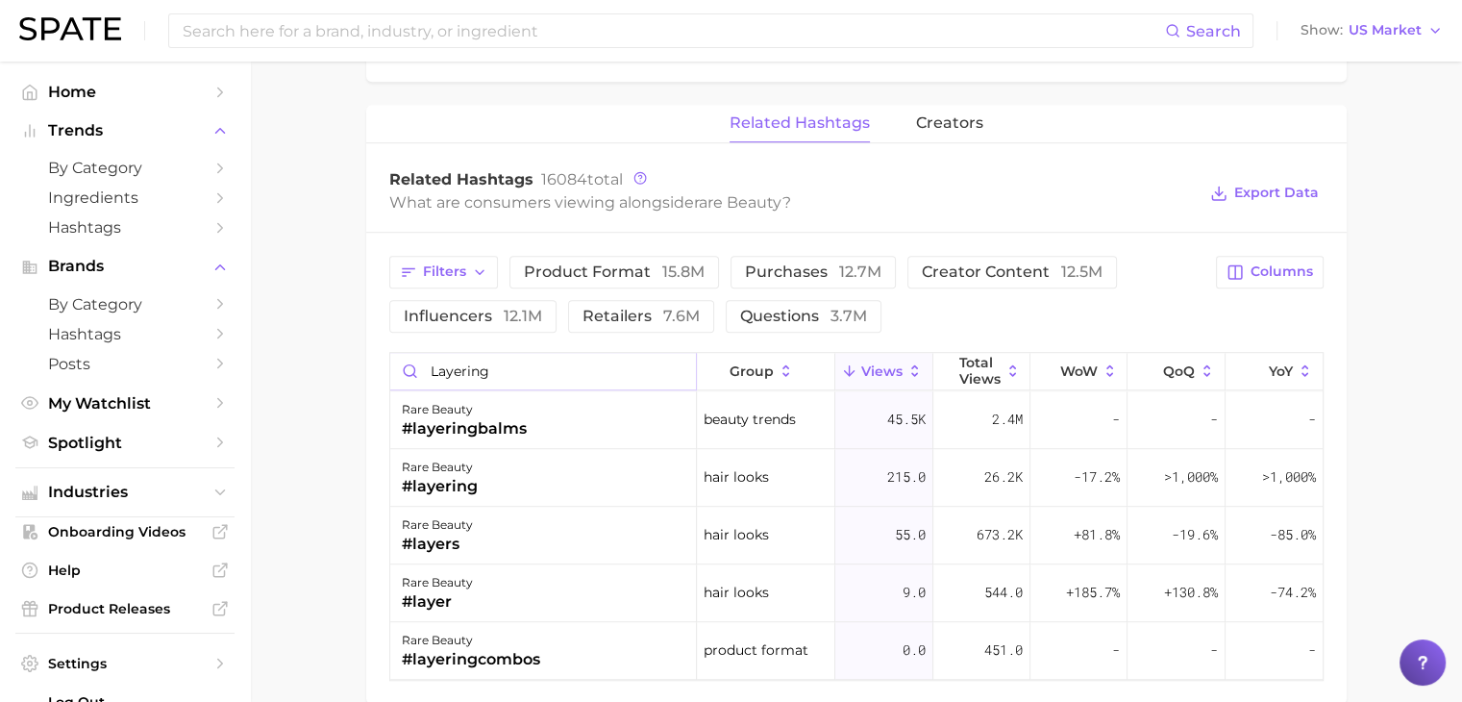
type input "layering"
click at [474, 34] on input at bounding box center [673, 30] width 984 height 33
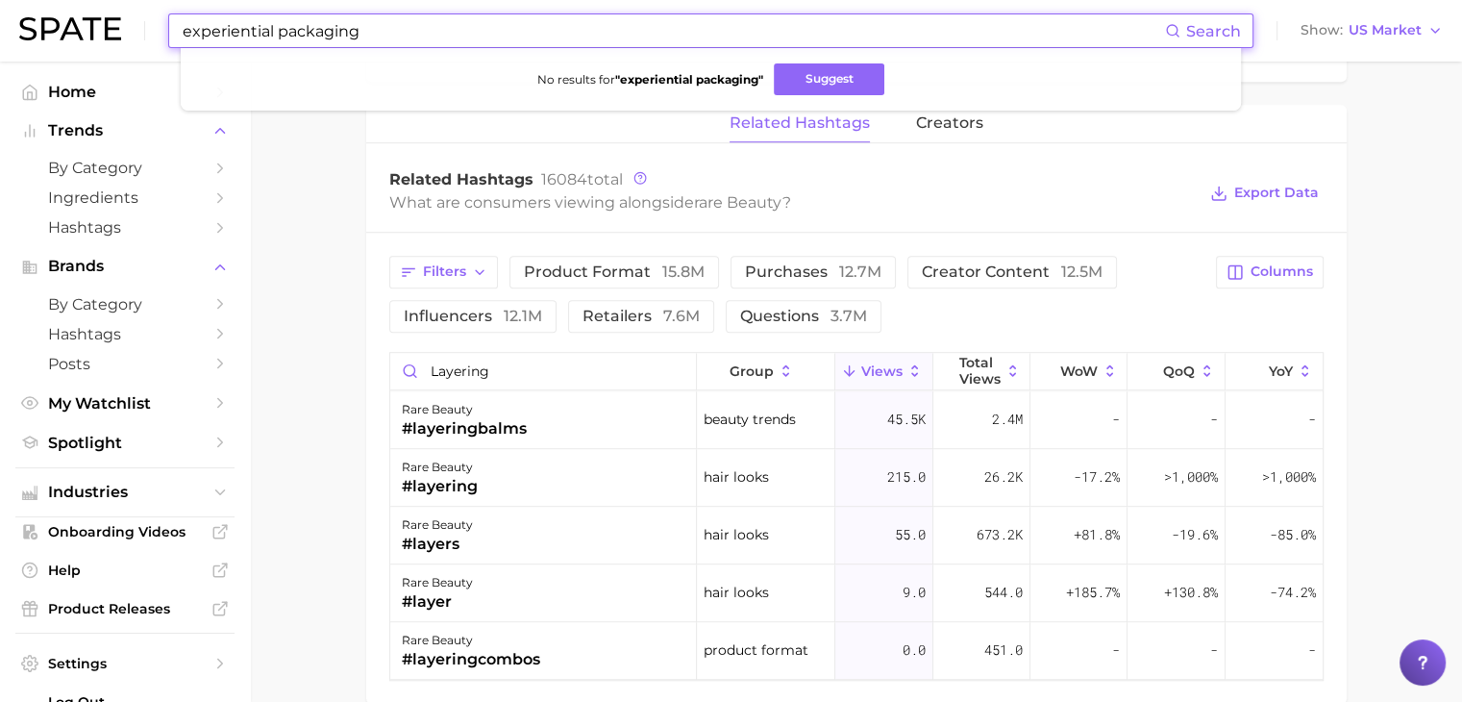
drag, startPoint x: 281, startPoint y: 33, endPoint x: 182, endPoint y: 37, distance: 99.1
click at [182, 37] on input "experiential packaging" at bounding box center [673, 30] width 984 height 33
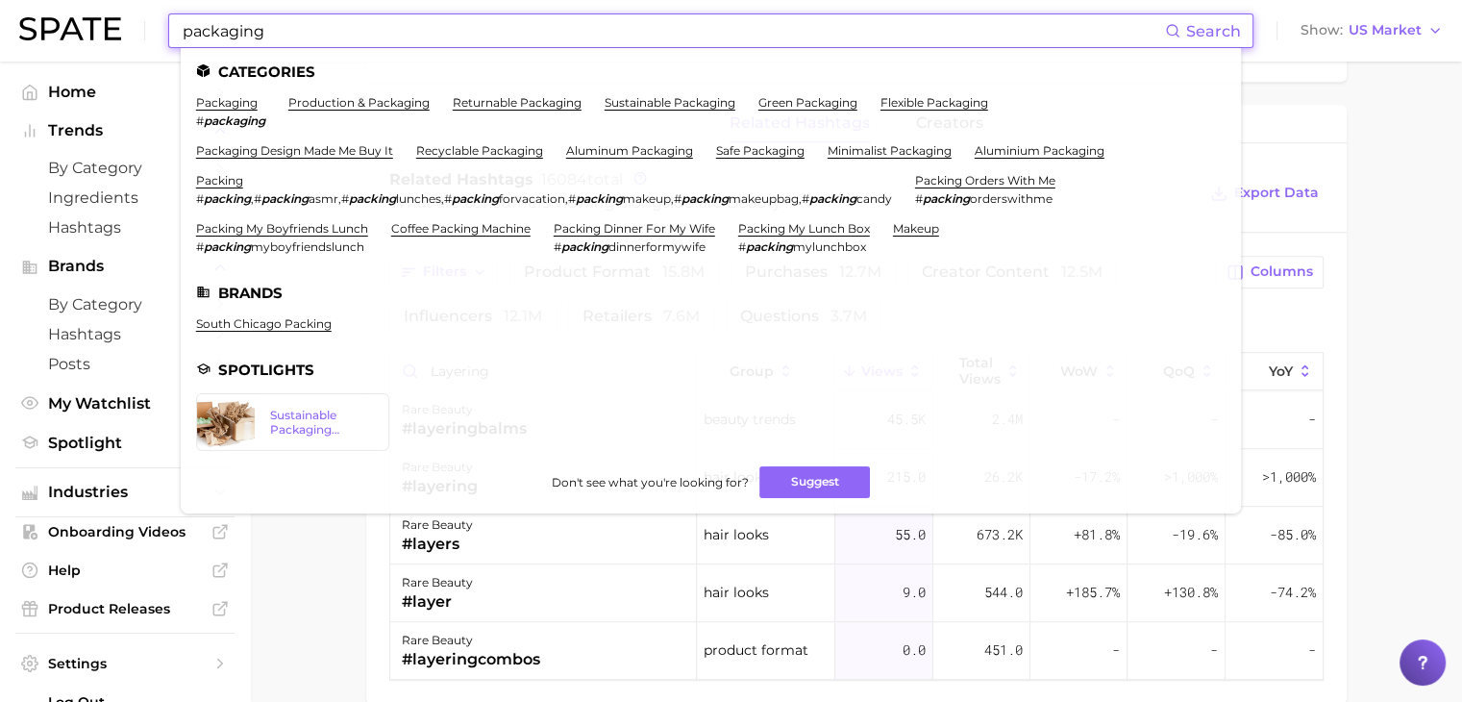
click at [311, 30] on input "packaging" at bounding box center [673, 30] width 984 height 33
drag, startPoint x: 509, startPoint y: 19, endPoint x: 152, endPoint y: 56, distance: 359.4
click at [152, 56] on div "packaging Search Categories packaging # packaging production & packaging return…" at bounding box center [730, 31] width 1423 height 62
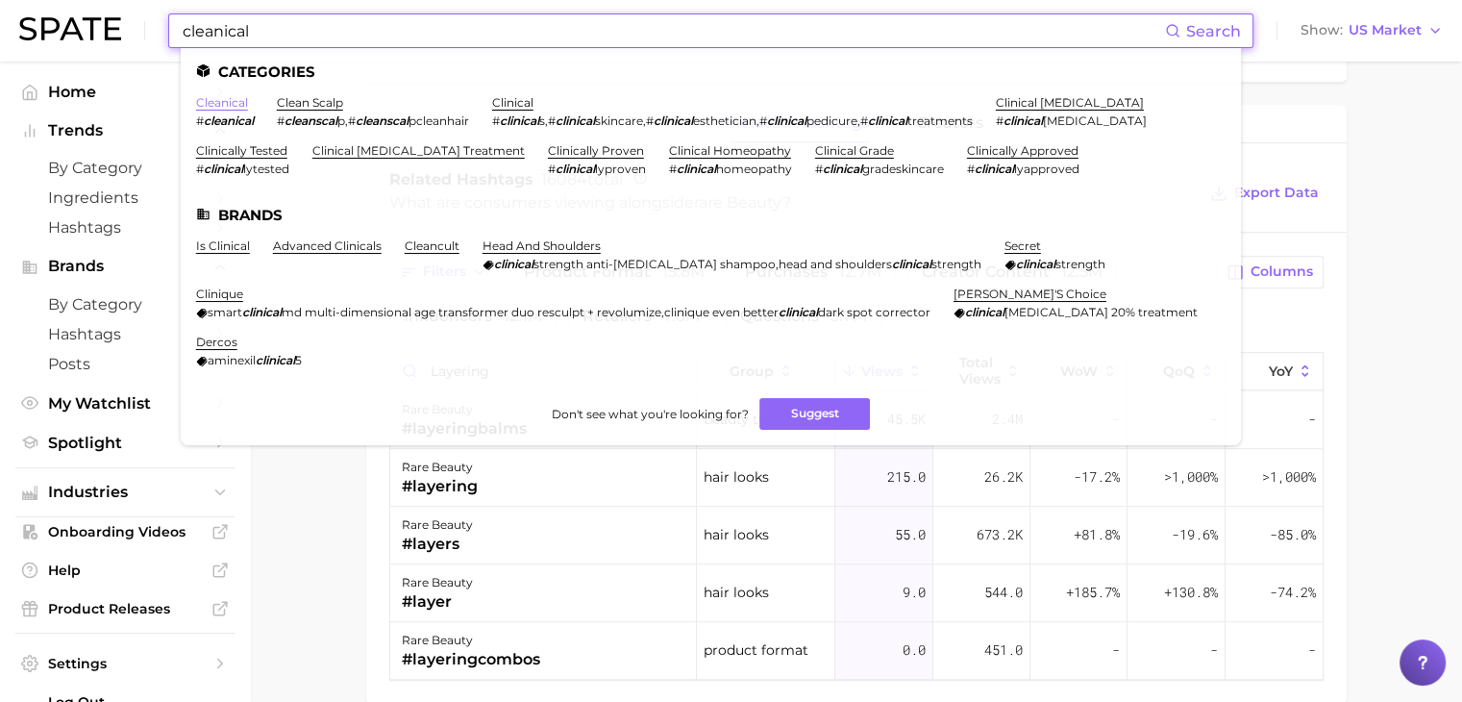
type input "cleanical"
click at [228, 106] on link "cleanical" at bounding box center [222, 102] width 52 height 14
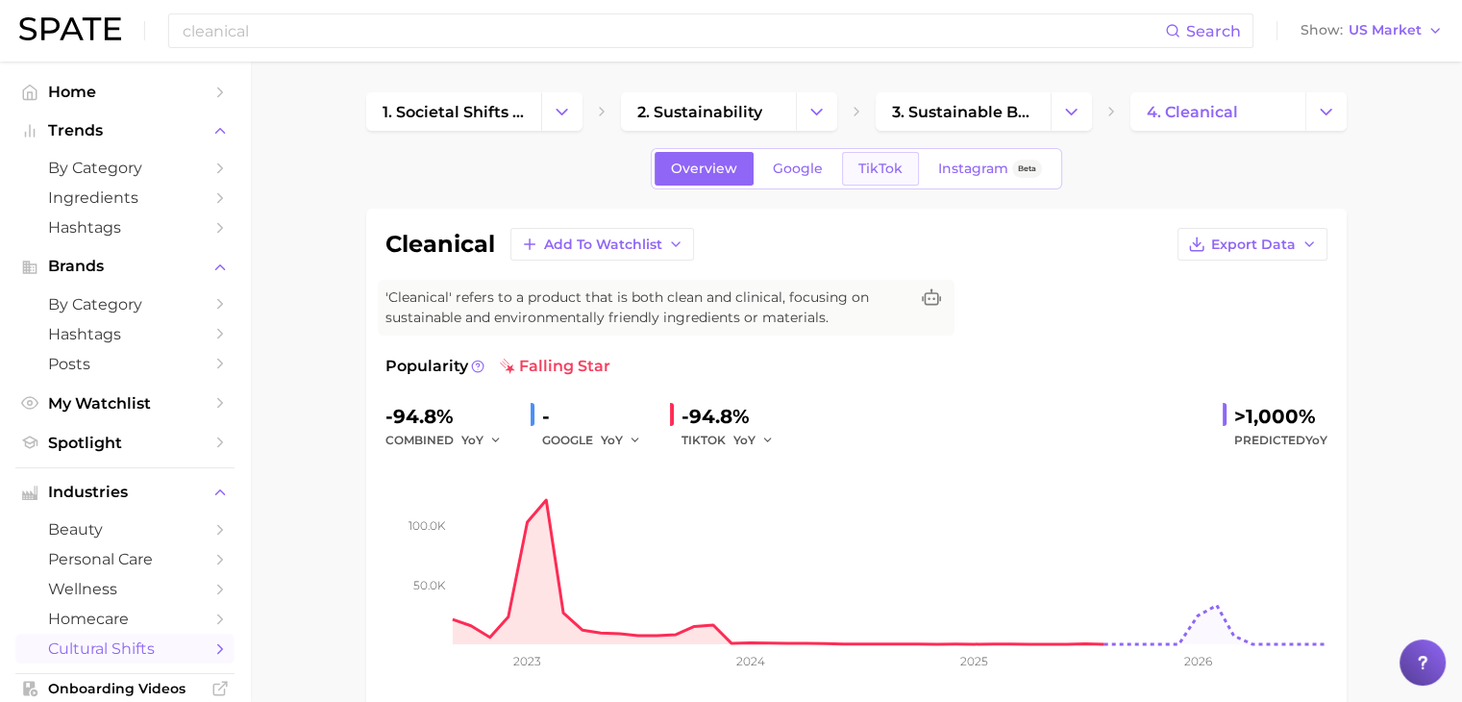
click at [868, 173] on span "TikTok" at bounding box center [880, 168] width 44 height 16
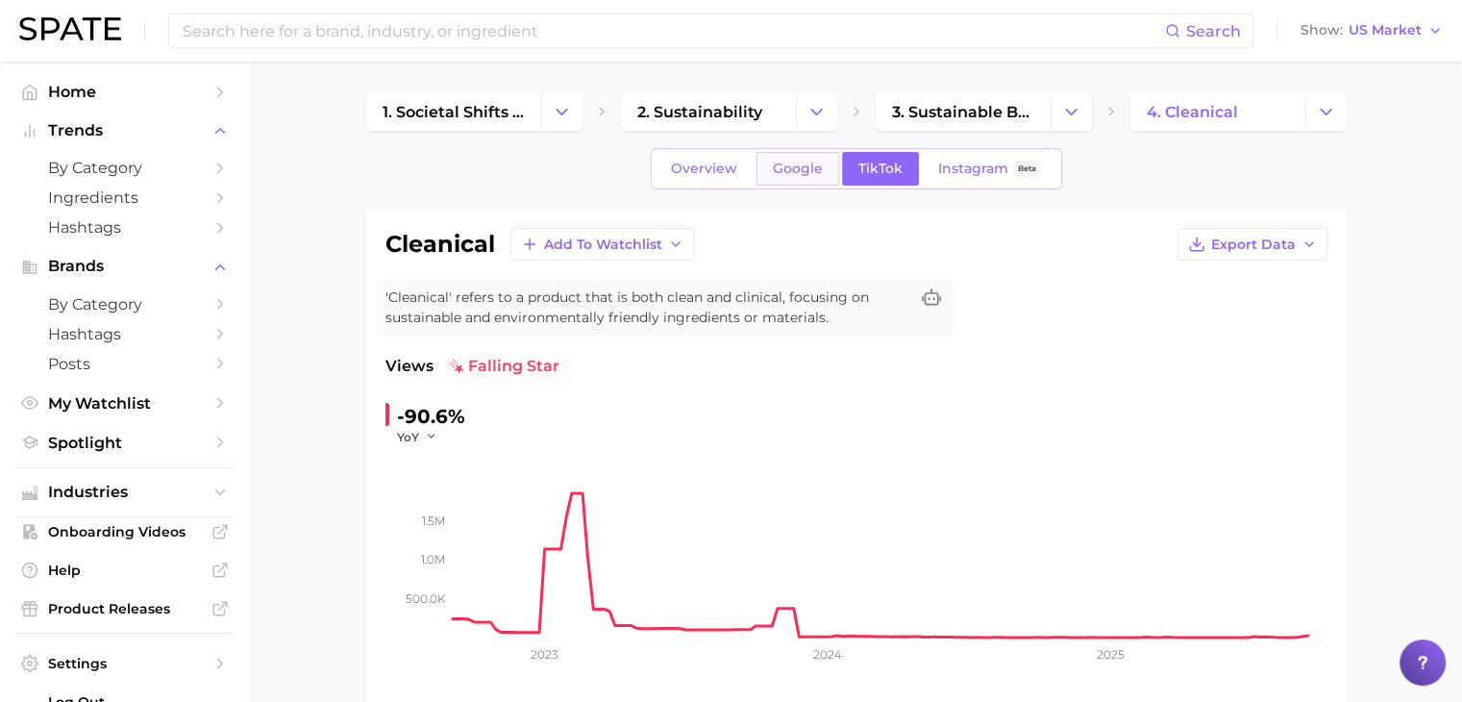
click at [803, 174] on span "Google" at bounding box center [798, 168] width 50 height 16
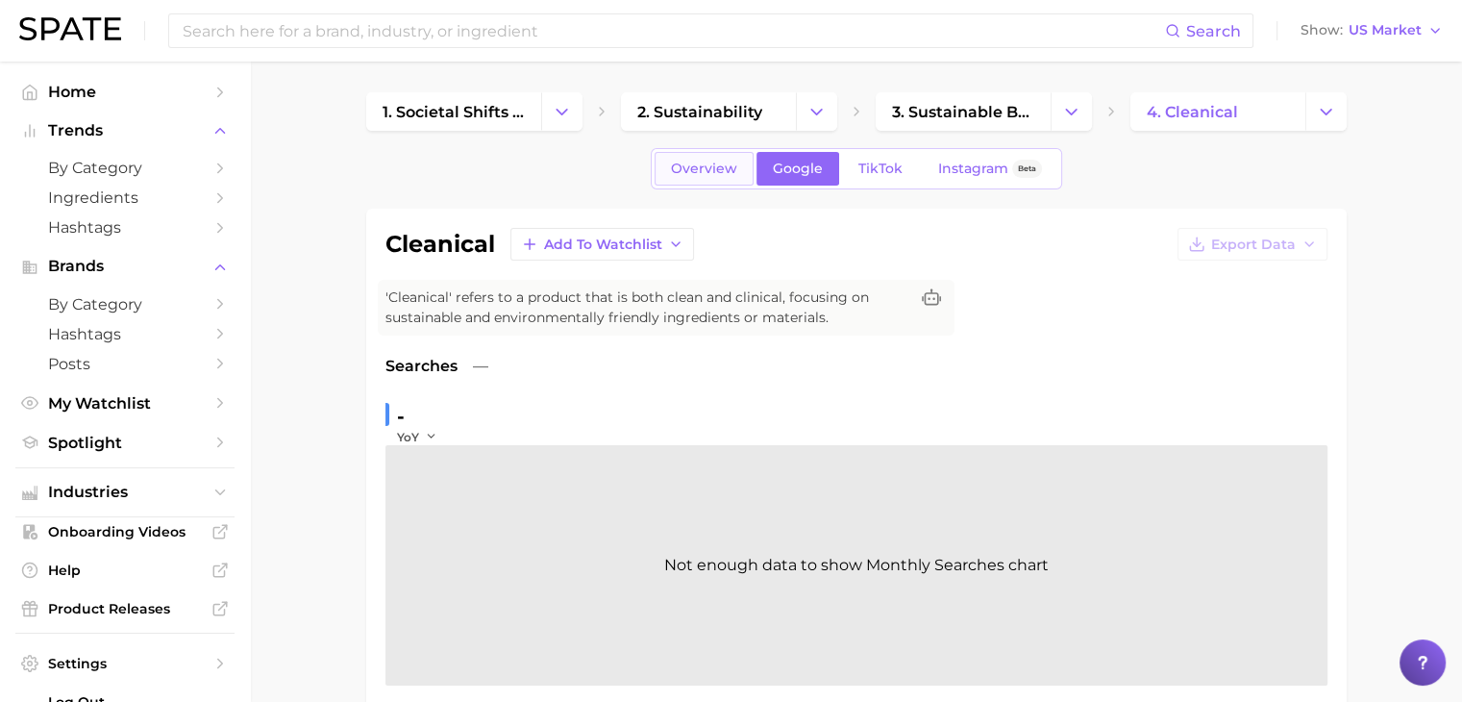
click at [701, 175] on span "Overview" at bounding box center [704, 168] width 66 height 16
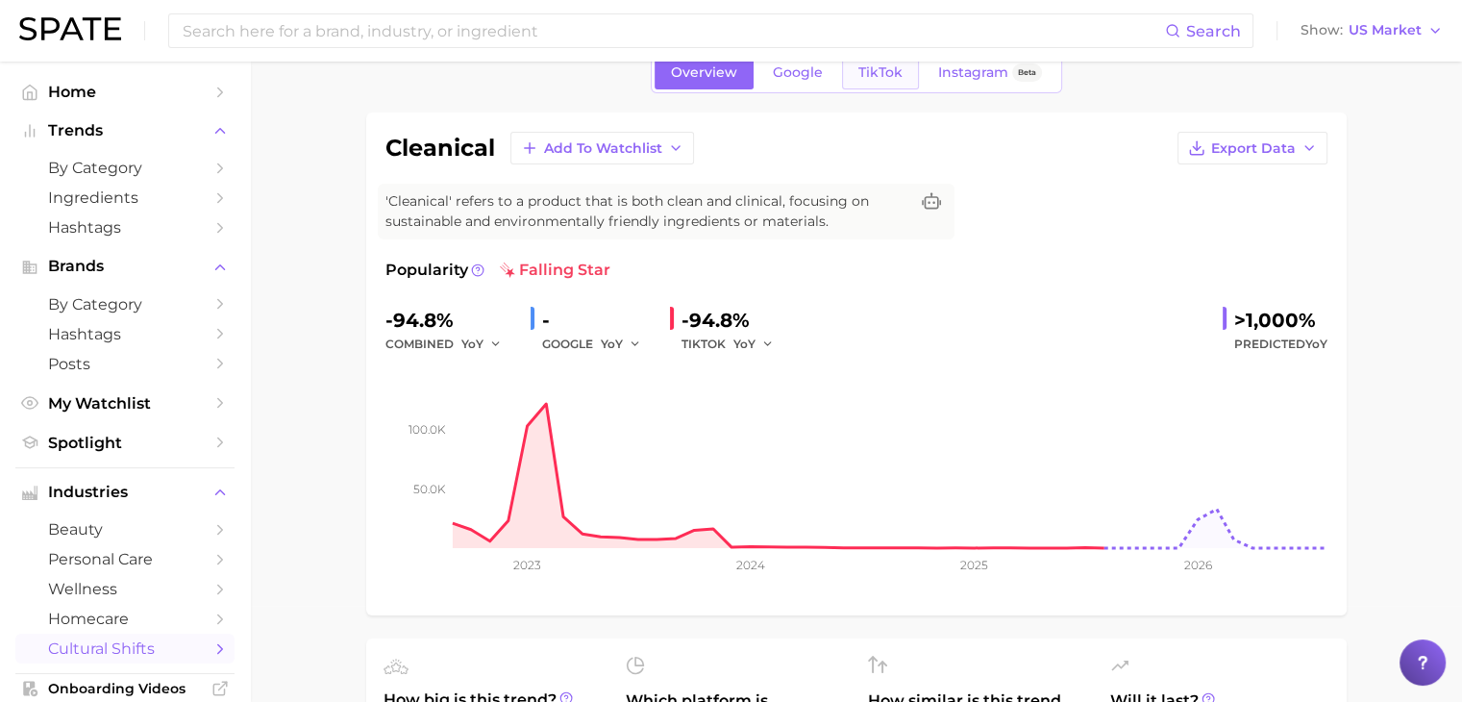
click at [888, 78] on span "TikTok" at bounding box center [880, 72] width 44 height 16
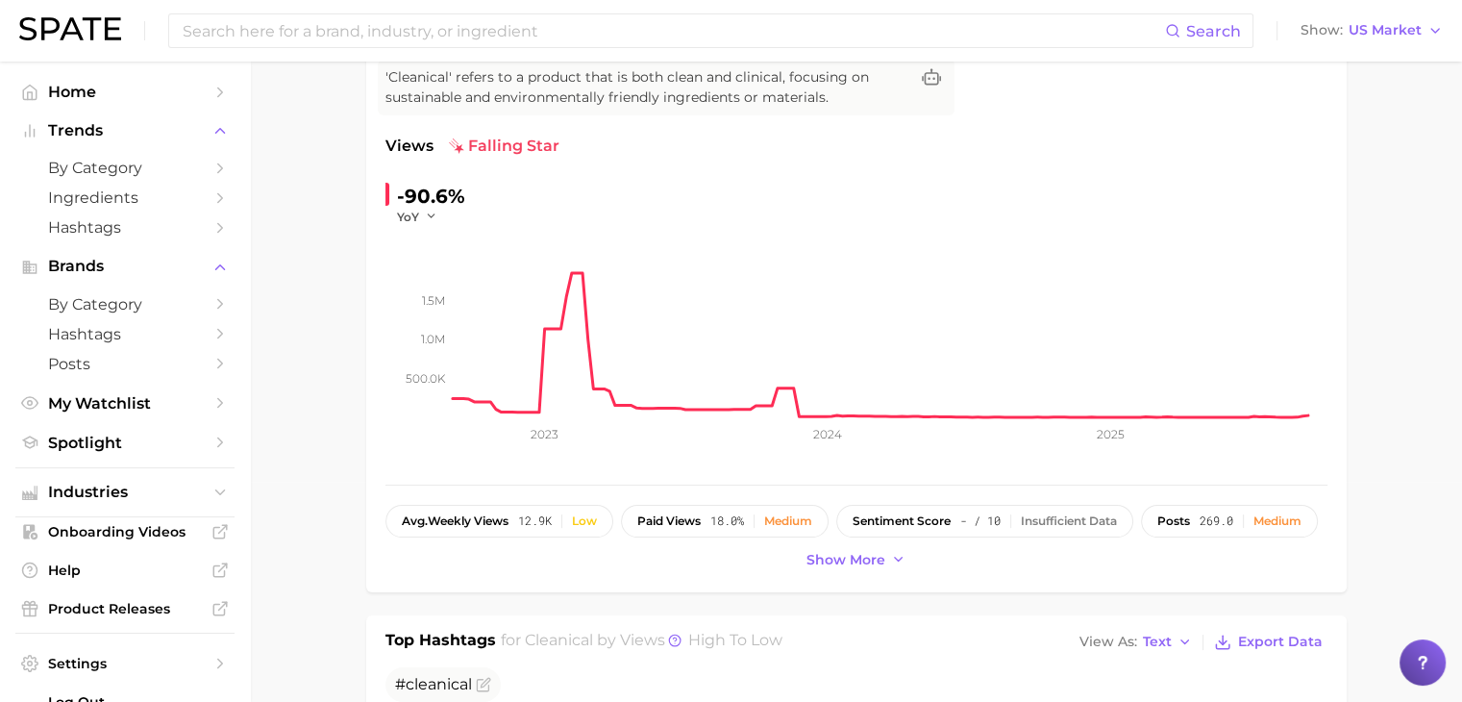
scroll to position [96, 0]
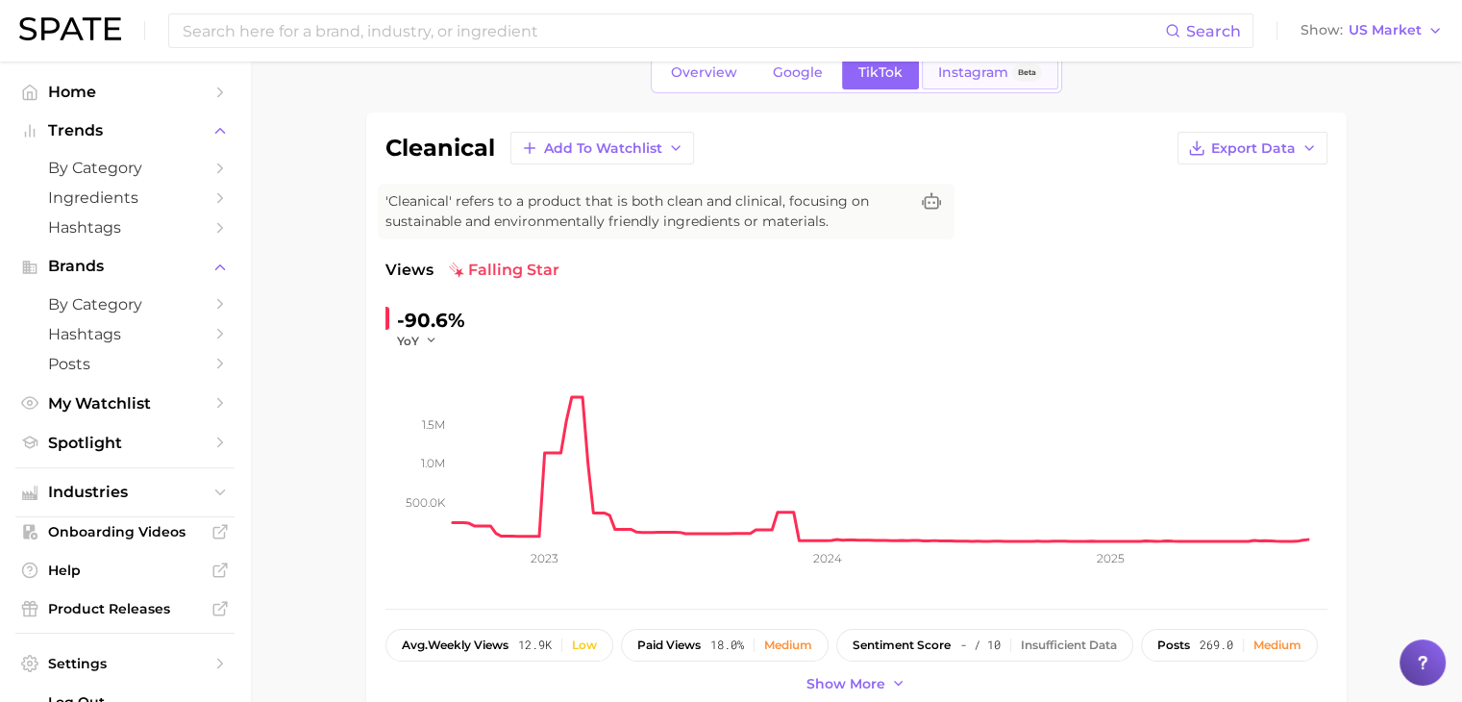
click at [944, 83] on link "Instagram Beta" at bounding box center [990, 73] width 136 height 34
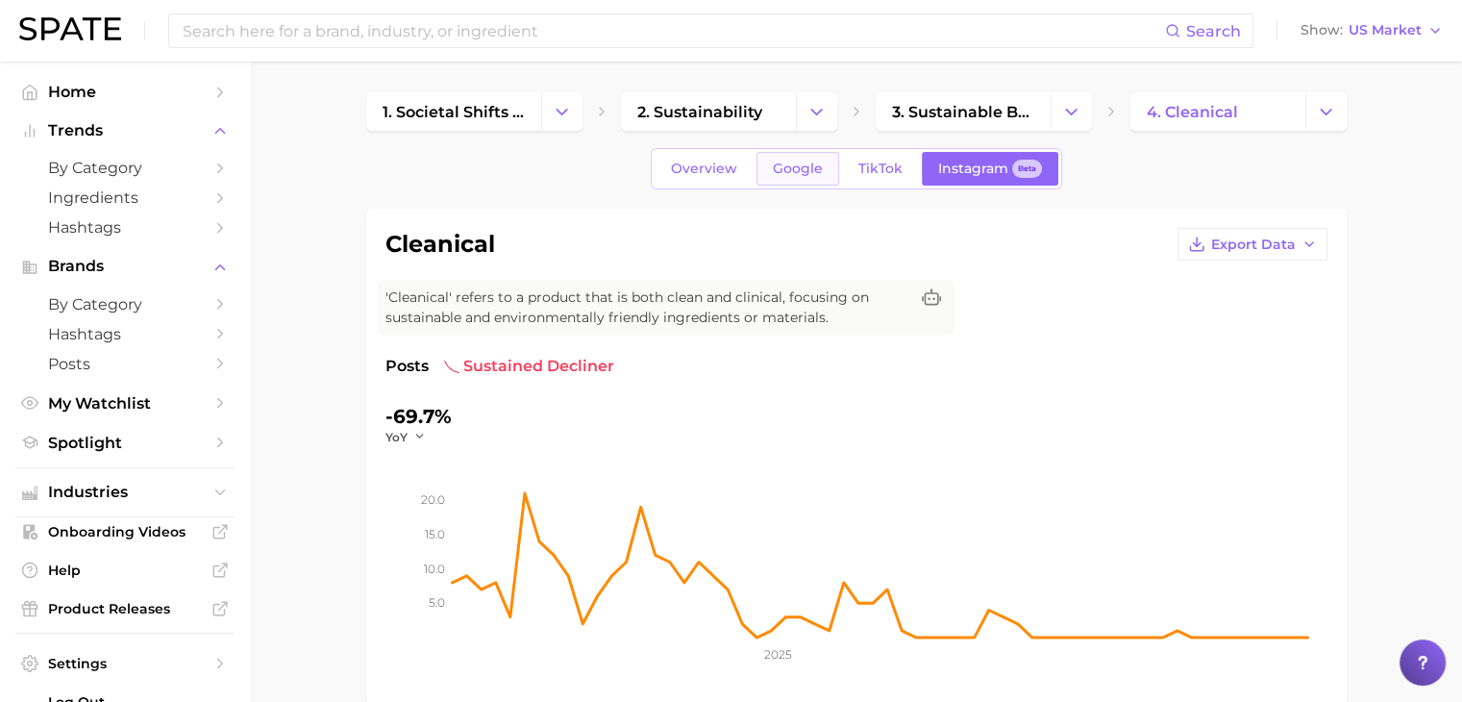
click at [796, 163] on span "Google" at bounding box center [798, 168] width 50 height 16
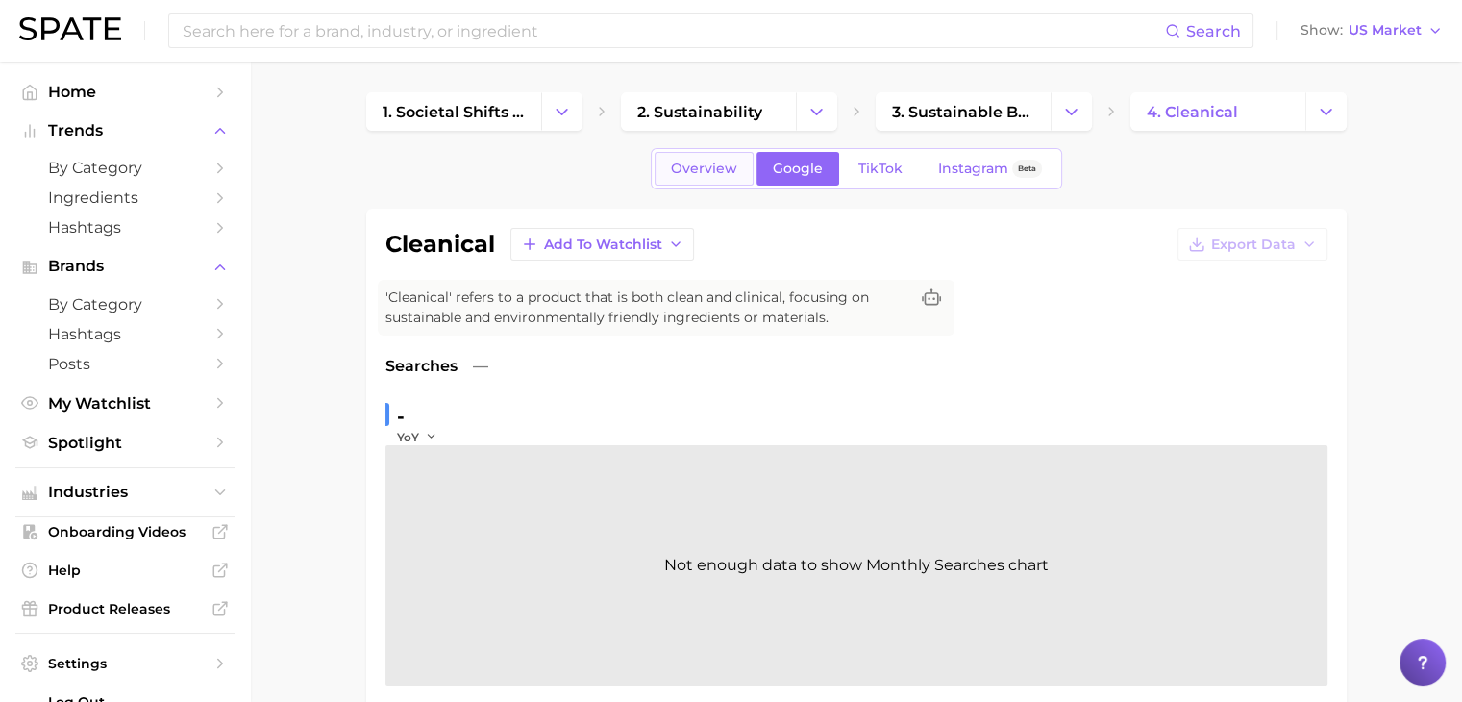
click at [730, 163] on span "Overview" at bounding box center [704, 168] width 66 height 16
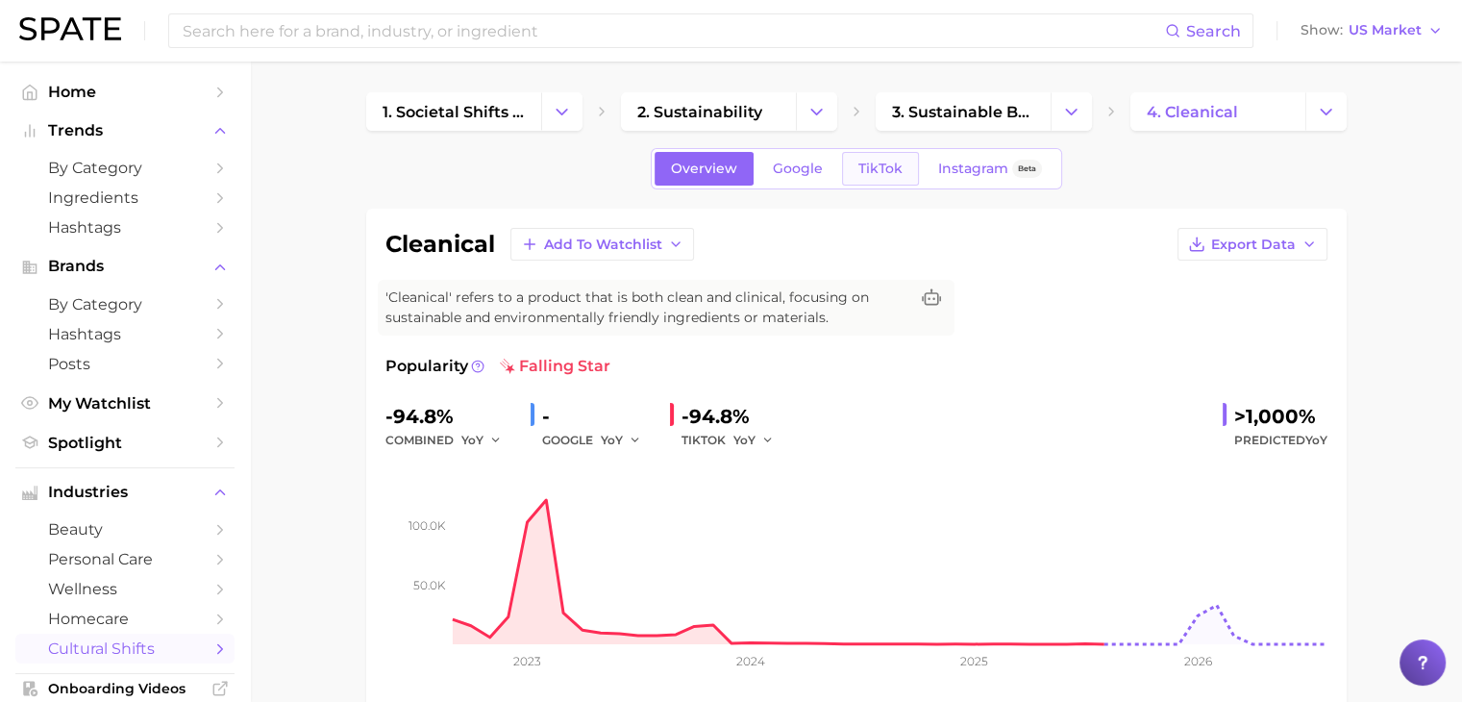
click at [894, 161] on span "TikTok" at bounding box center [880, 168] width 44 height 16
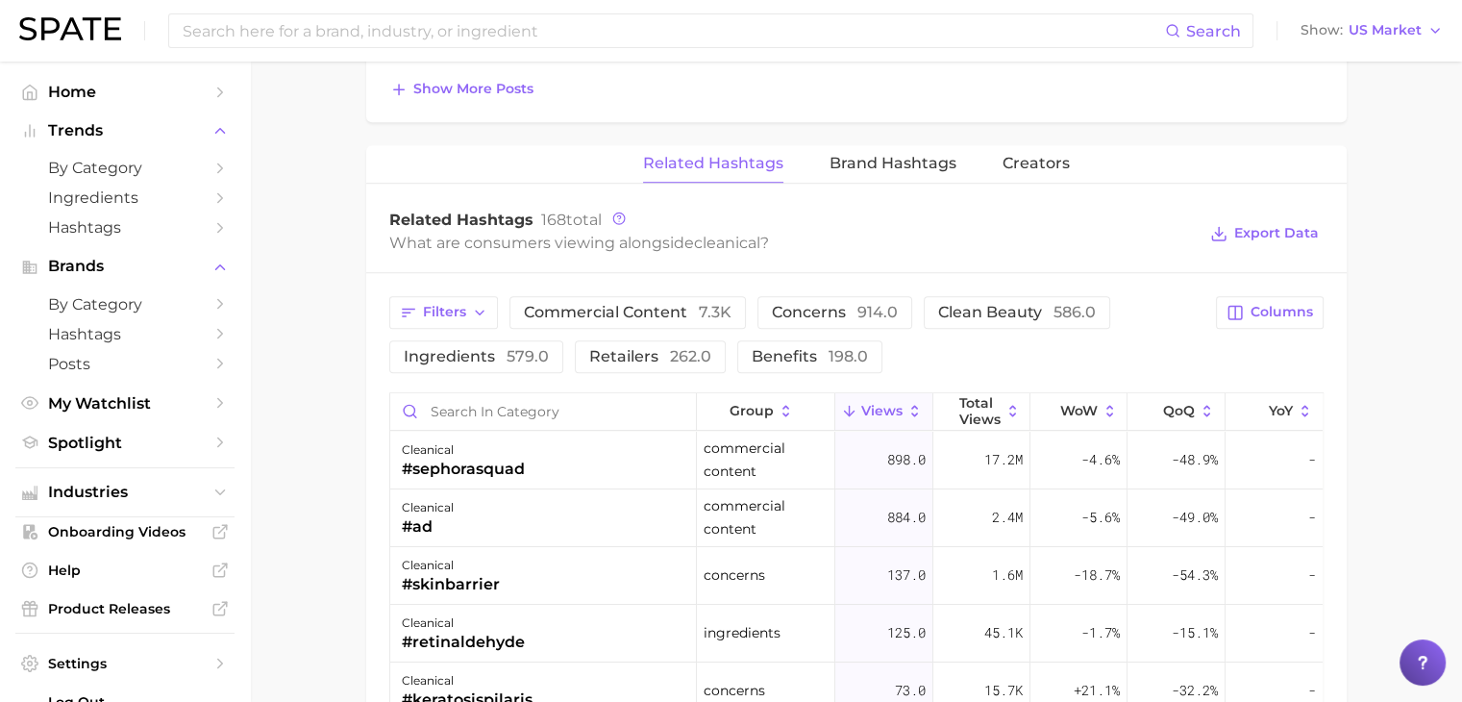
scroll to position [1538, 0]
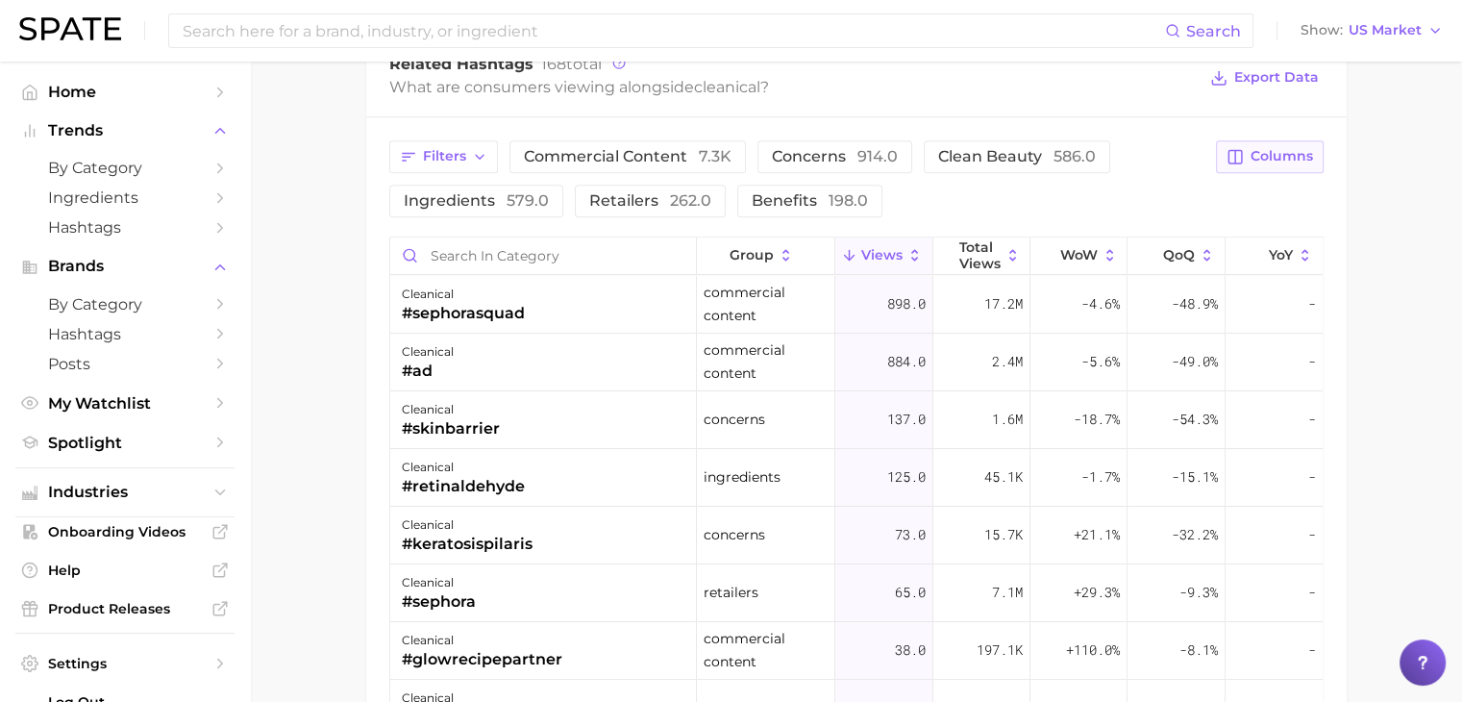
click at [1248, 147] on button "Columns" at bounding box center [1269, 156] width 107 height 33
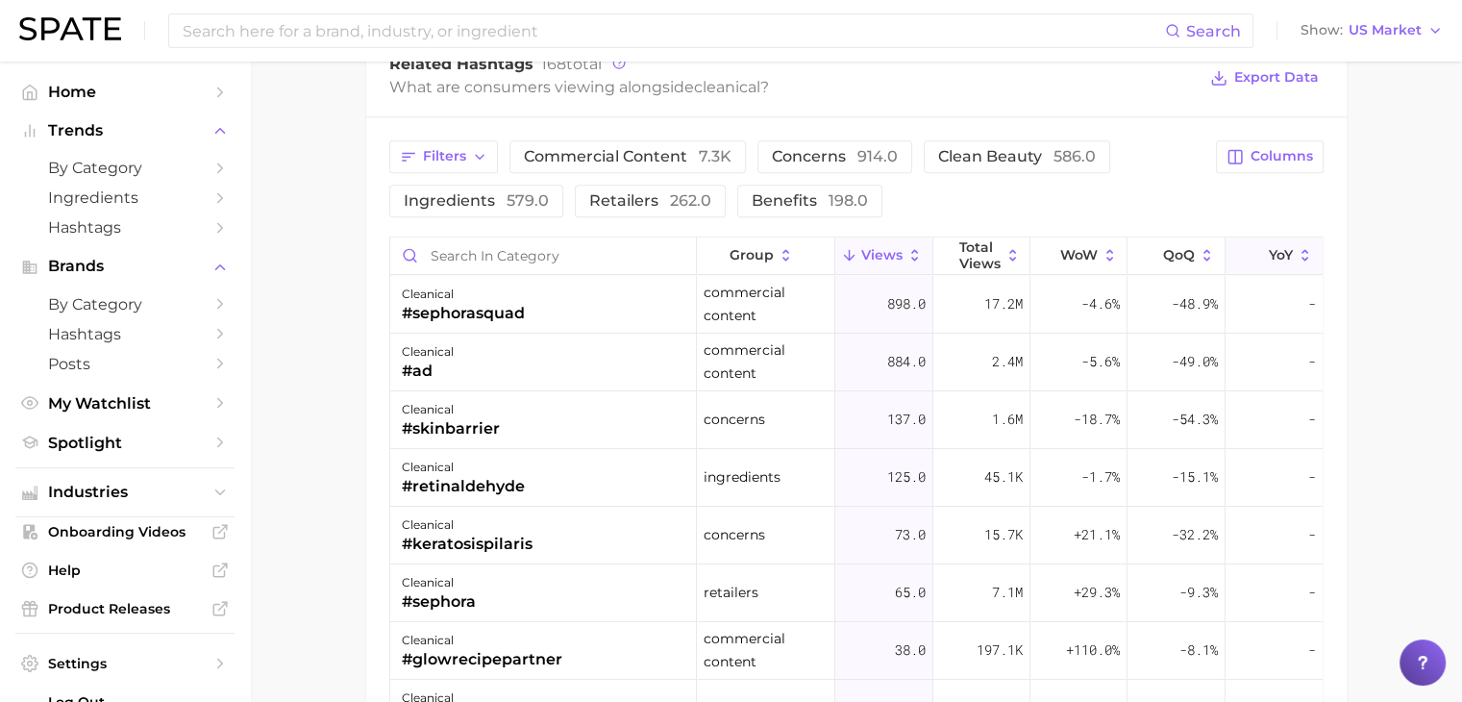
click at [1269, 255] on span "YoY" at bounding box center [1281, 254] width 24 height 15
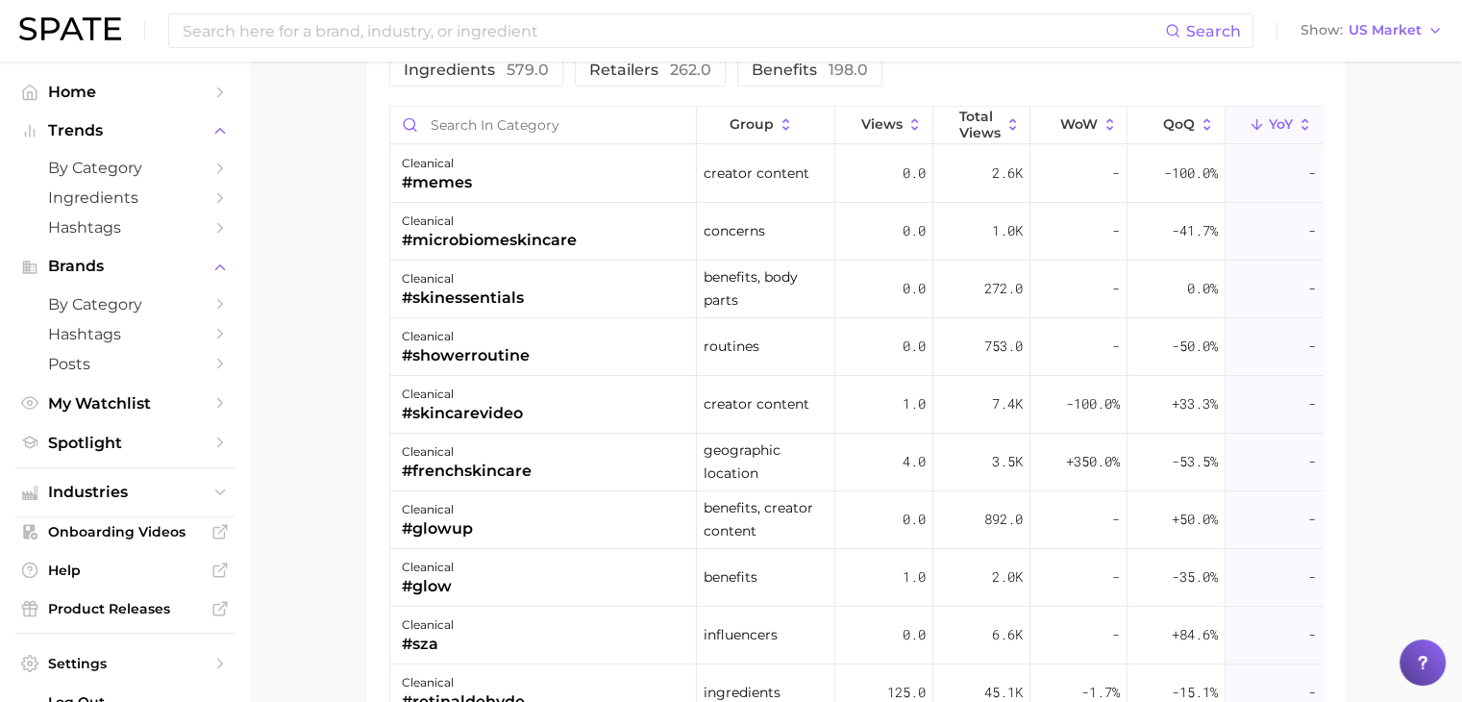
scroll to position [1730, 0]
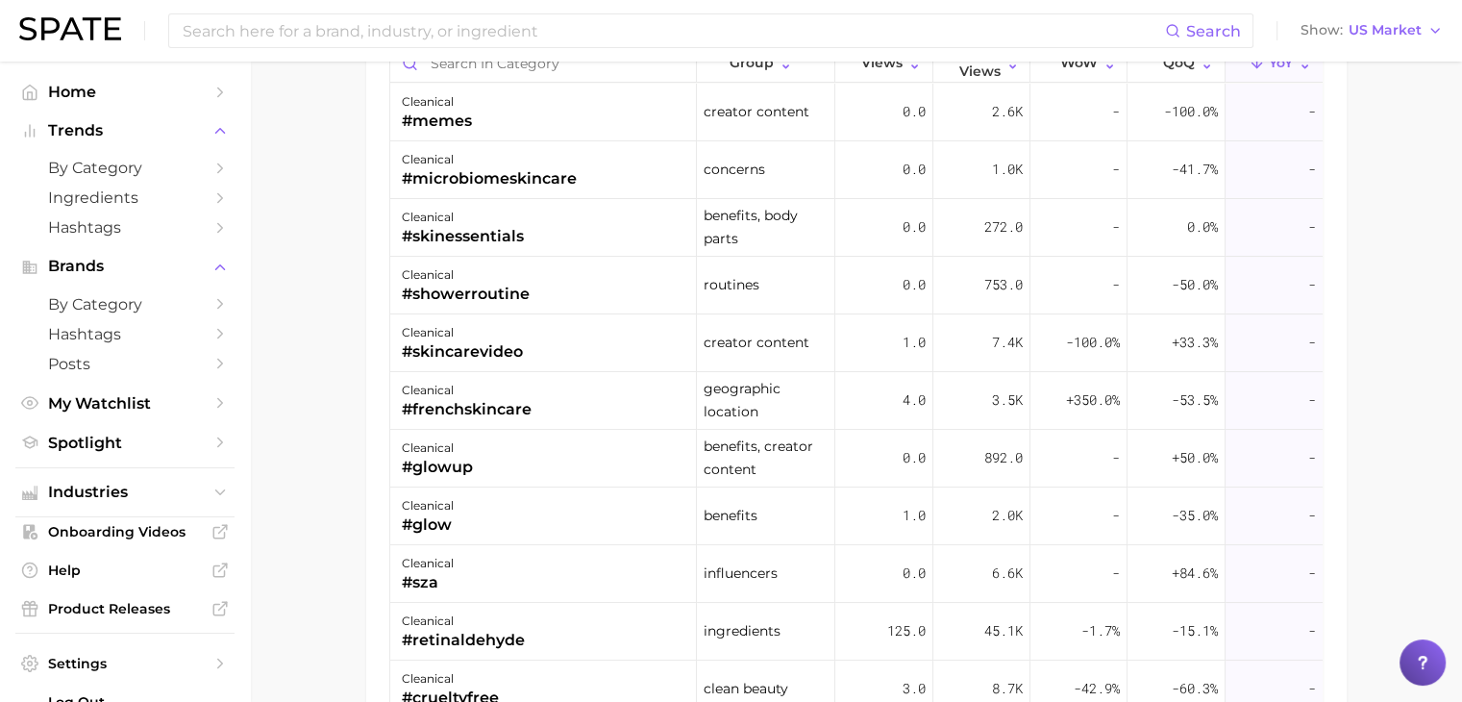
click at [1238, 61] on div "Search Show US Market" at bounding box center [730, 31] width 1423 height 62
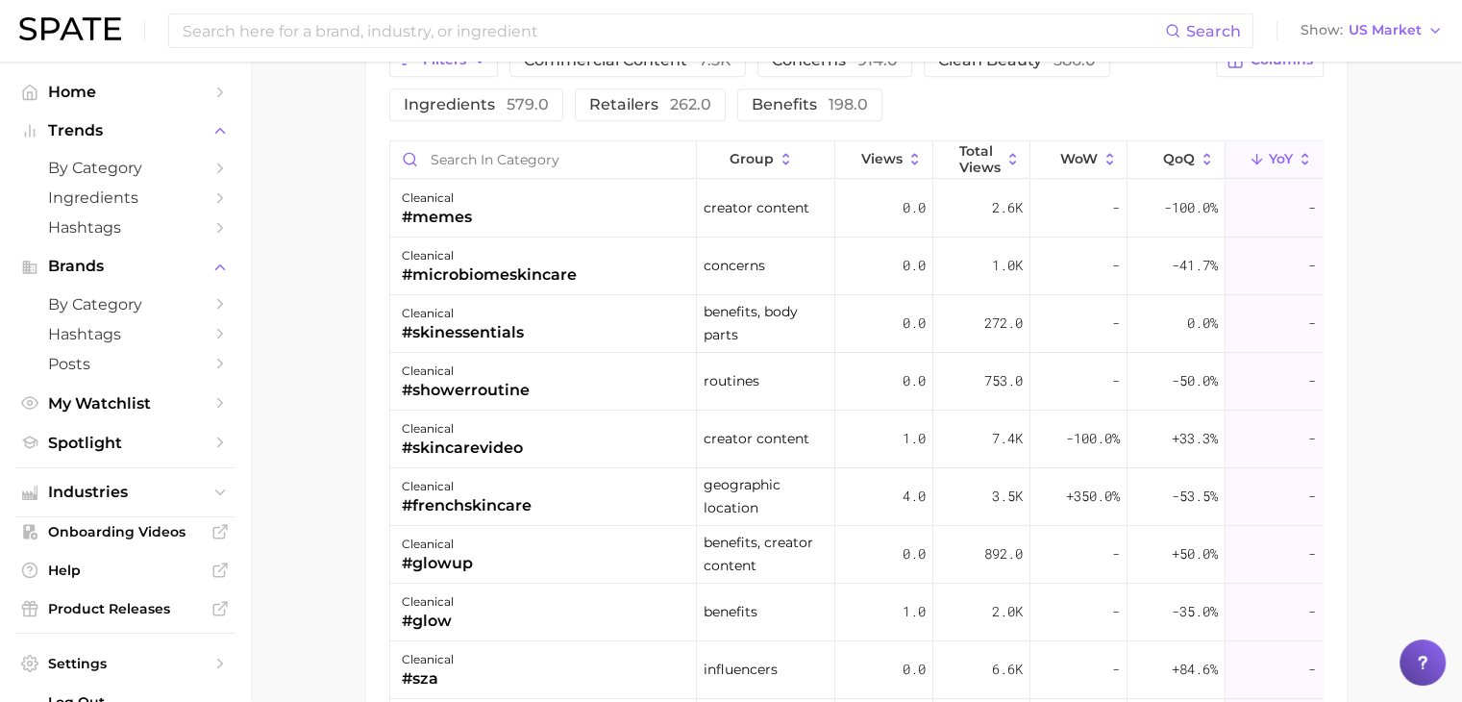
click at [1269, 155] on span "YoY" at bounding box center [1281, 158] width 24 height 15
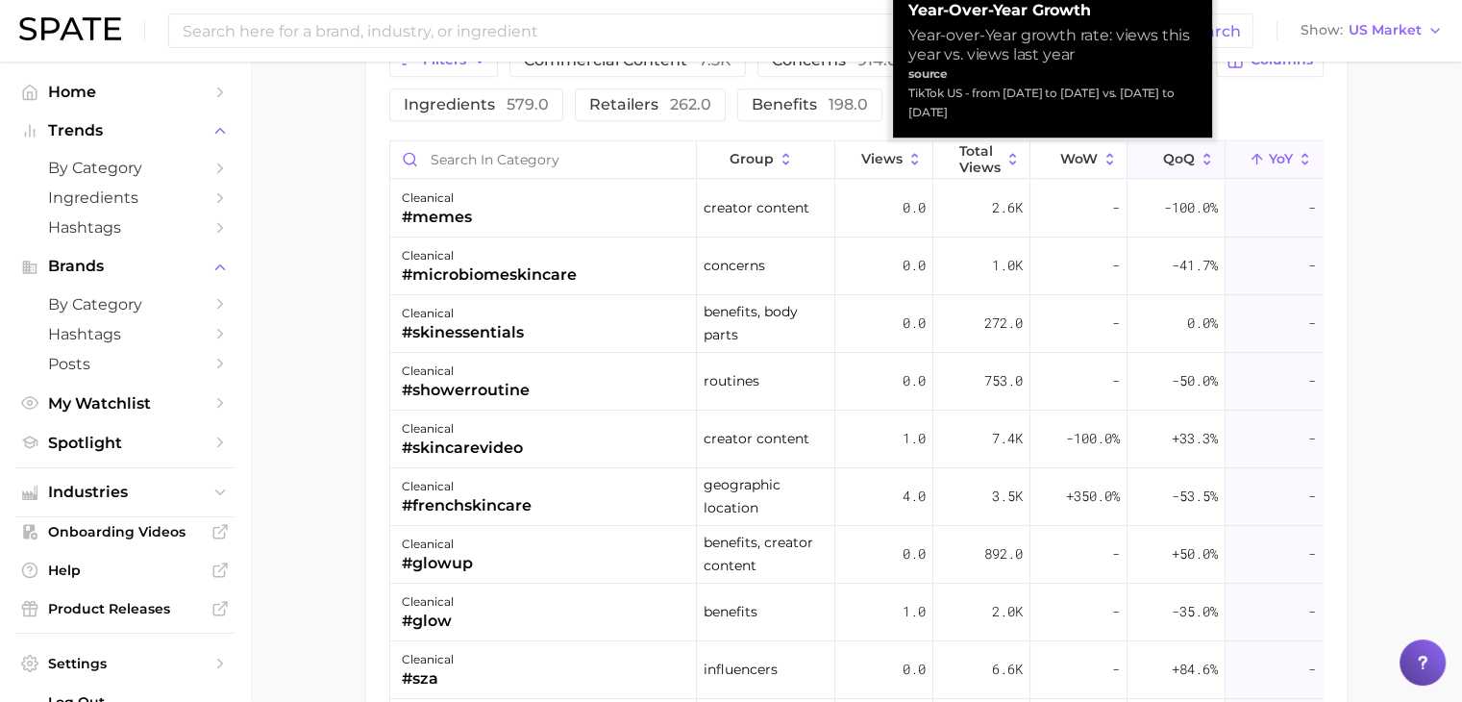
click at [1174, 163] on button "QoQ" at bounding box center [1175, 159] width 97 height 37
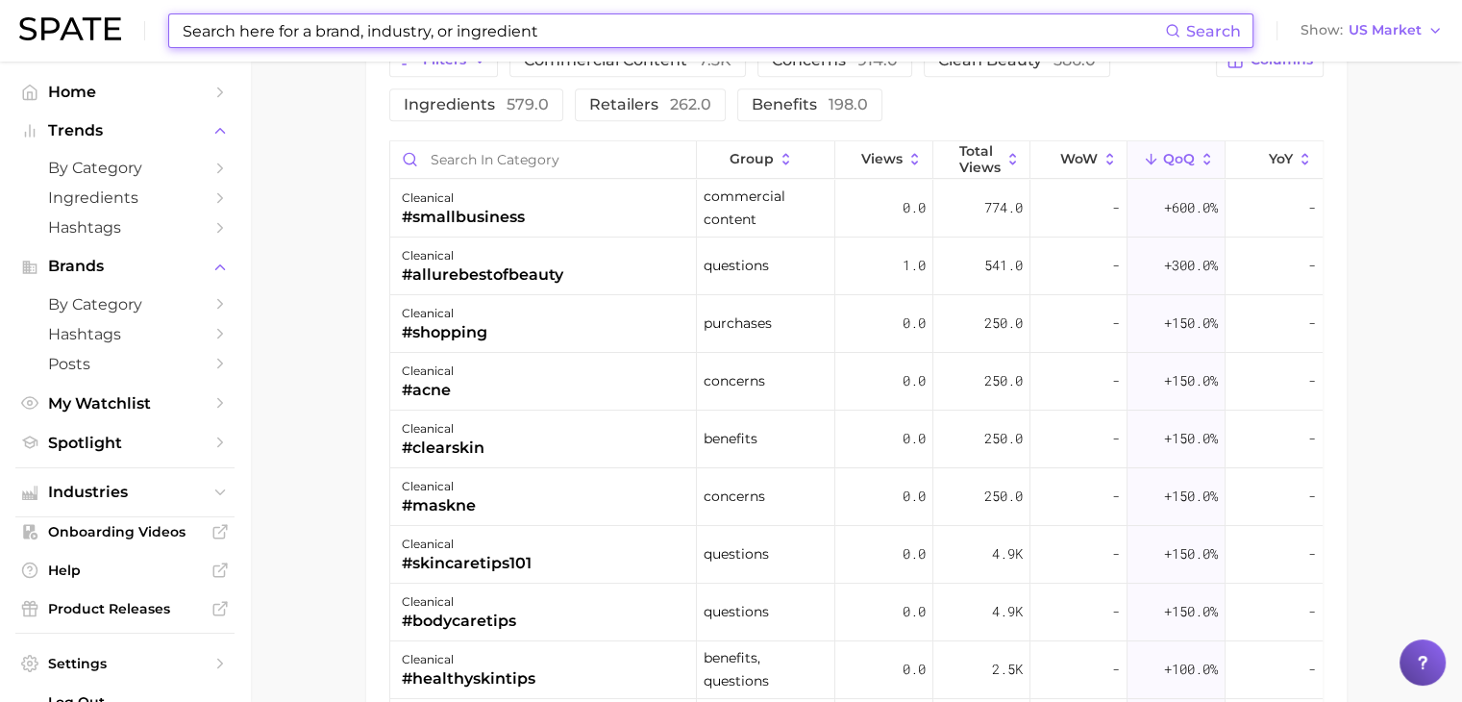
click at [646, 45] on input at bounding box center [673, 30] width 984 height 33
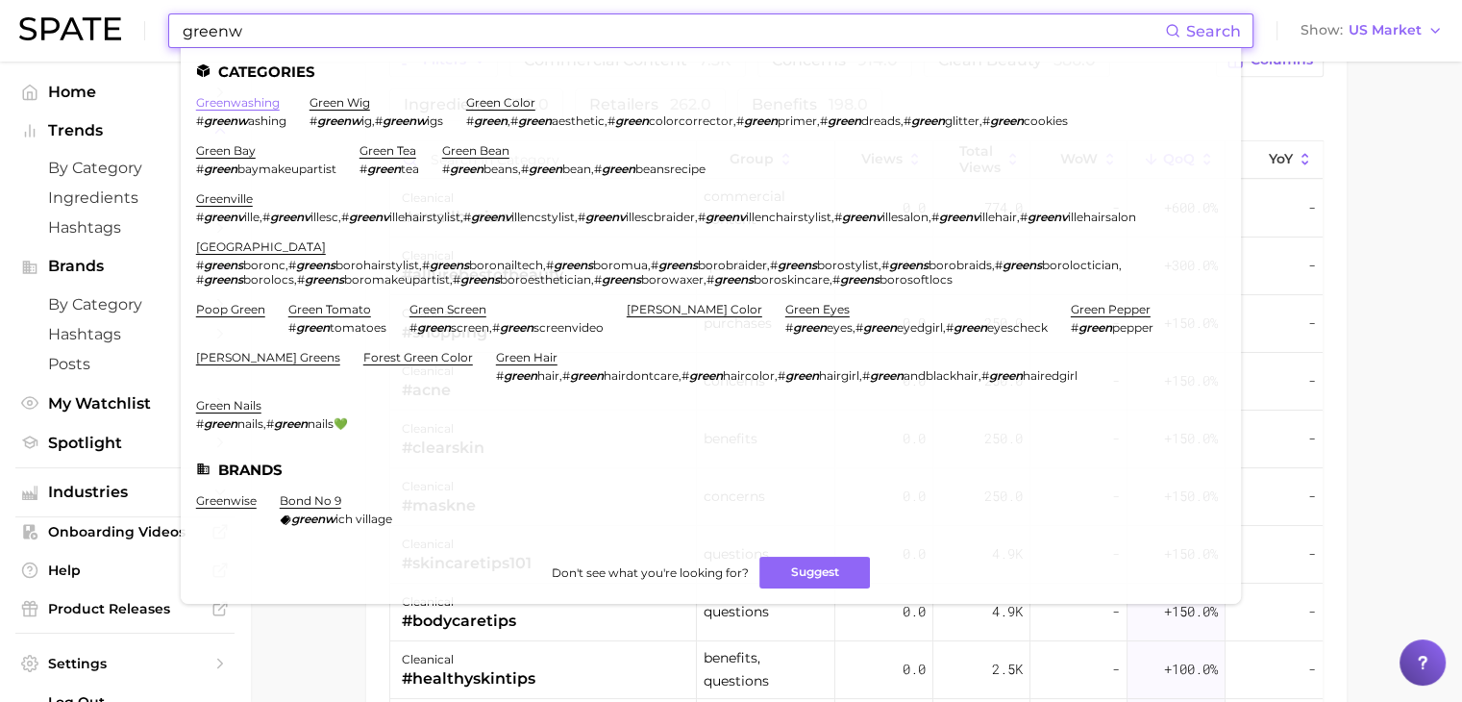
type input "greenw"
click at [232, 109] on link "greenwashing" at bounding box center [238, 102] width 84 height 14
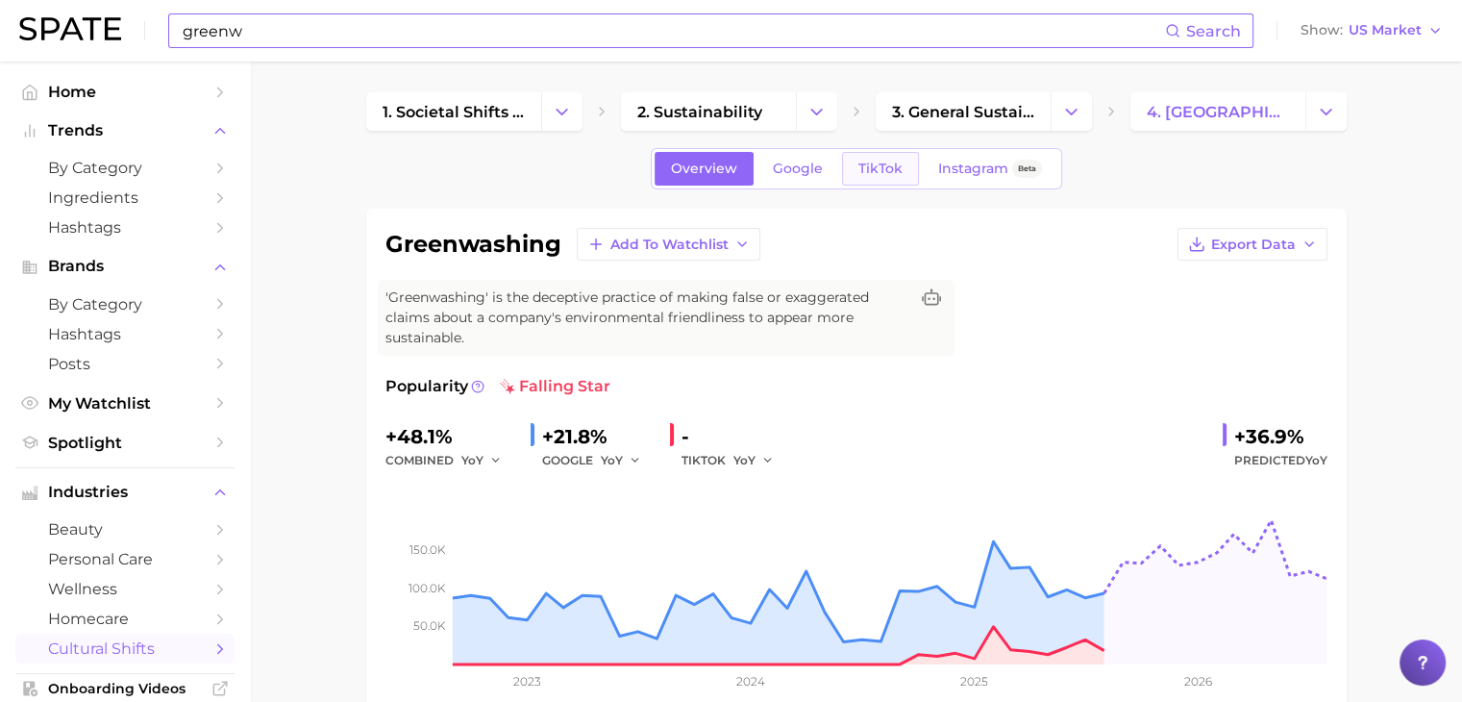
click at [883, 167] on span "TikTok" at bounding box center [880, 168] width 44 height 16
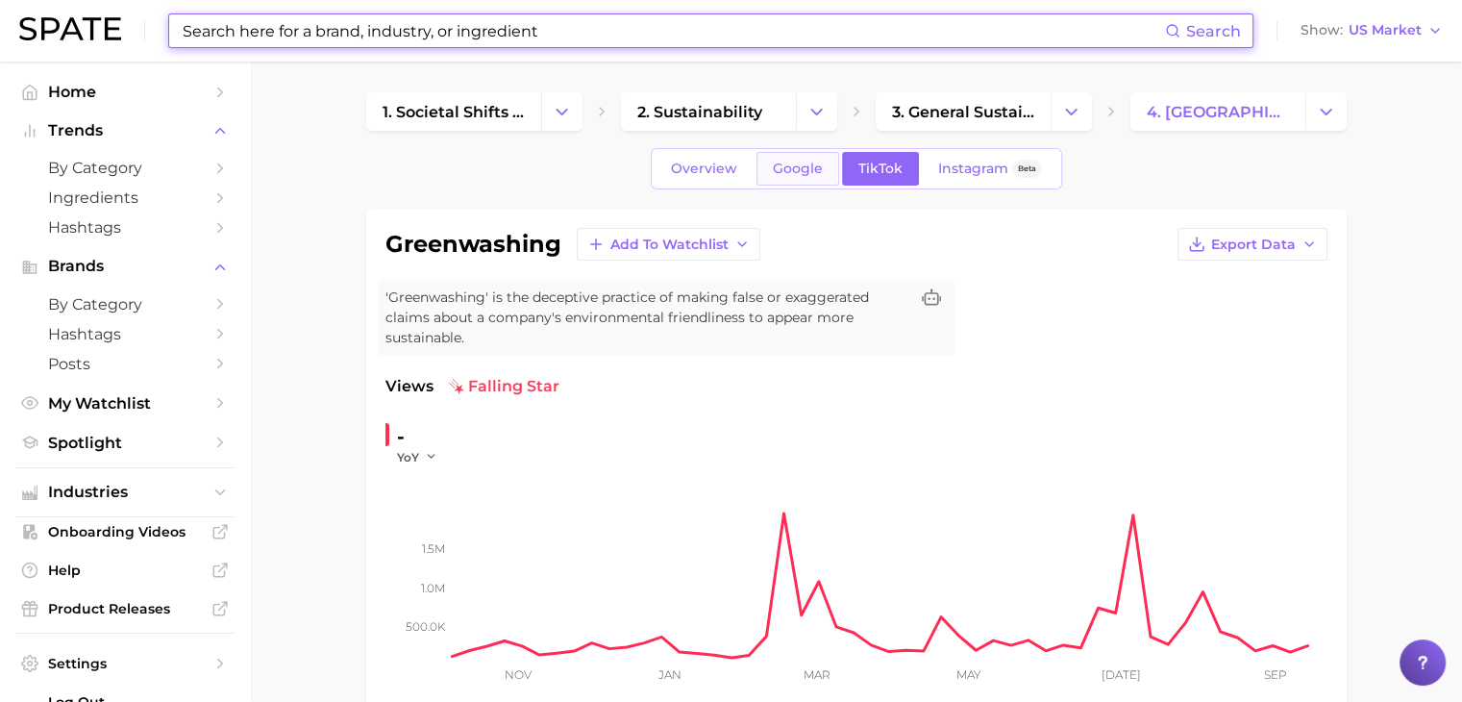
click at [825, 167] on link "Google" at bounding box center [797, 169] width 83 height 34
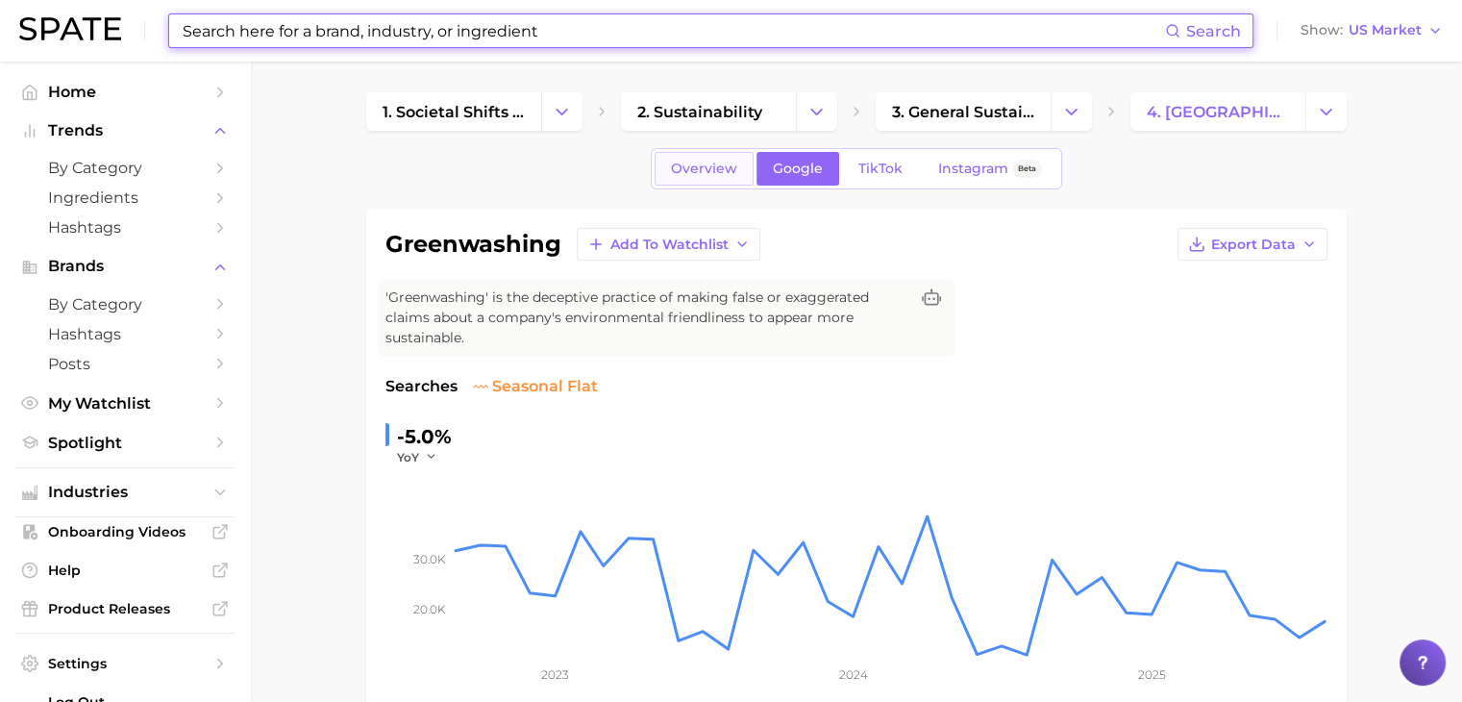
click at [700, 179] on link "Overview" at bounding box center [703, 169] width 99 height 34
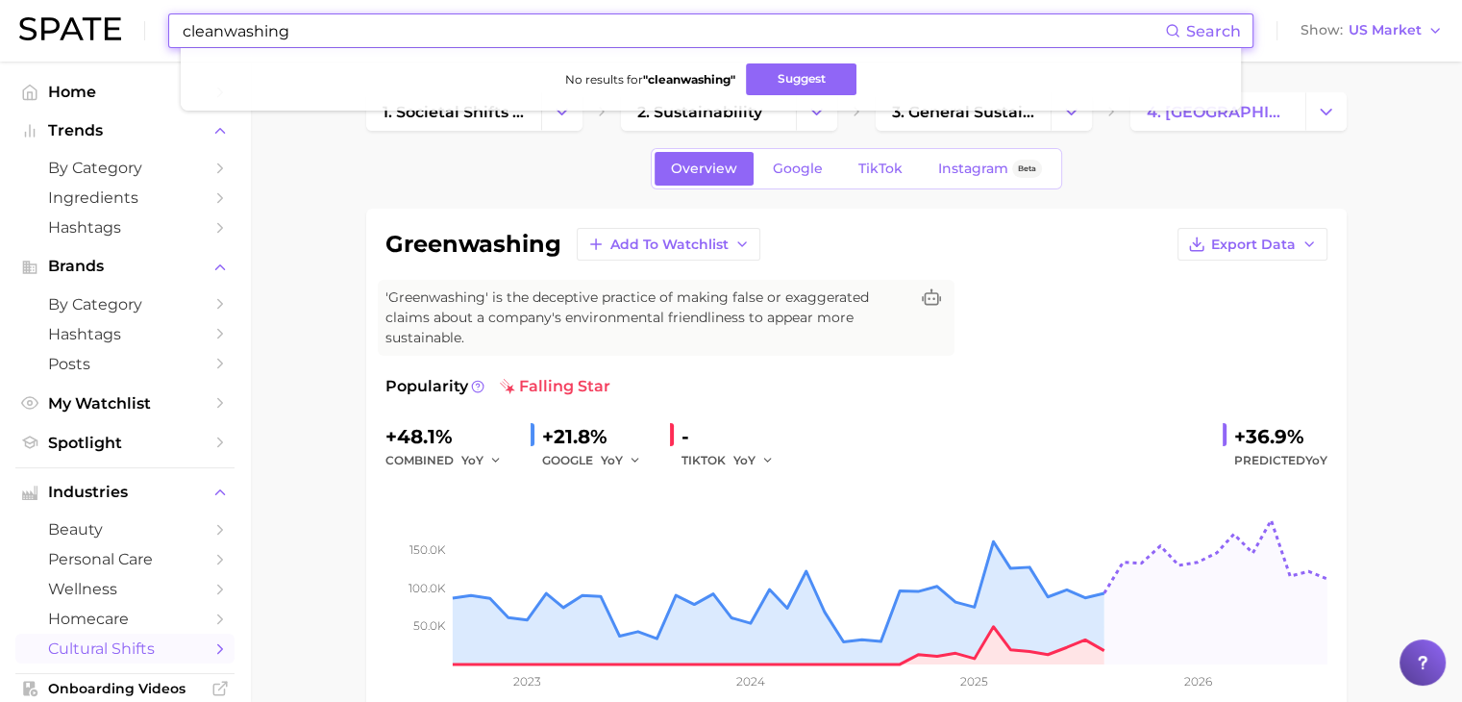
drag, startPoint x: 502, startPoint y: 34, endPoint x: 227, endPoint y: 36, distance: 274.9
click at [227, 36] on input "cleanwashing" at bounding box center [673, 30] width 984 height 33
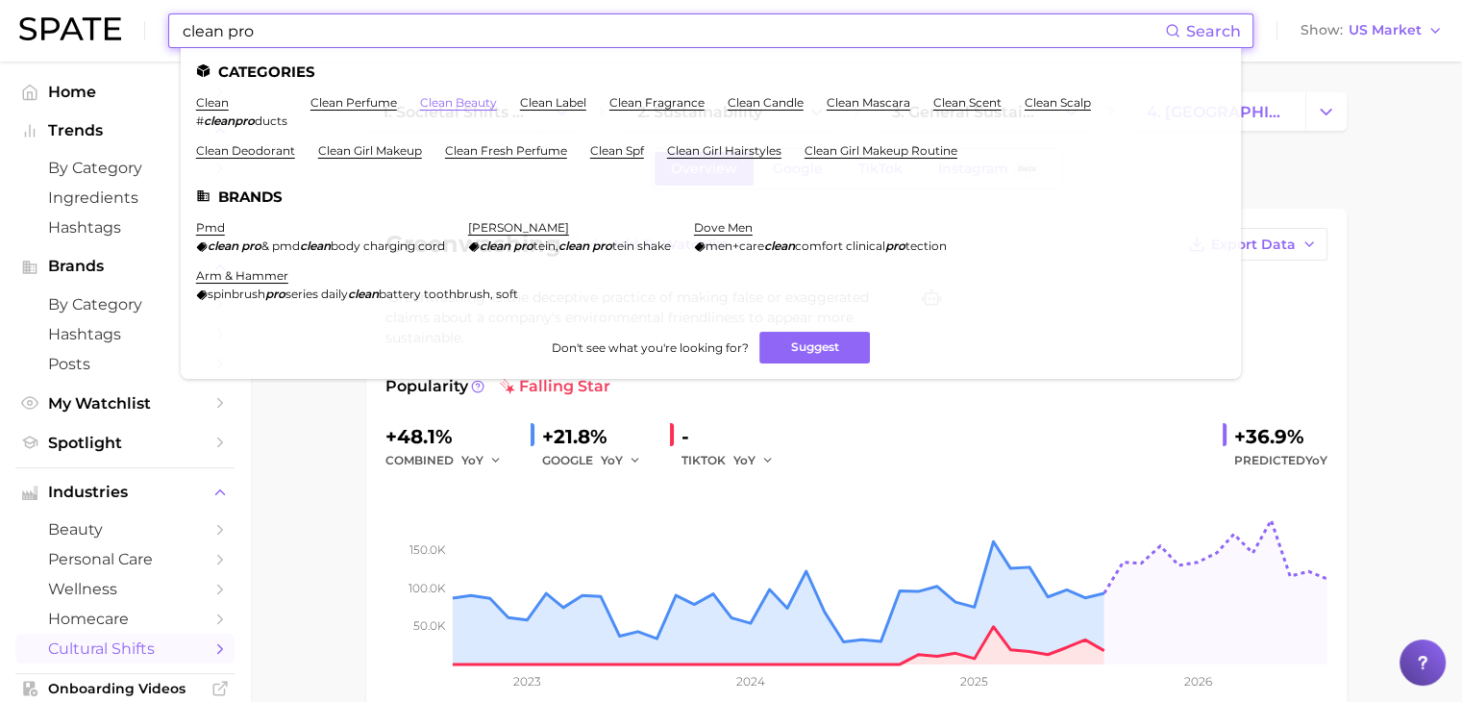
type input "clean pro"
click at [443, 106] on link "clean beauty" at bounding box center [458, 102] width 77 height 14
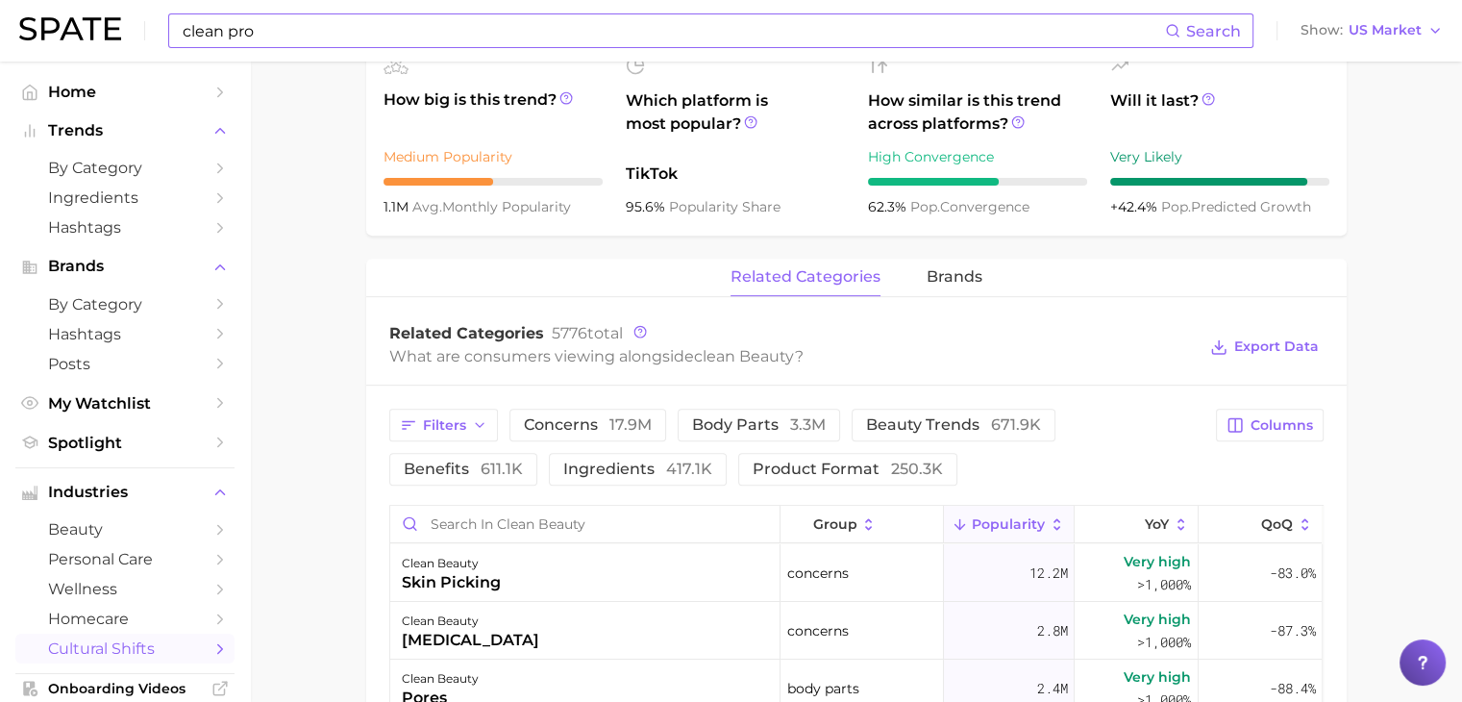
scroll to position [769, 0]
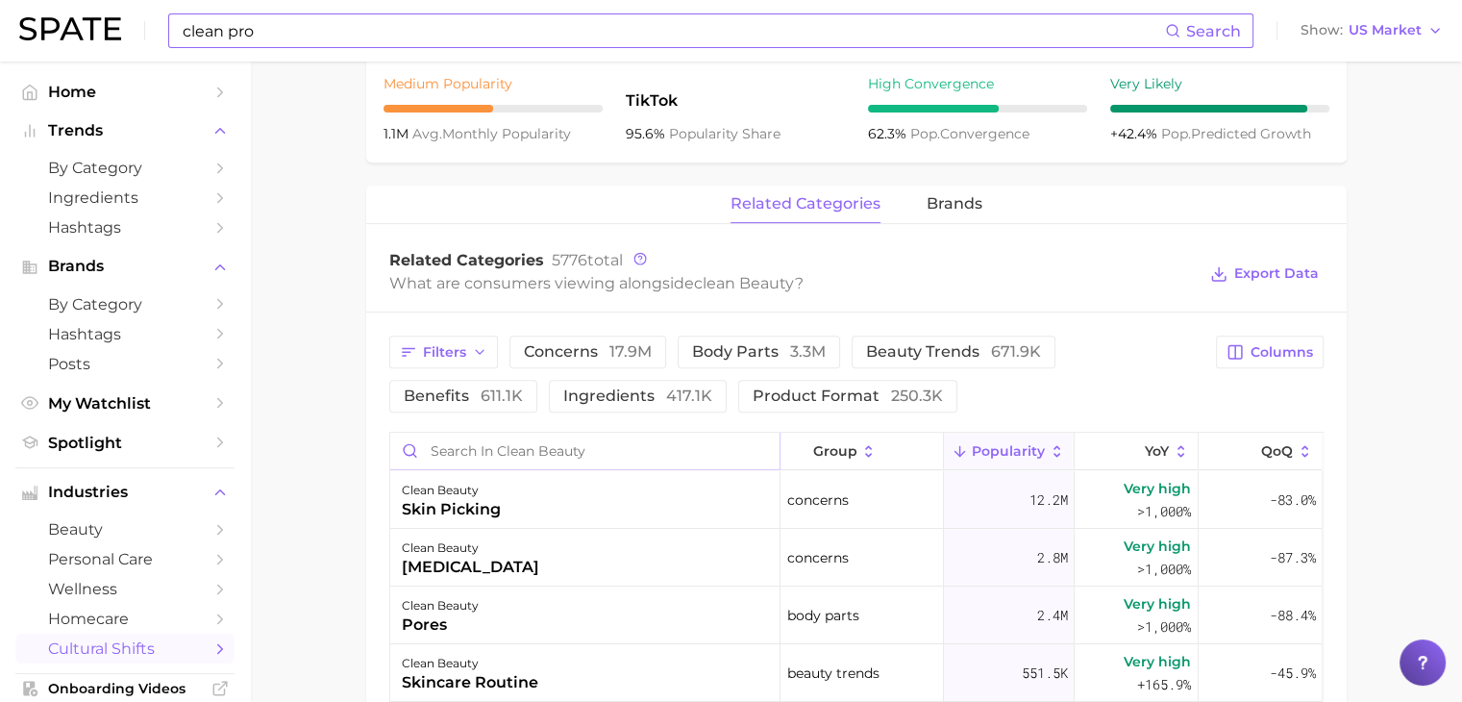
click at [604, 442] on input "Search in clean beauty" at bounding box center [584, 450] width 389 height 37
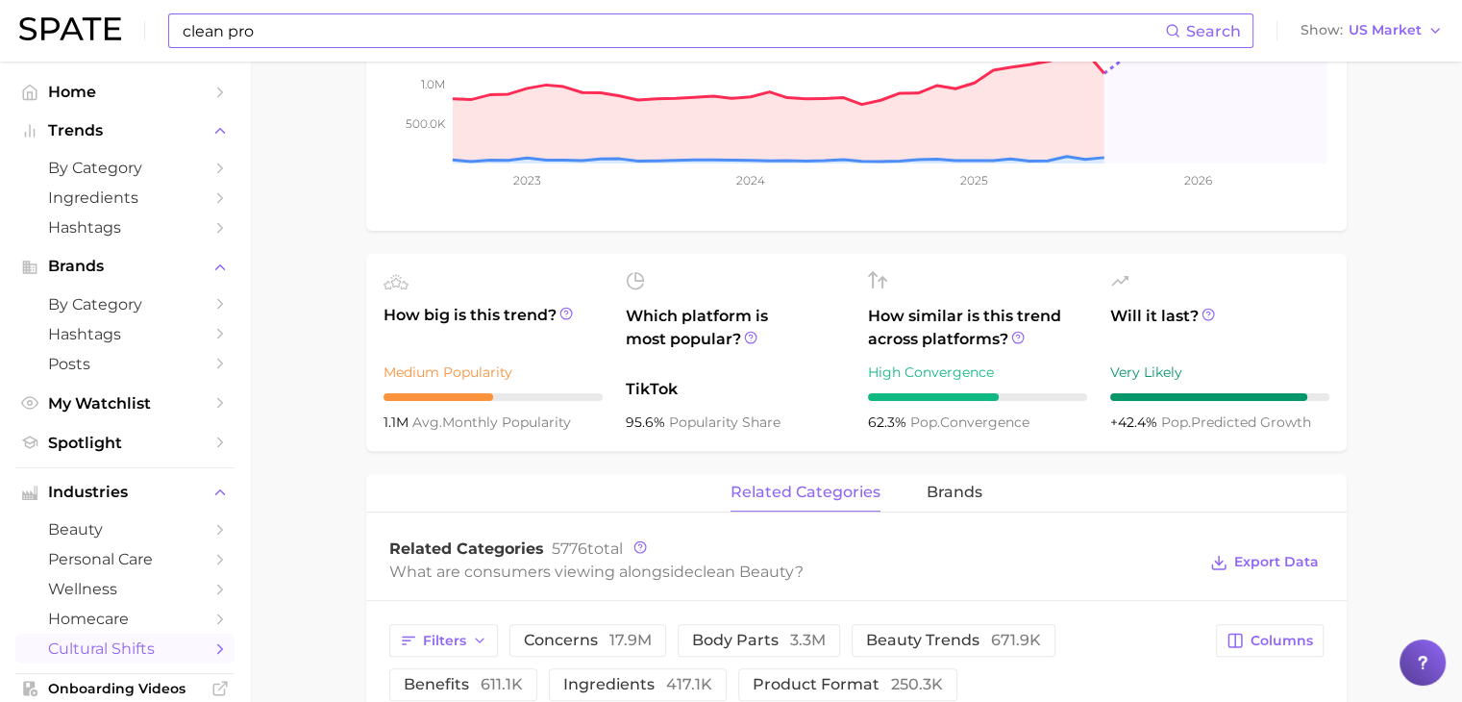
scroll to position [0, 0]
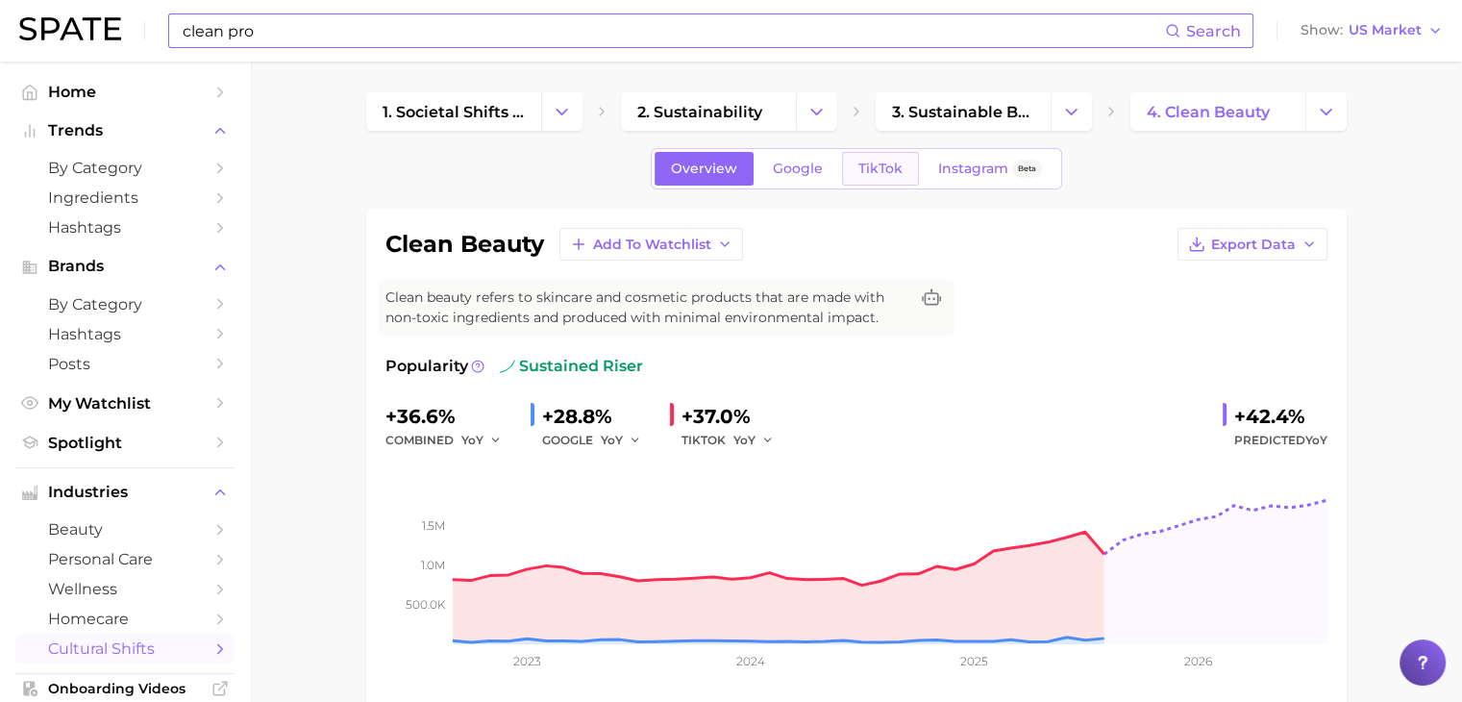
type input "work"
click at [868, 163] on span "TikTok" at bounding box center [880, 168] width 44 height 16
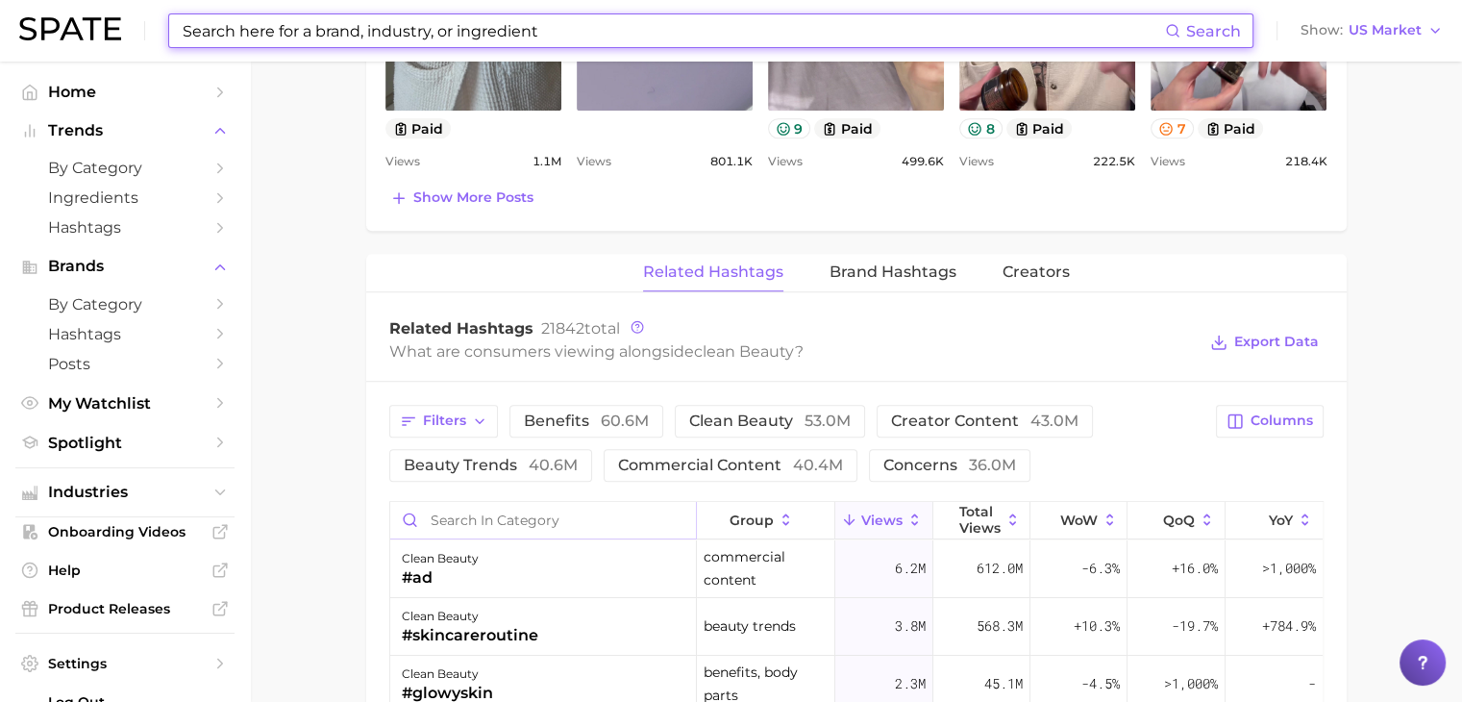
scroll to position [1345, 0]
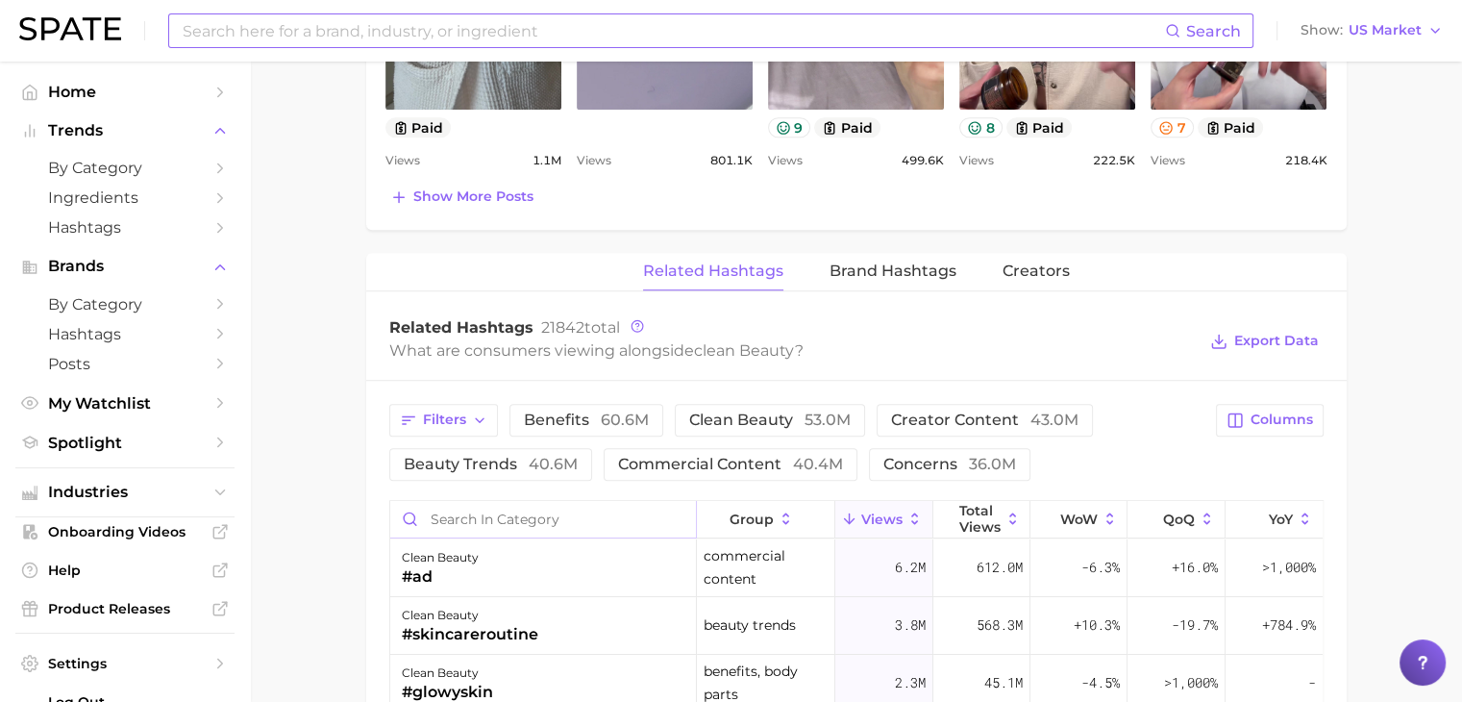
click at [557, 524] on input "Search in category" at bounding box center [543, 519] width 307 height 37
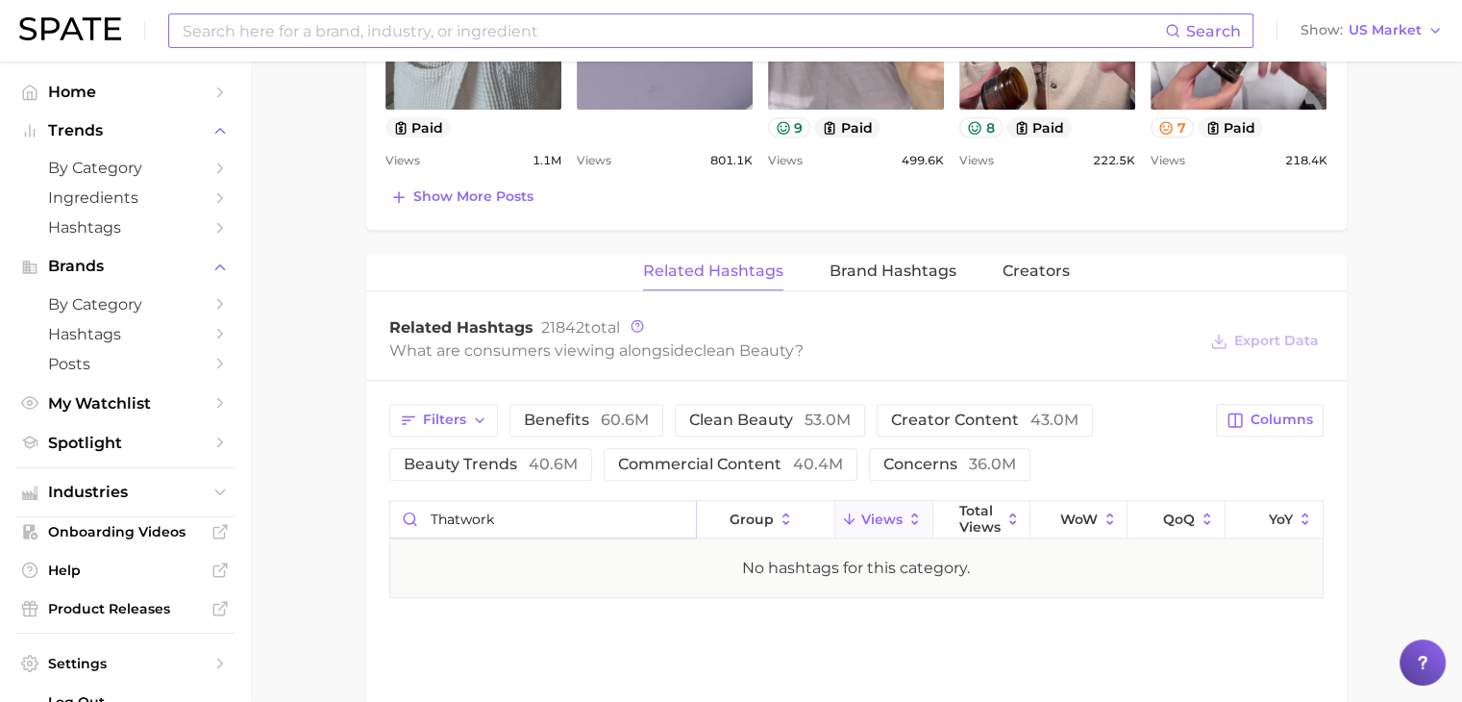
type input "thatwork"
click at [497, 28] on input at bounding box center [673, 30] width 984 height 33
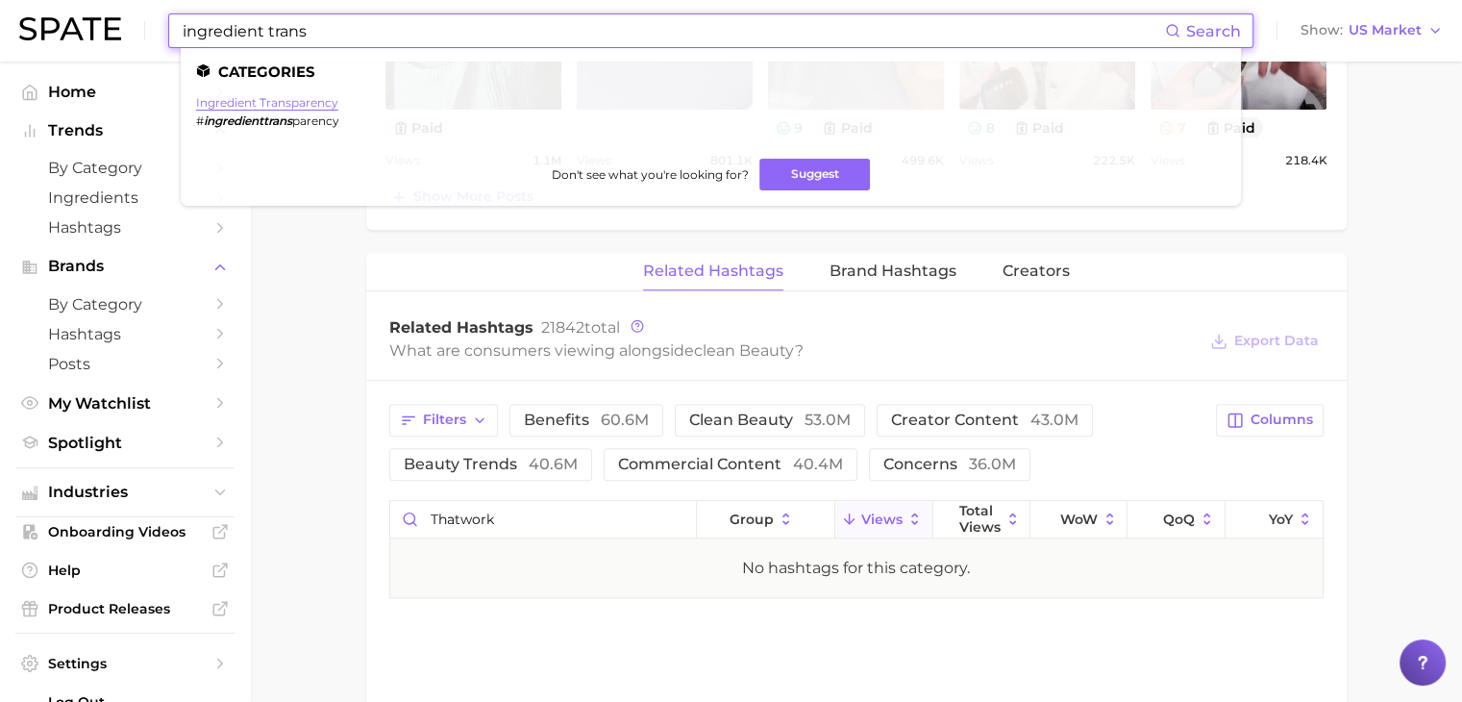
type input "ingredient trans"
click at [319, 105] on link "ingredient transparency" at bounding box center [267, 102] width 142 height 14
